Goal: Book appointment/travel/reservation

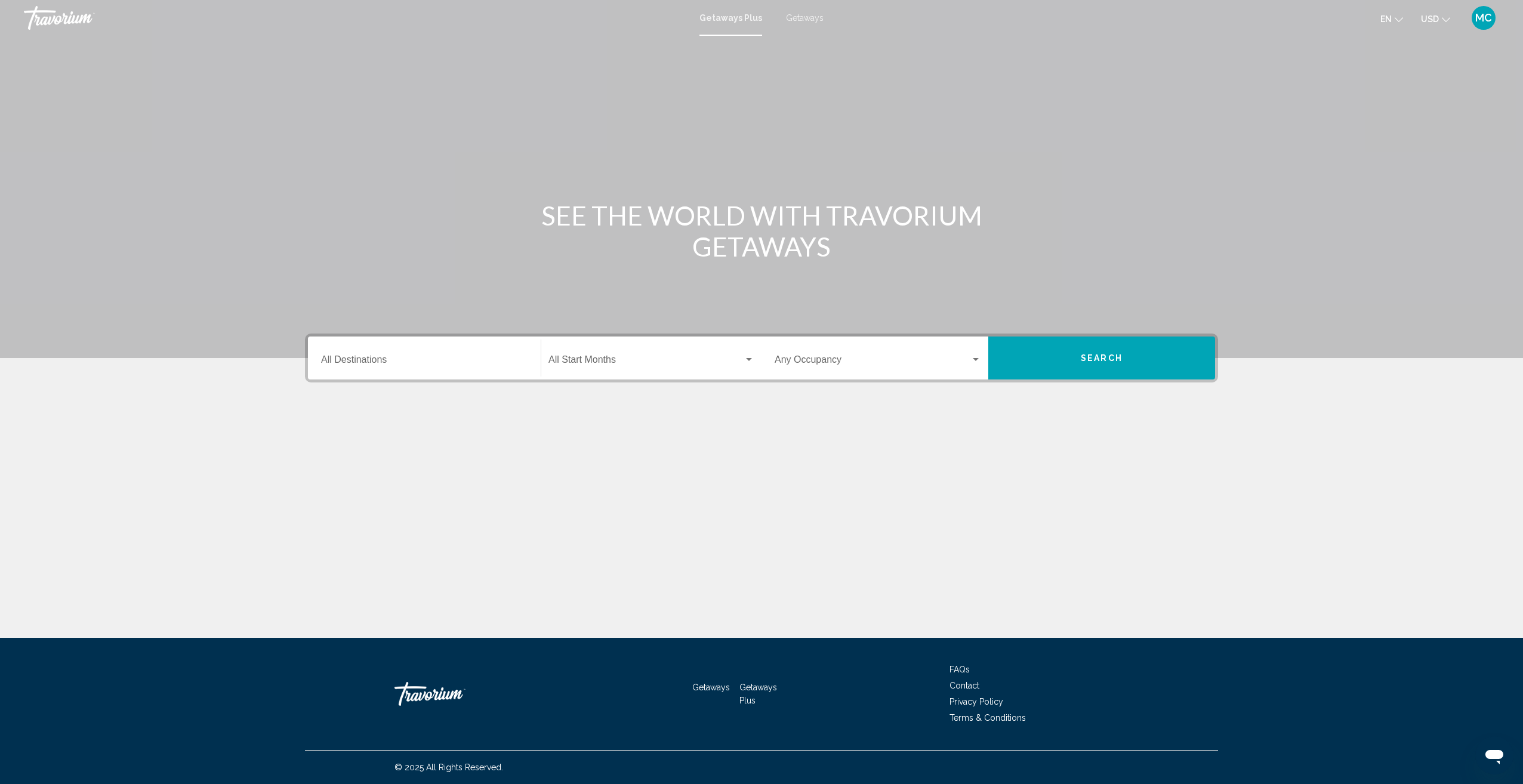
click at [340, 356] on div "Destination All Destinations" at bounding box center [424, 358] width 206 height 38
click at [333, 355] on div "Destination All Destinations" at bounding box center [424, 358] width 206 height 38
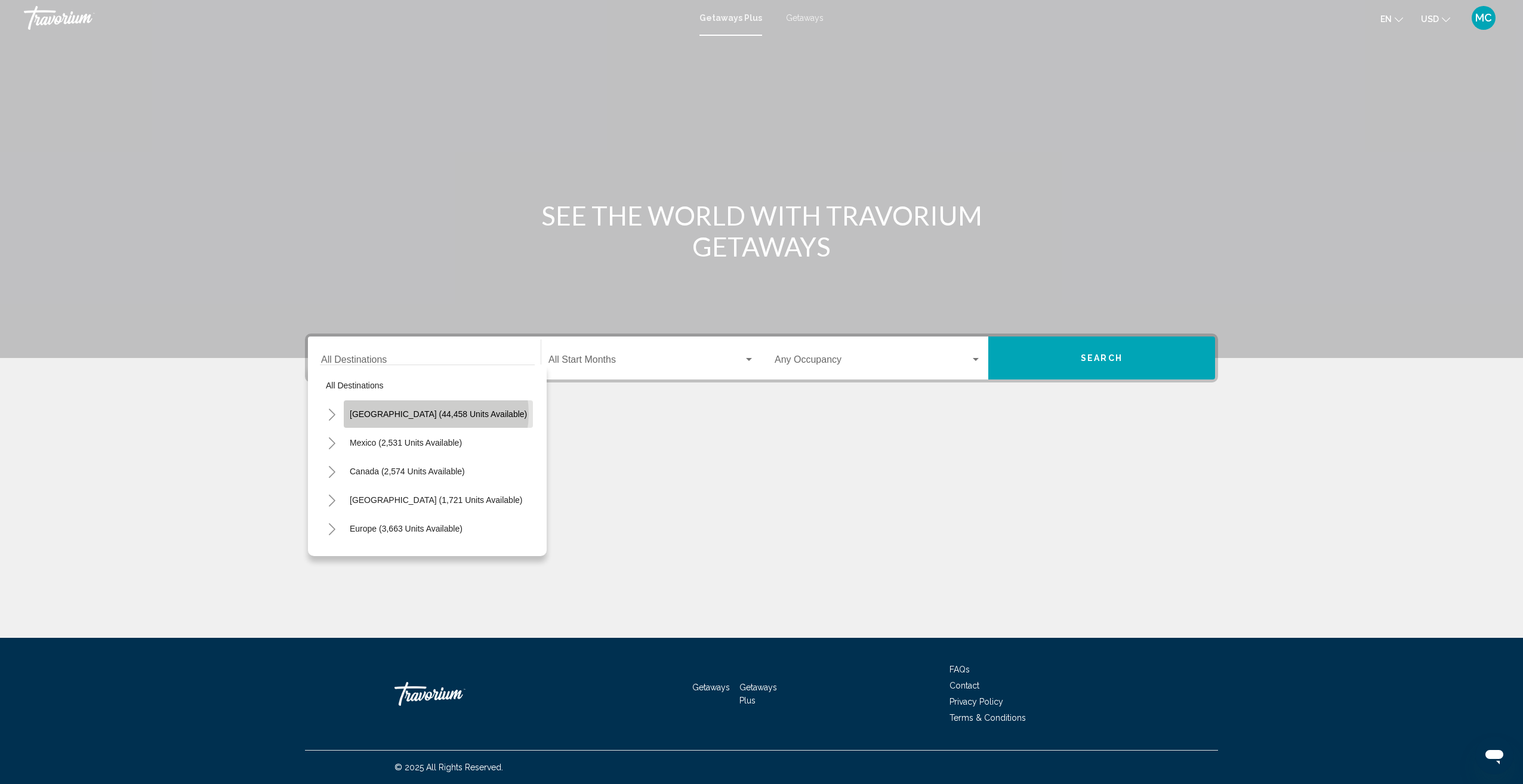
click at [436, 414] on span "[GEOGRAPHIC_DATA] (44,458 units available)" at bounding box center [438, 414] width 178 height 9
type input "**********"
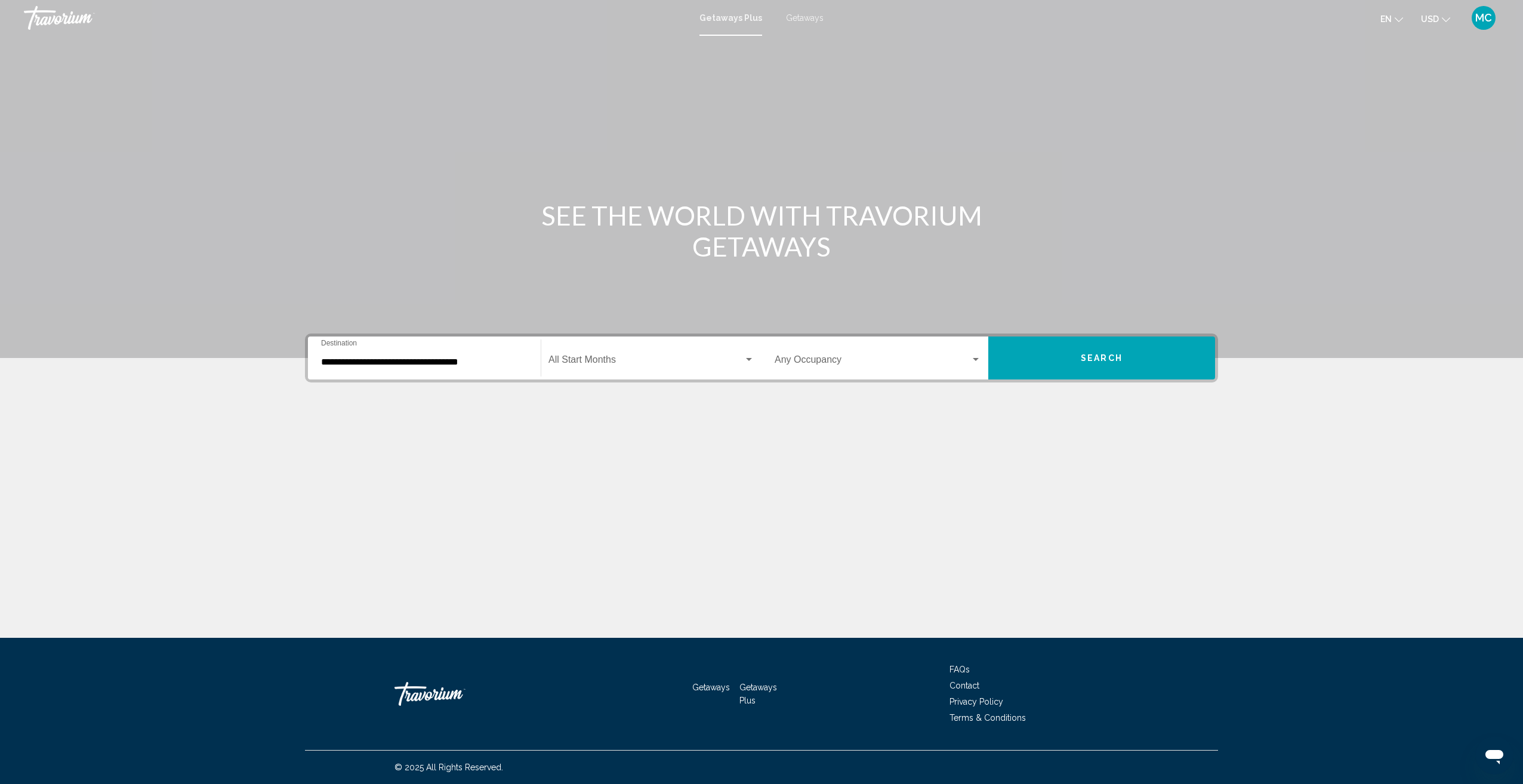
click at [626, 349] on div "Start Month All Start Months" at bounding box center [651, 358] width 206 height 38
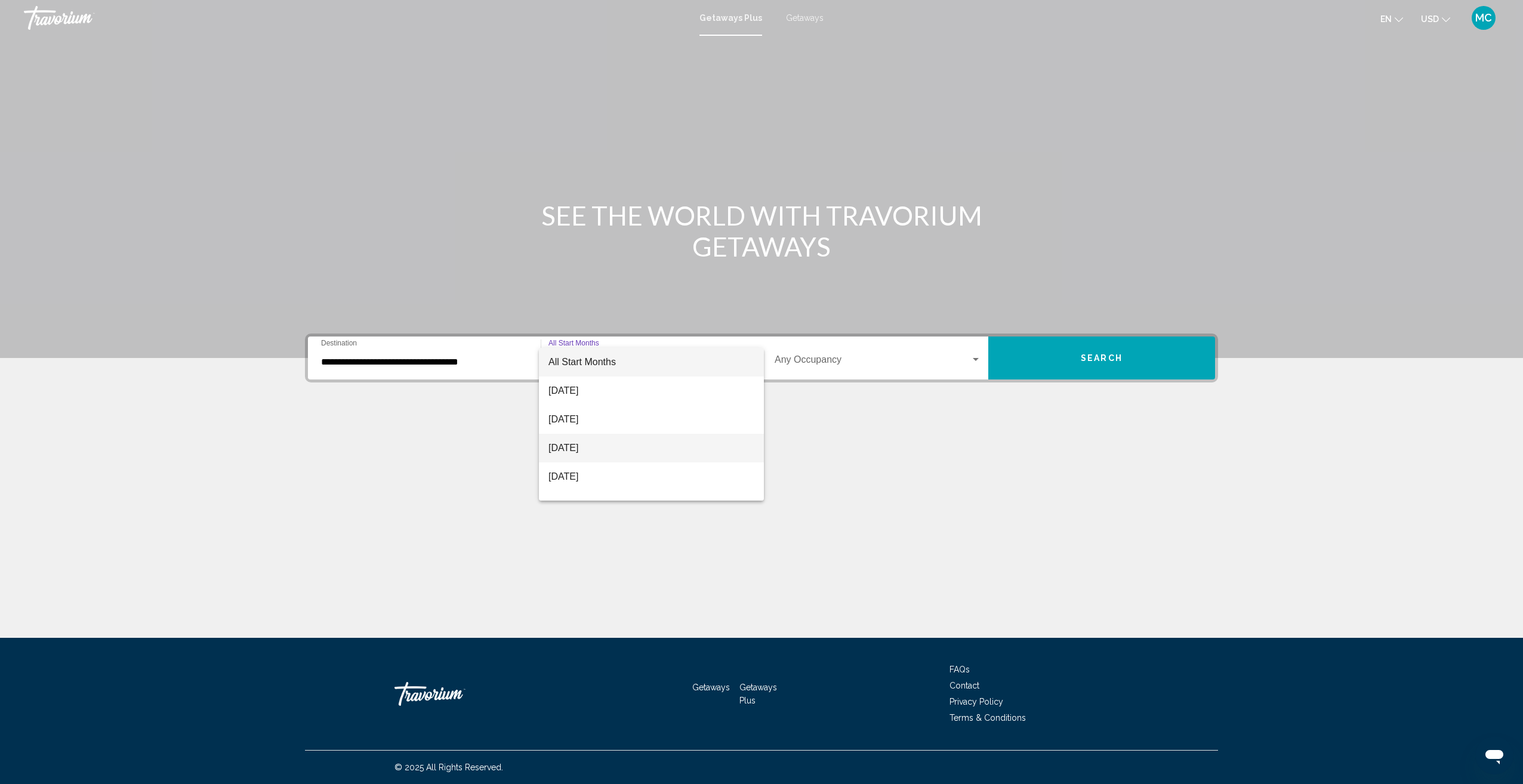
click at [599, 448] on span "[DATE]" at bounding box center [651, 448] width 206 height 28
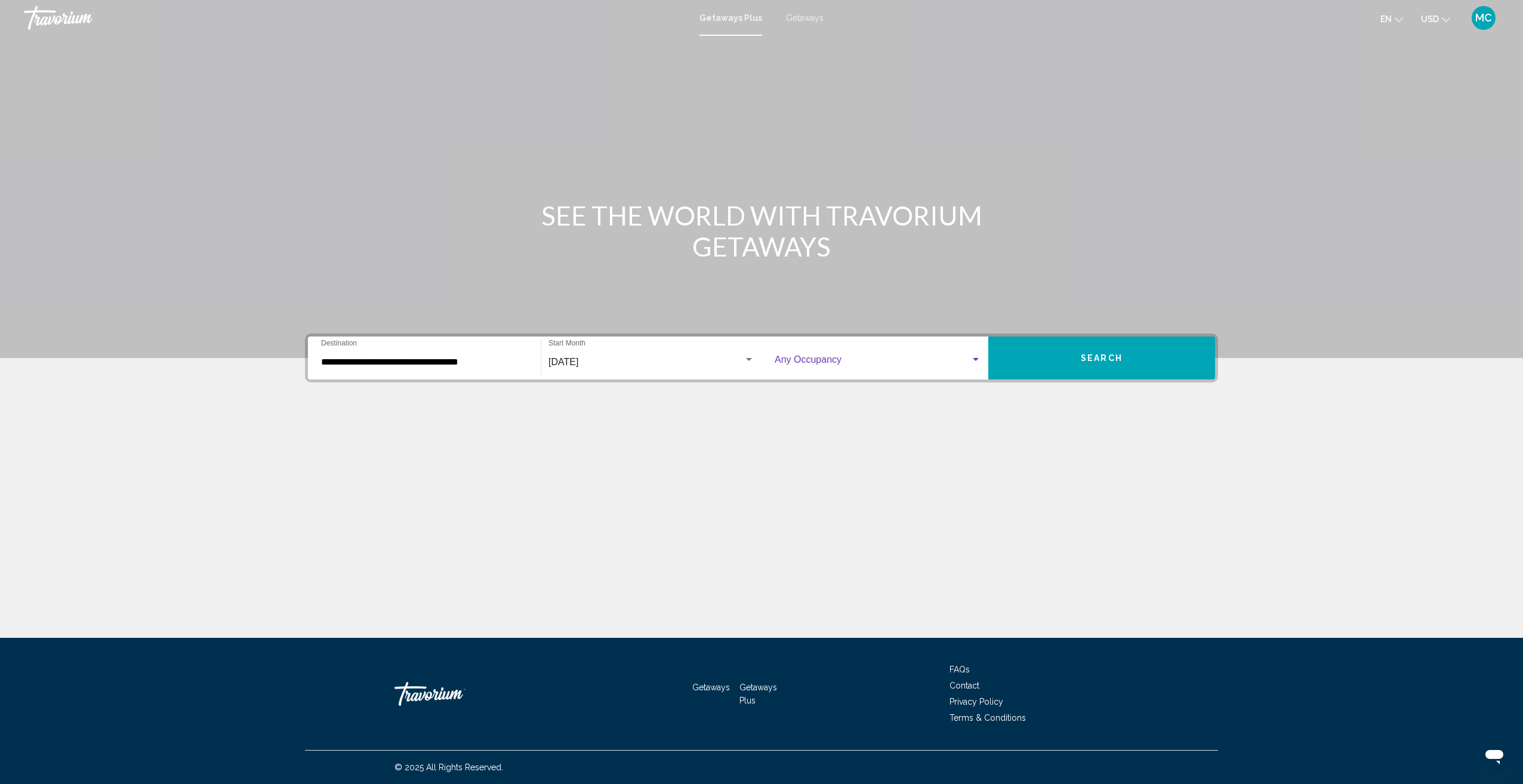
click at [880, 358] on span "Search widget" at bounding box center [873, 362] width 196 height 10
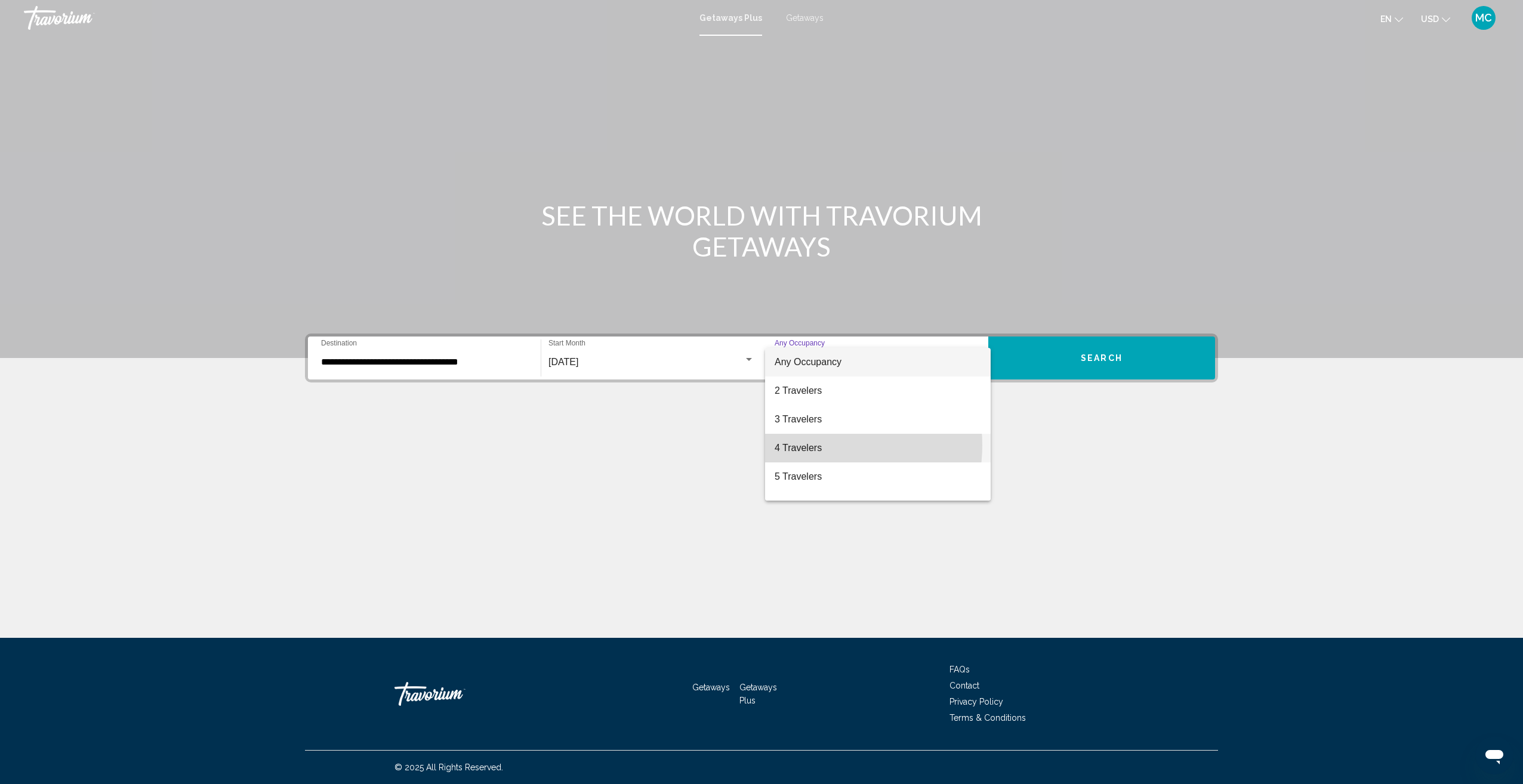
click at [813, 445] on span "4 Travelers" at bounding box center [878, 448] width 206 height 28
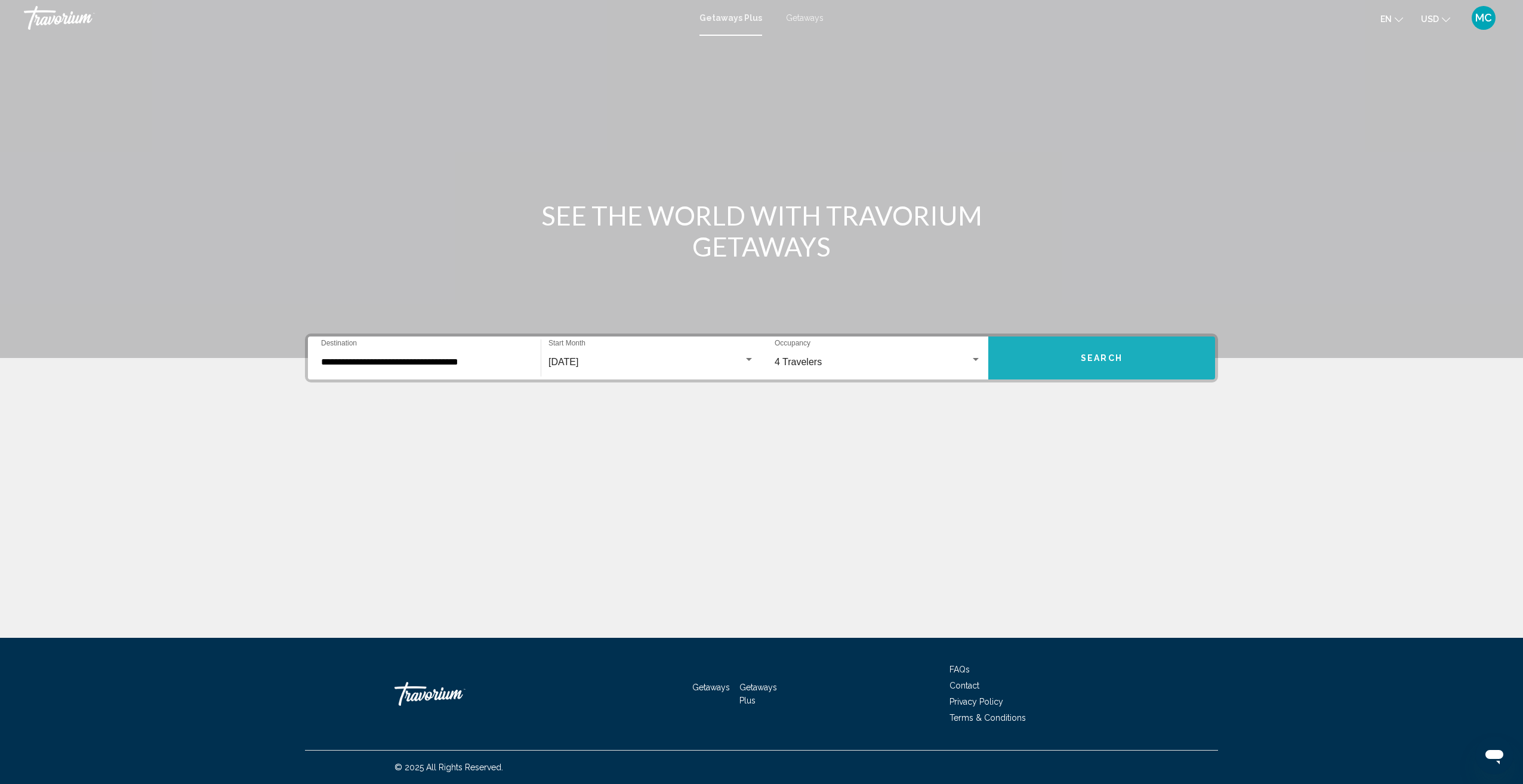
click at [1082, 359] on span "Search" at bounding box center [1101, 358] width 42 height 9
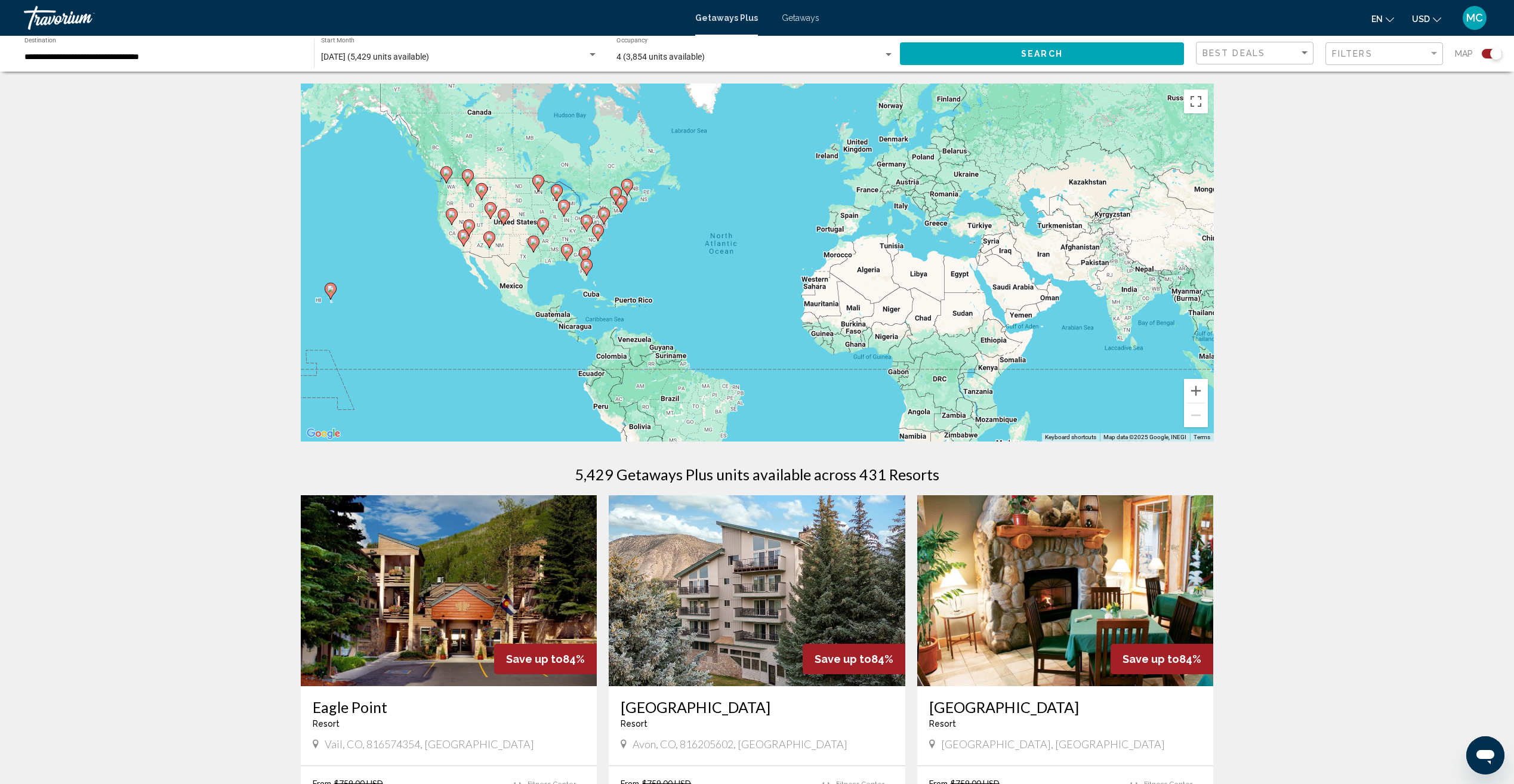
click at [444, 176] on icon "Main content" at bounding box center [445, 174] width 10 height 15
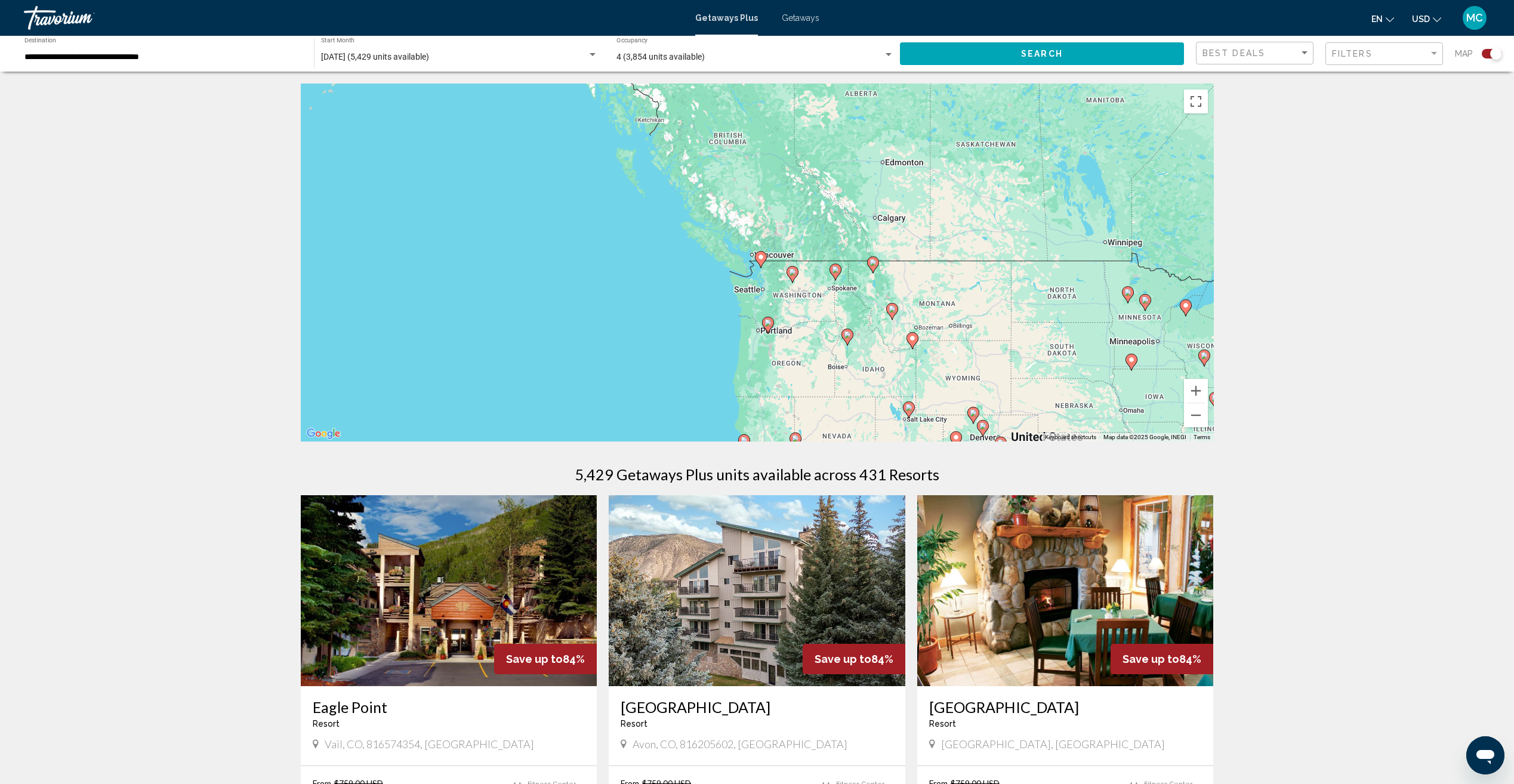
click at [764, 256] on icon "Main content" at bounding box center [760, 259] width 10 height 15
type input "**********"
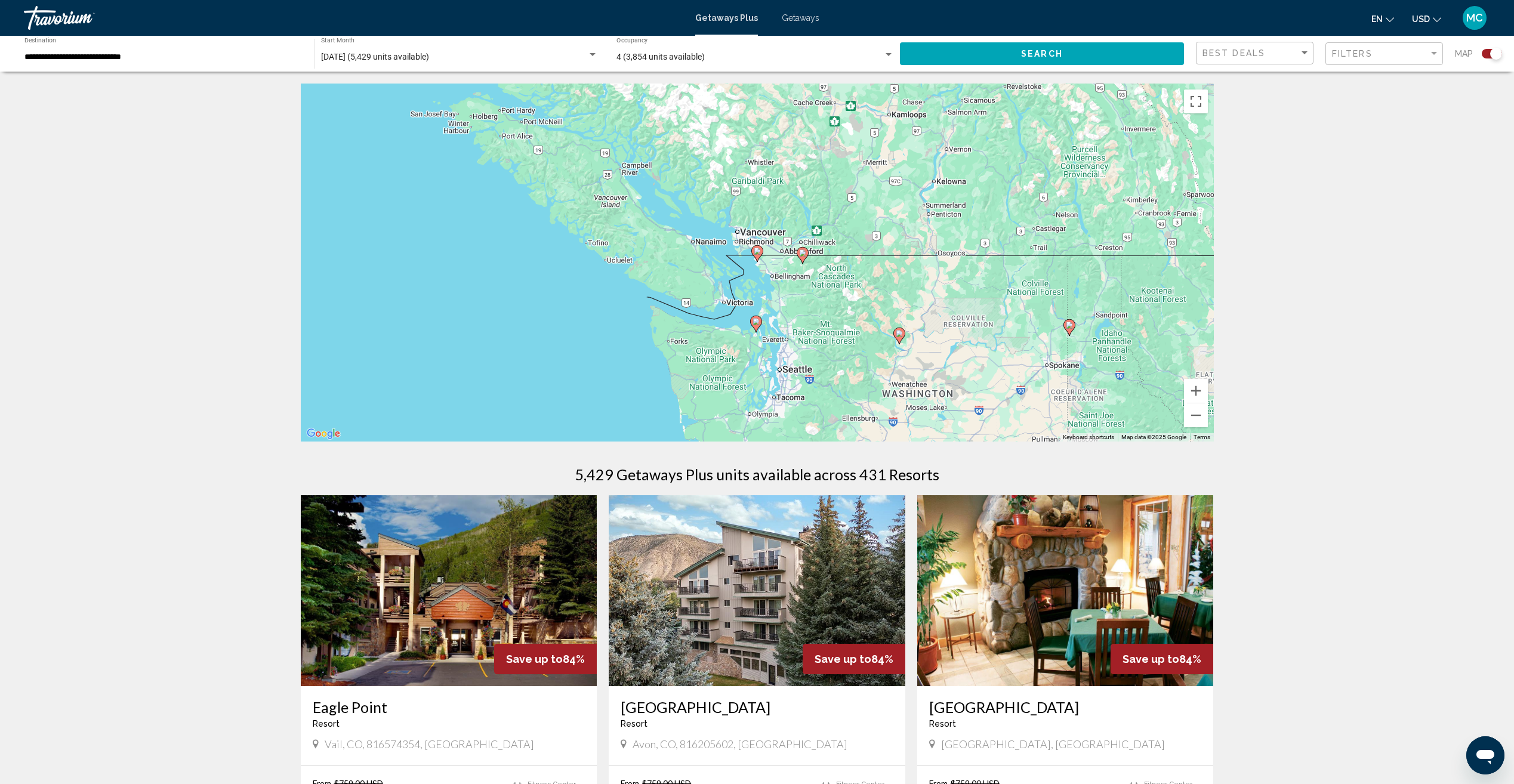
click at [753, 322] on icon "Main content" at bounding box center [755, 324] width 10 height 15
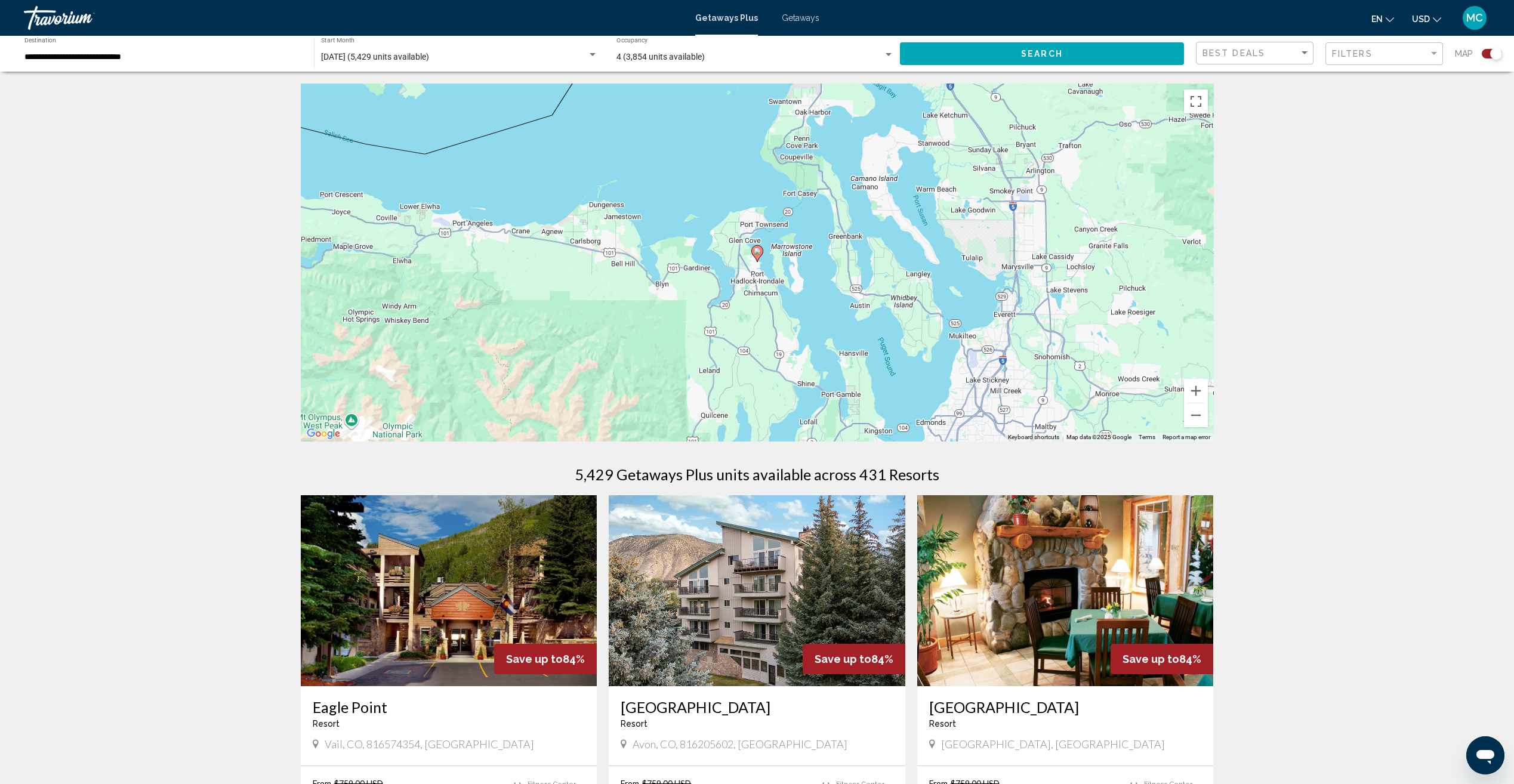
click at [755, 250] on image "Main content" at bounding box center [758, 251] width 7 height 7
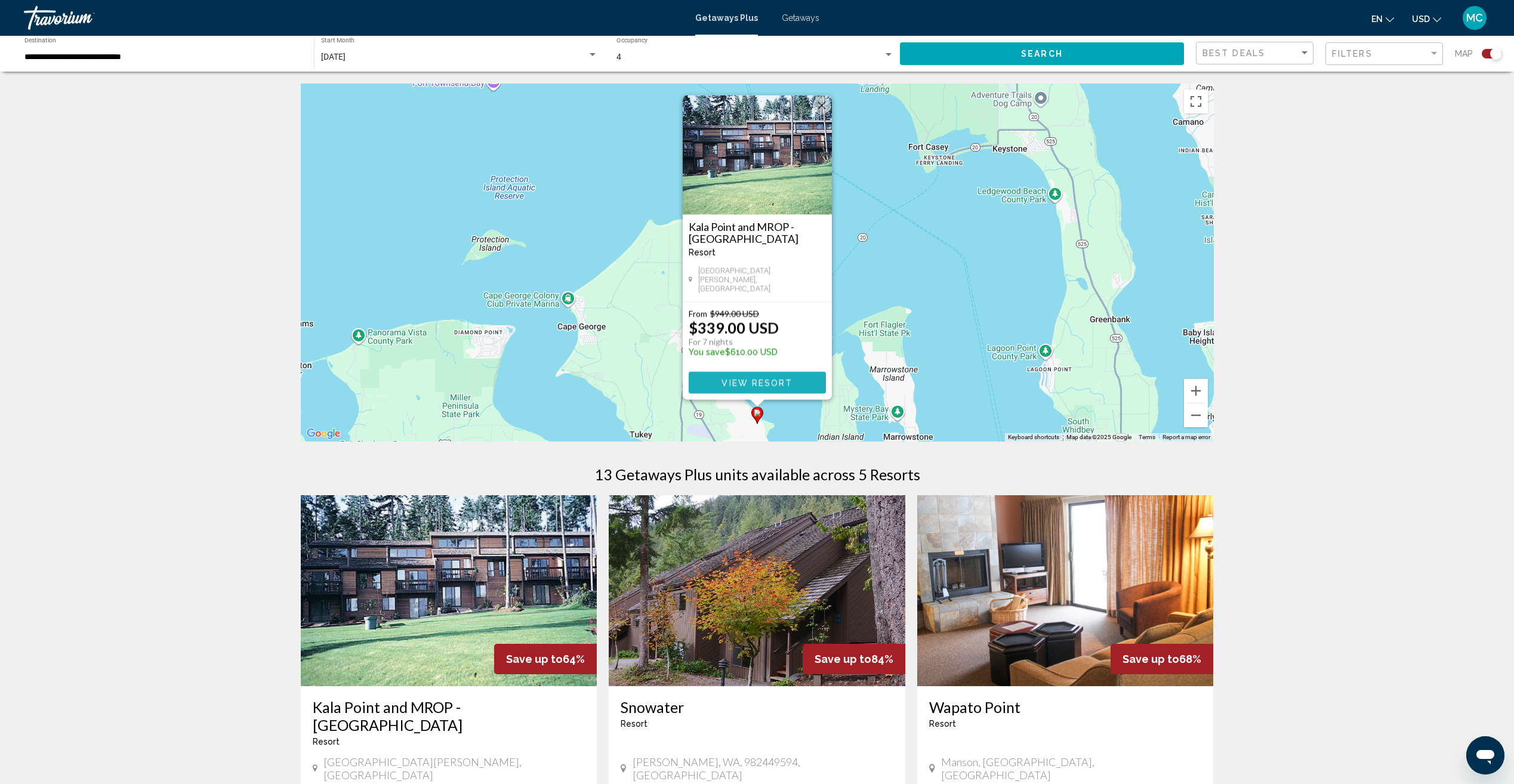
click at [765, 374] on button "View Resort" at bounding box center [757, 383] width 137 height 22
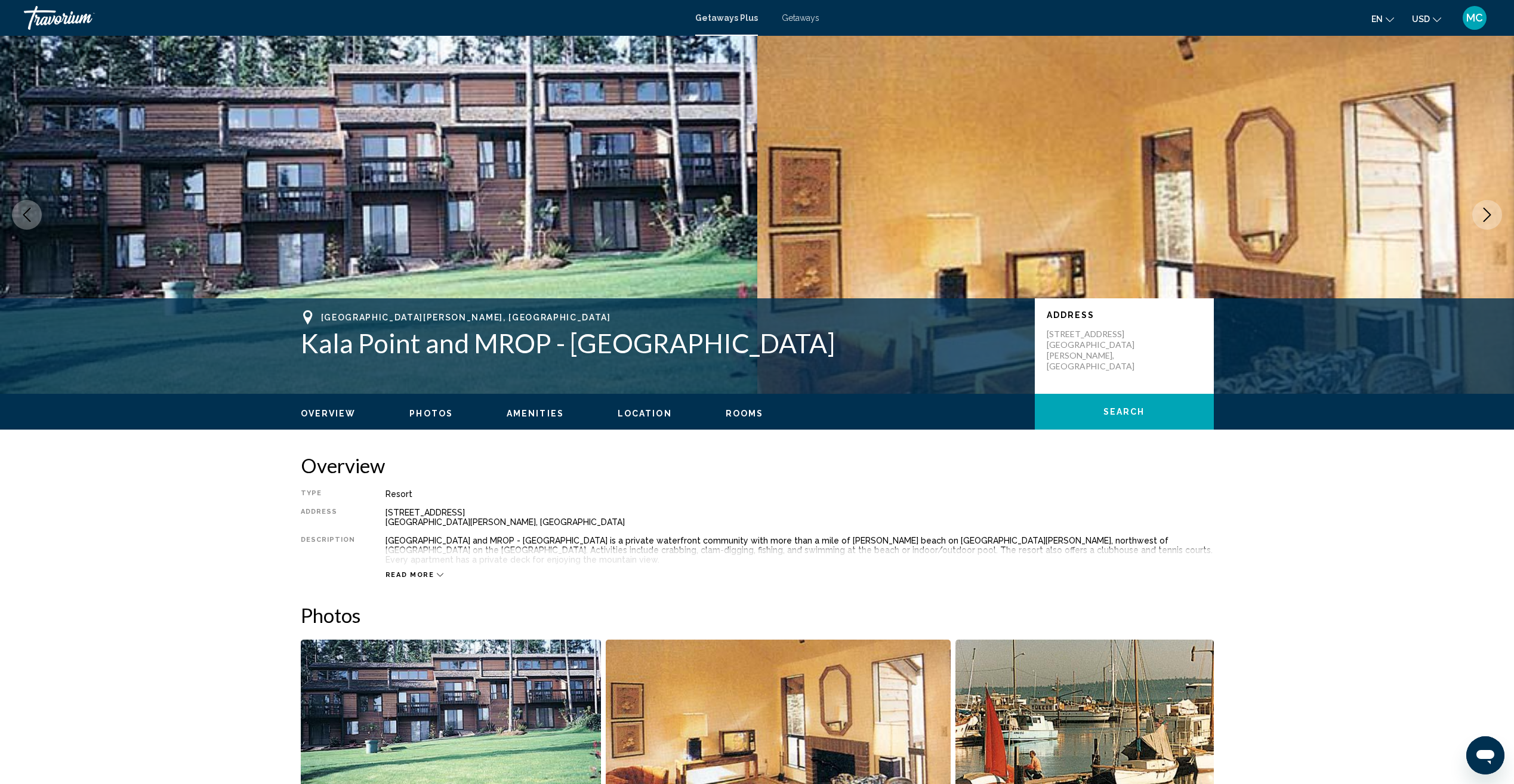
click at [540, 416] on span "Amenities" at bounding box center [535, 413] width 57 height 9
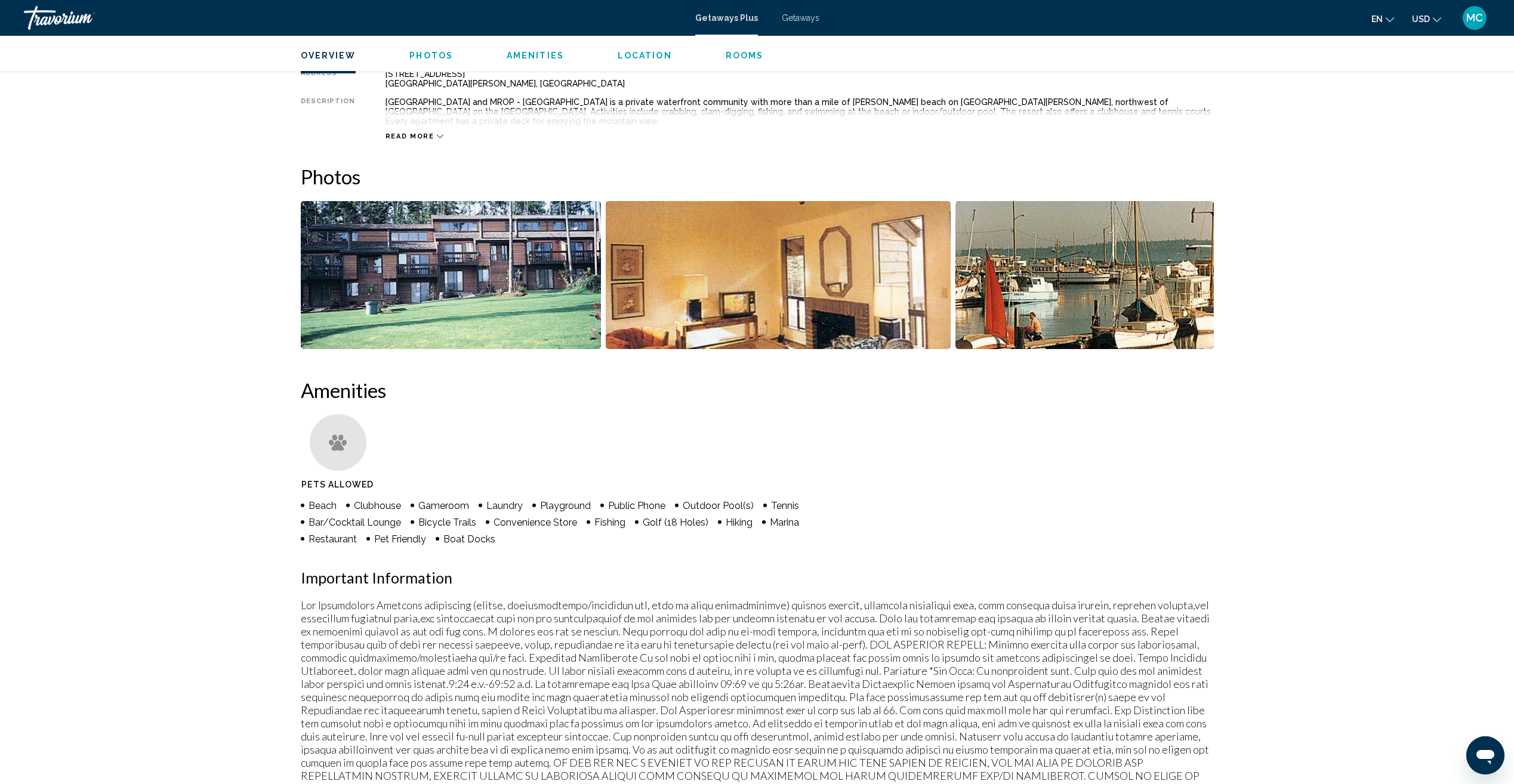
scroll to position [438, 0]
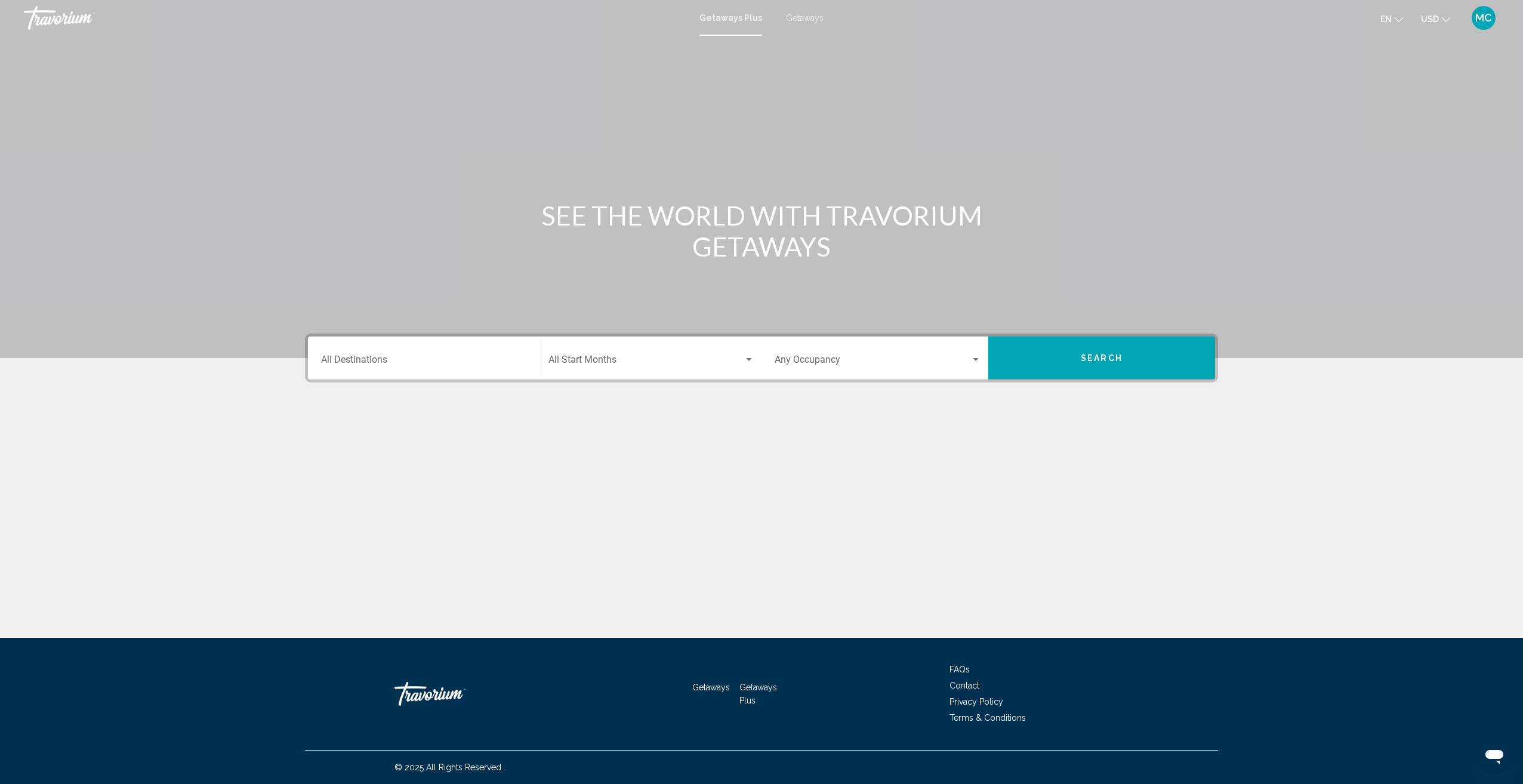
click at [517, 361] on input "Destination All Destinations" at bounding box center [424, 362] width 206 height 10
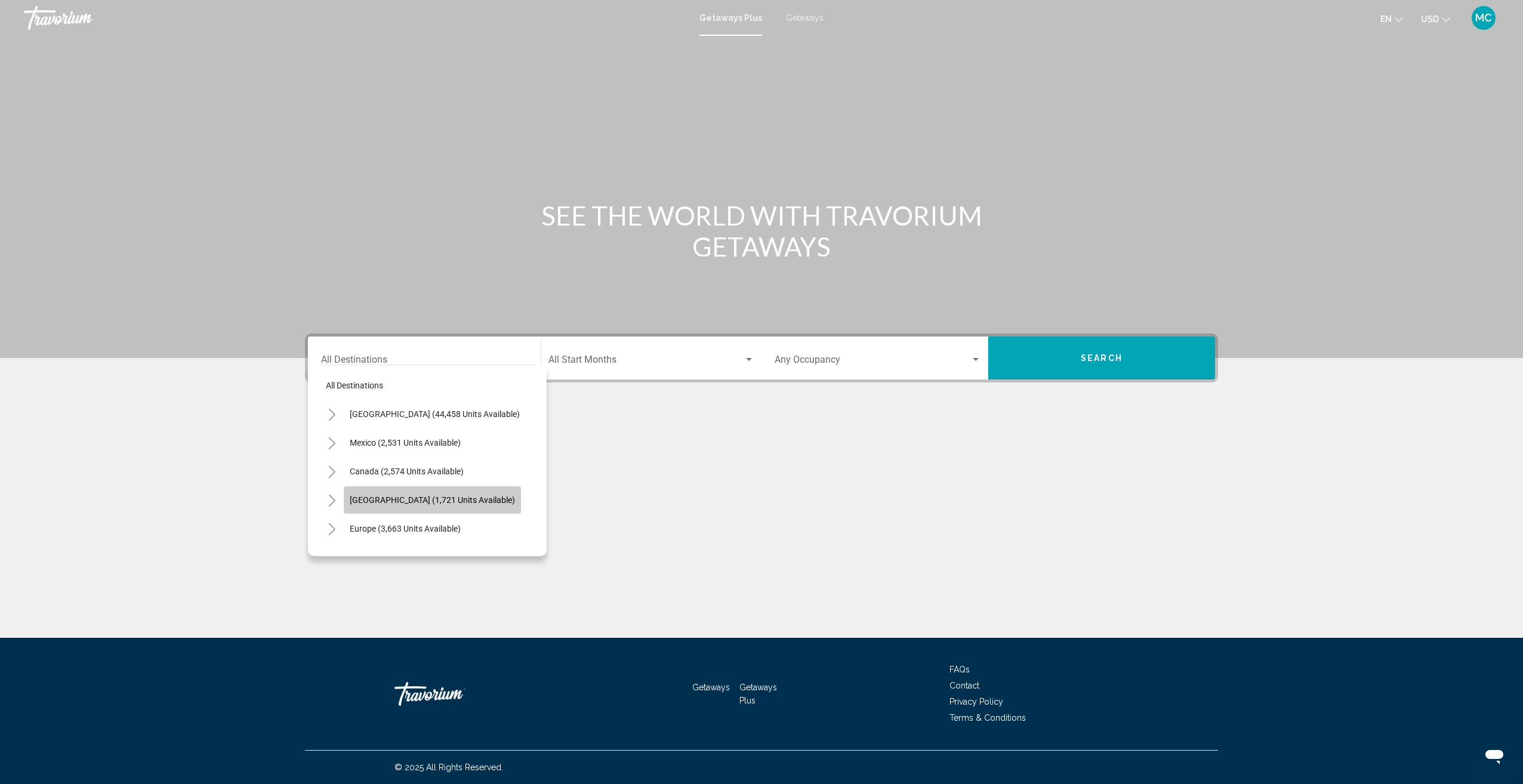
click at [426, 498] on span "[GEOGRAPHIC_DATA] (1,721 units available)" at bounding box center [432, 500] width 165 height 9
type input "**********"
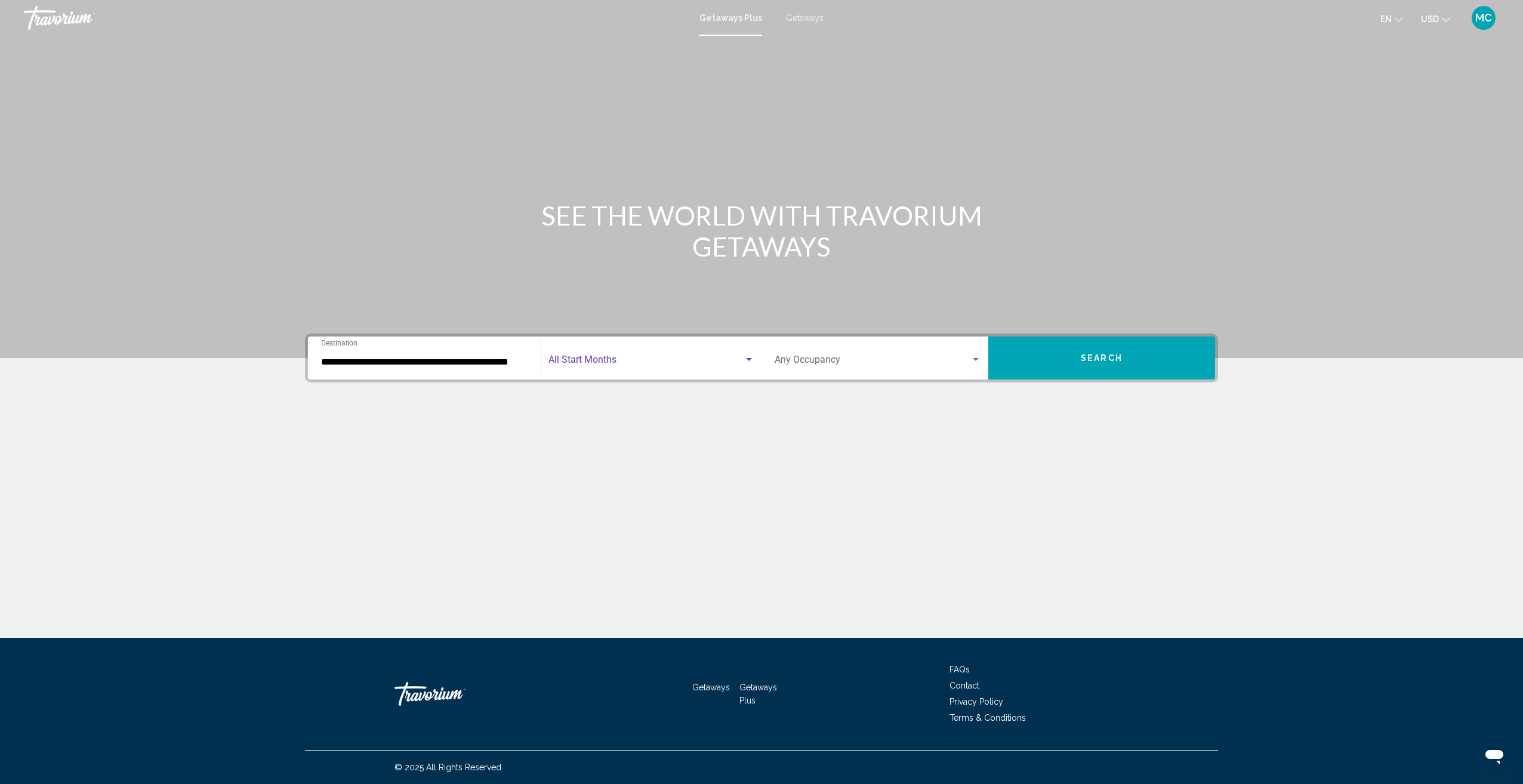
click at [605, 361] on span "Search widget" at bounding box center [646, 362] width 195 height 10
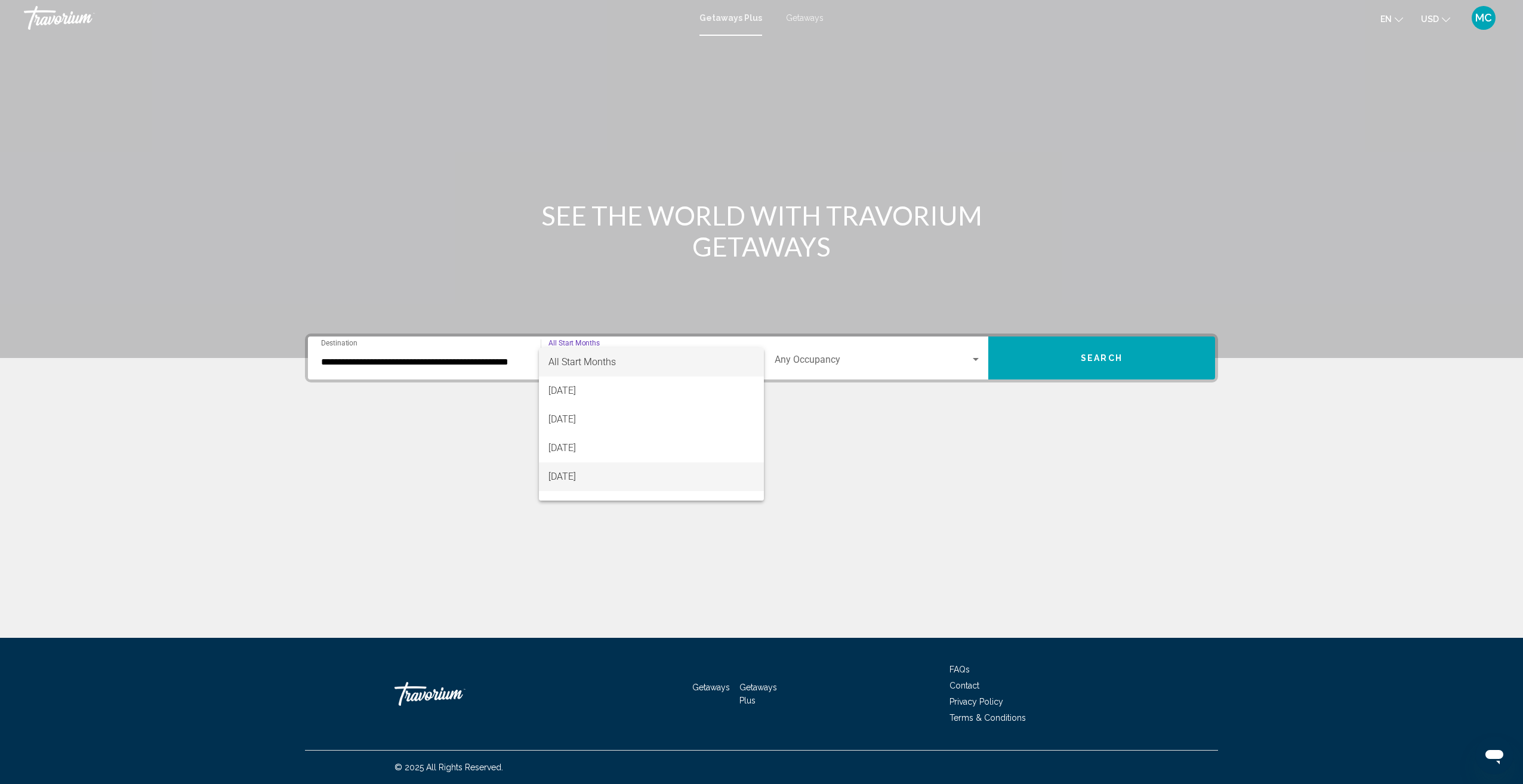
click at [571, 477] on span "[DATE]" at bounding box center [651, 476] width 206 height 28
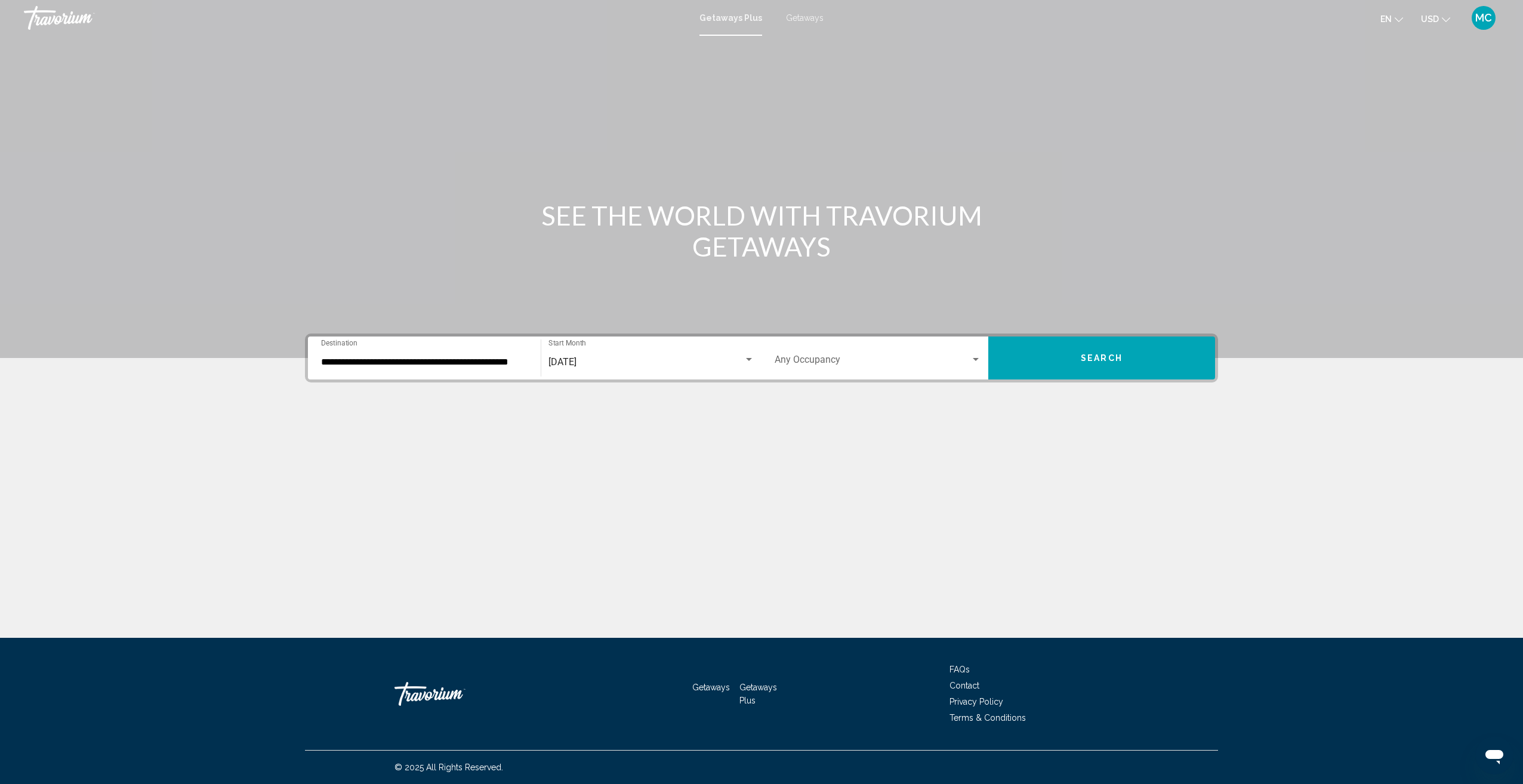
click at [868, 355] on div "Occupancy Any Occupancy" at bounding box center [878, 358] width 206 height 38
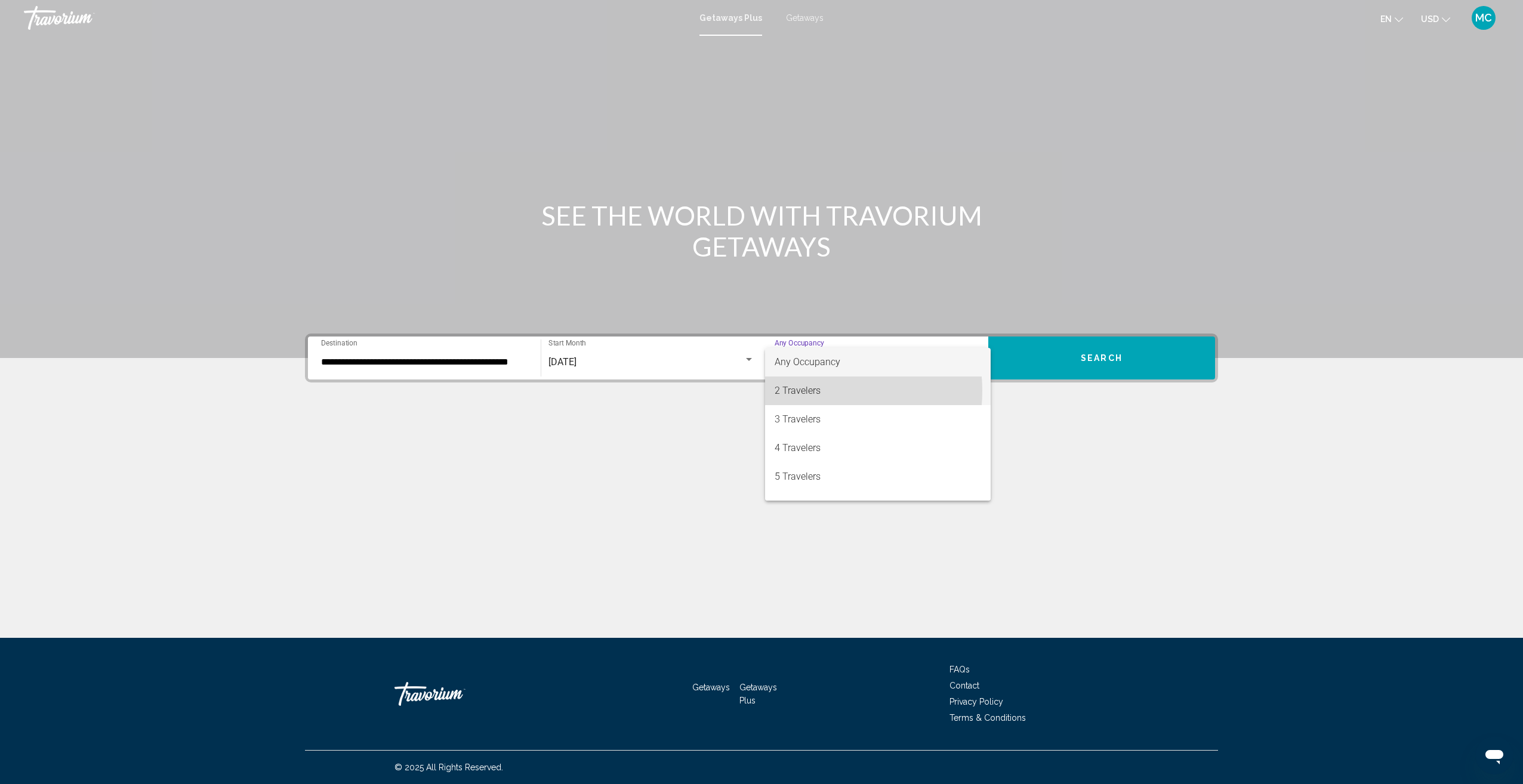
click at [812, 391] on span "2 Travelers" at bounding box center [878, 391] width 206 height 28
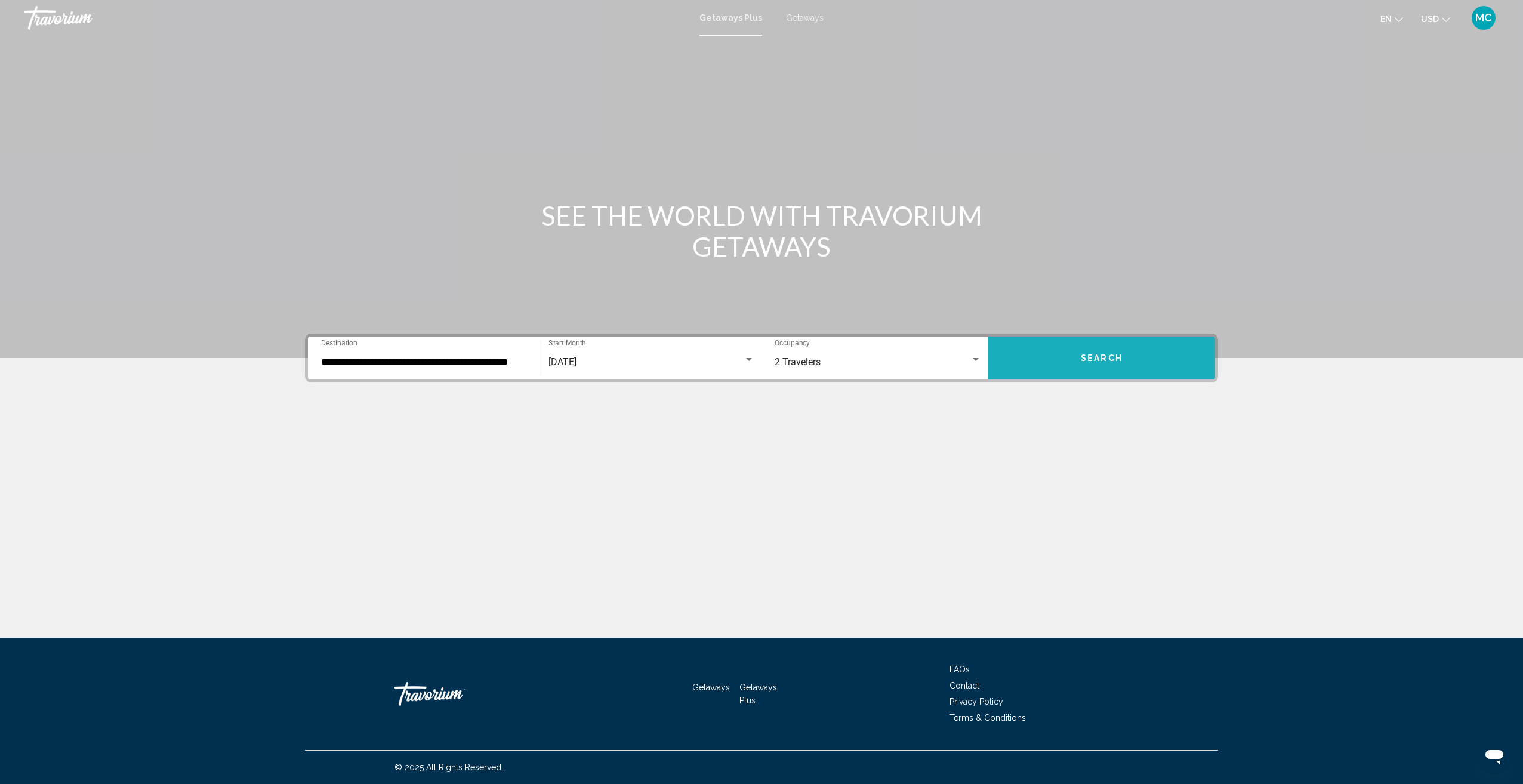
click at [1109, 354] on span "Search" at bounding box center [1101, 358] width 42 height 9
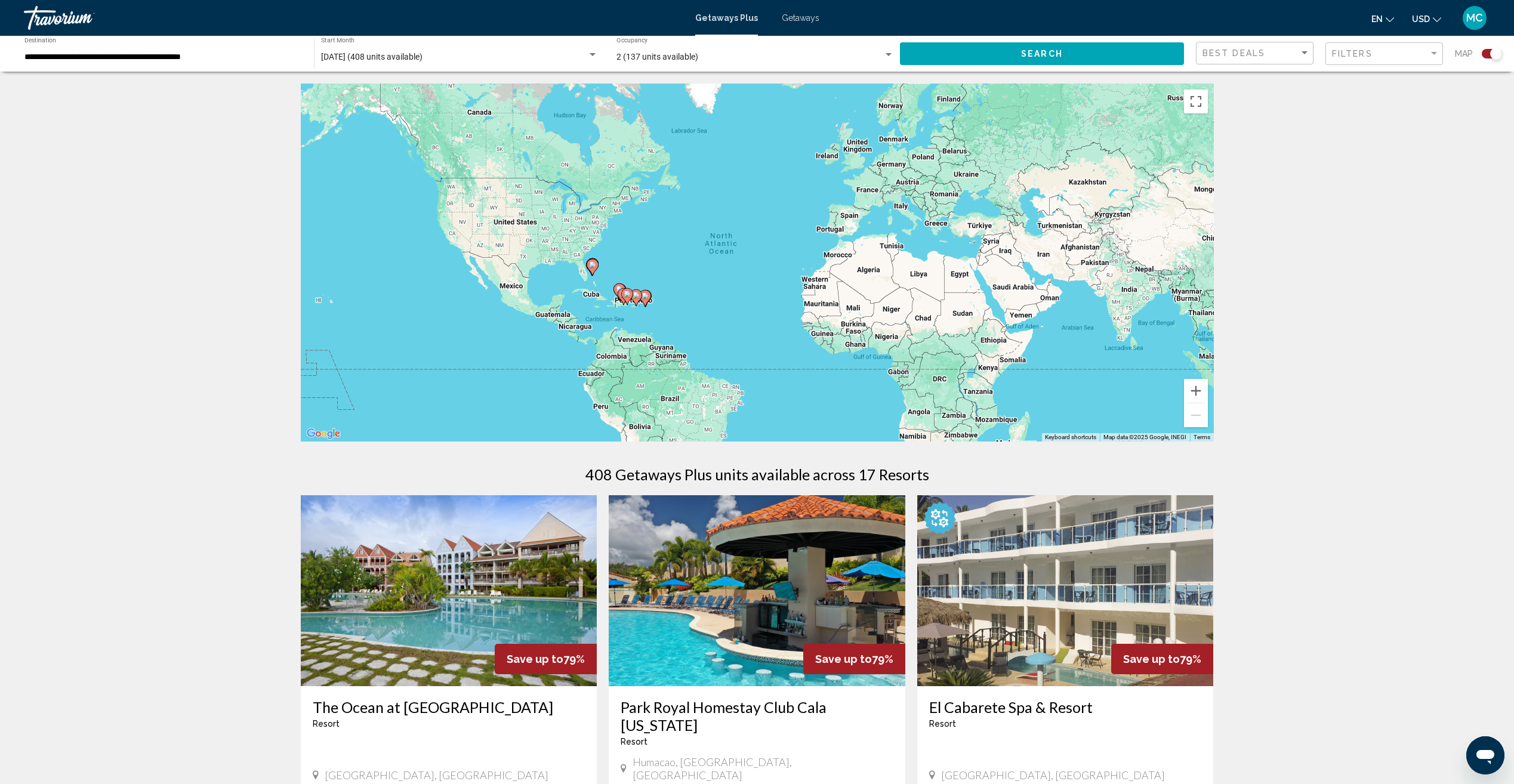
click at [679, 292] on div "To activate drag with keyboard, press Alt + Enter. Once in keyboard drag state,…" at bounding box center [757, 263] width 913 height 358
click at [589, 273] on gmp-advanced-marker "Main content" at bounding box center [592, 267] width 12 height 18
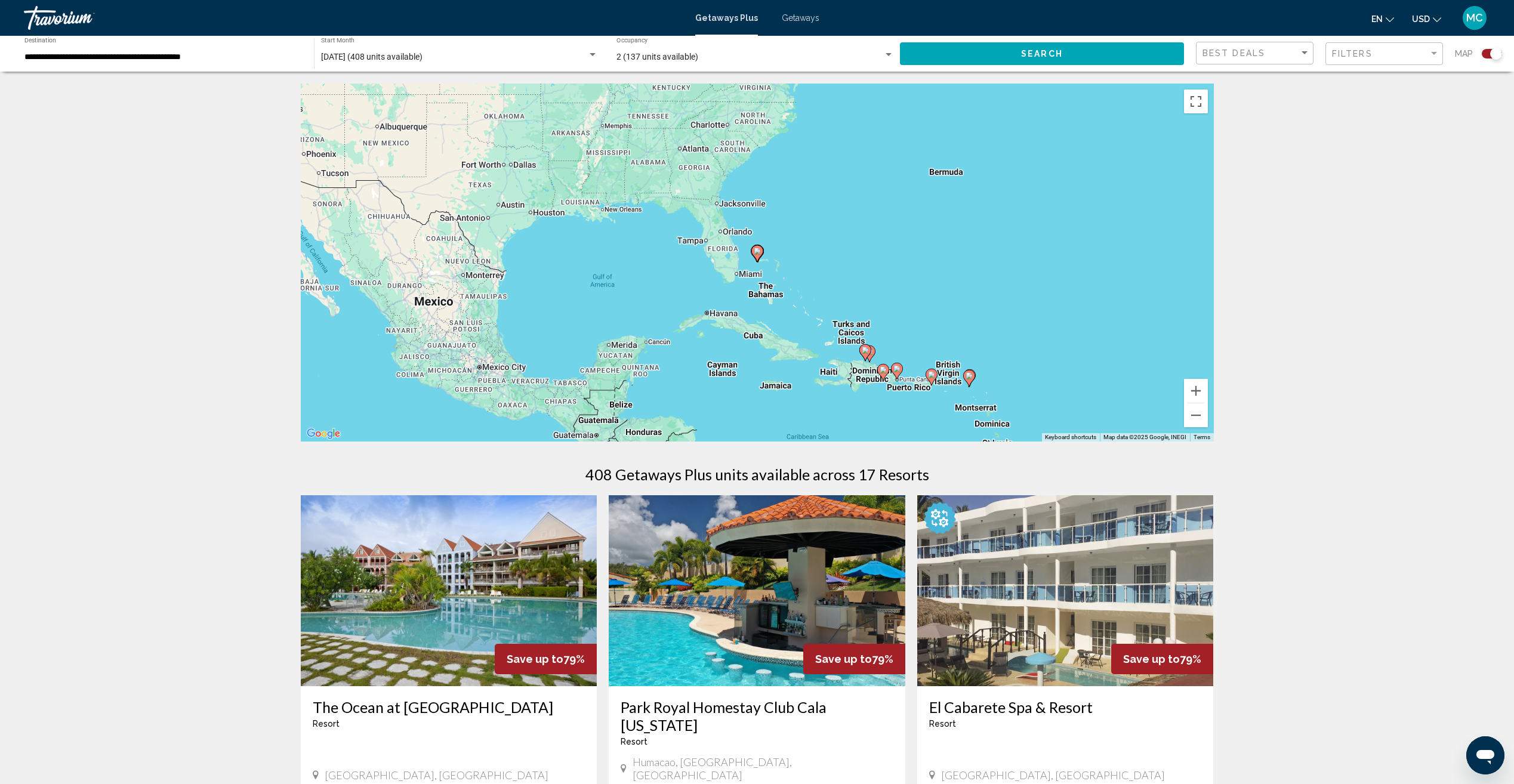
click at [761, 257] on gmp-advanced-marker "Main content" at bounding box center [757, 253] width 12 height 18
type input "**********"
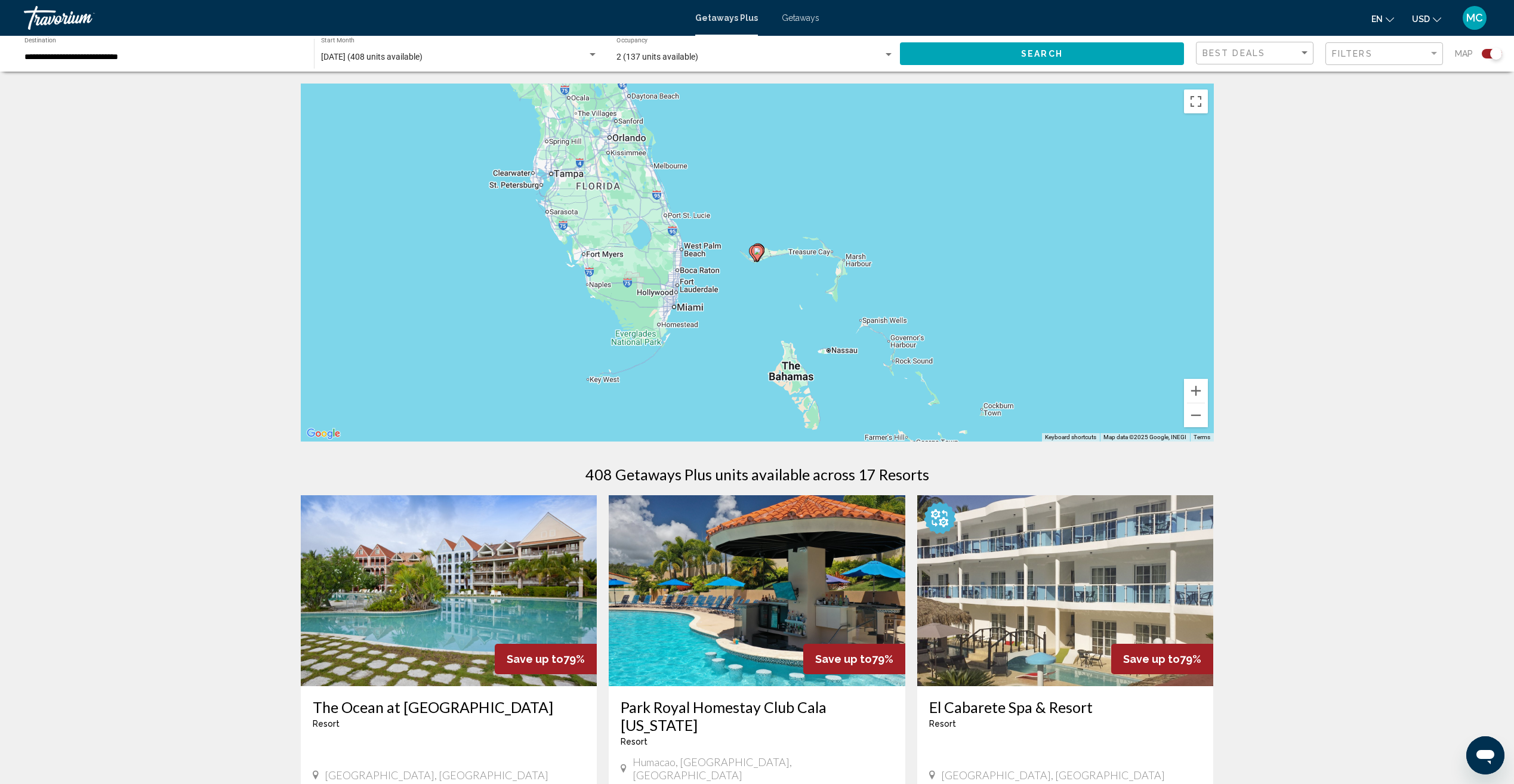
click at [761, 253] on icon "Main content" at bounding box center [756, 253] width 10 height 15
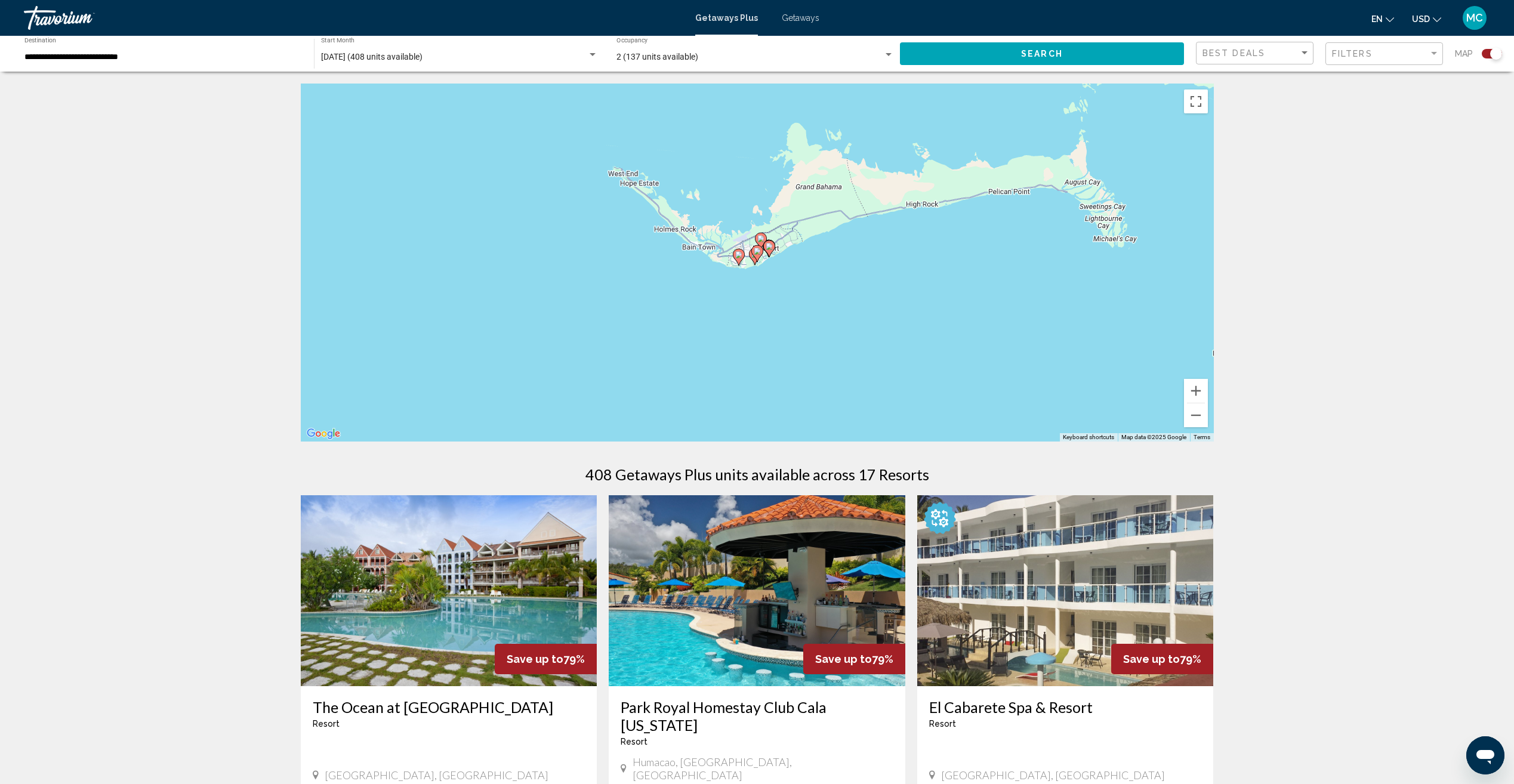
click at [739, 258] on image "Main content" at bounding box center [739, 255] width 7 height 7
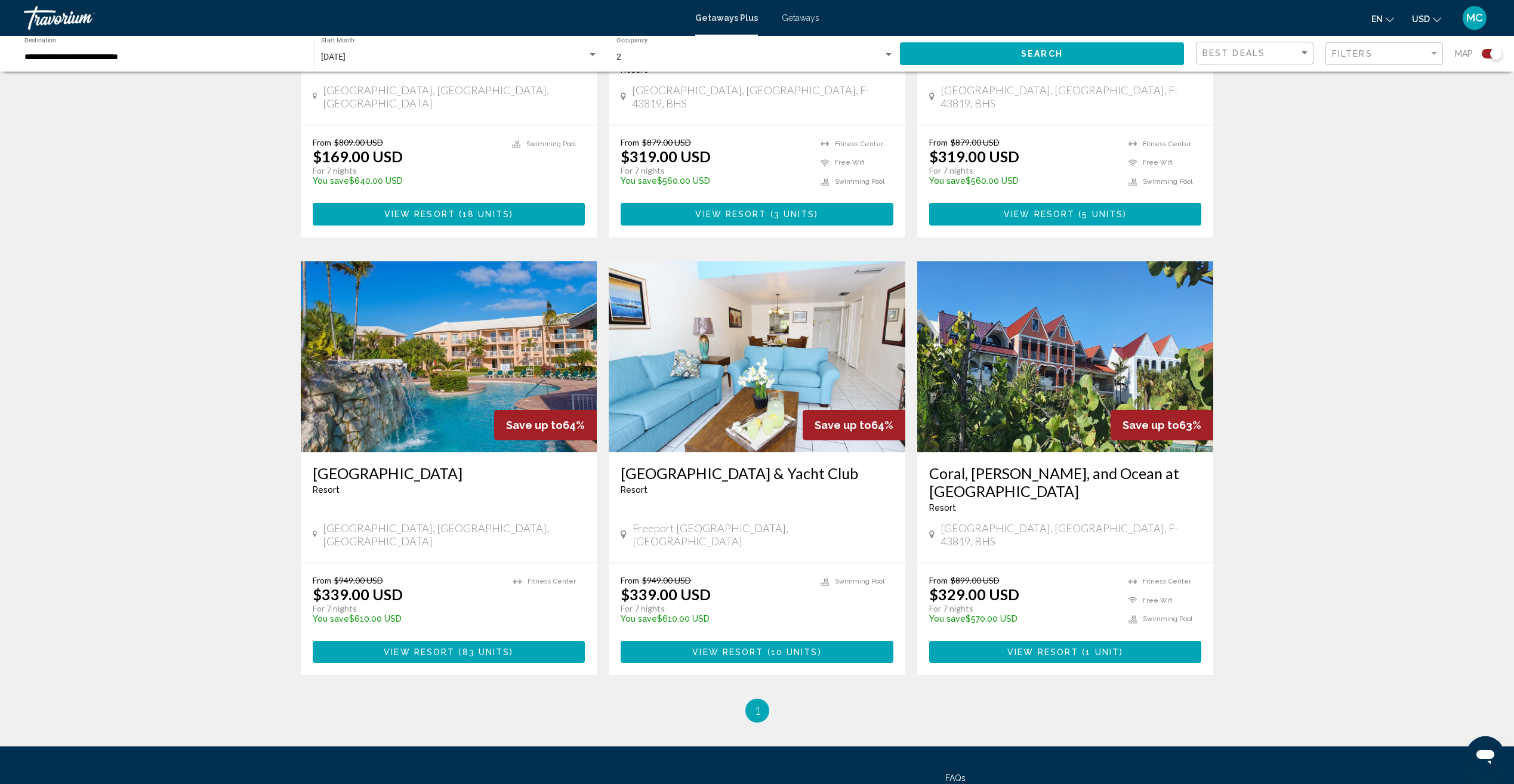
scroll to position [1083, 0]
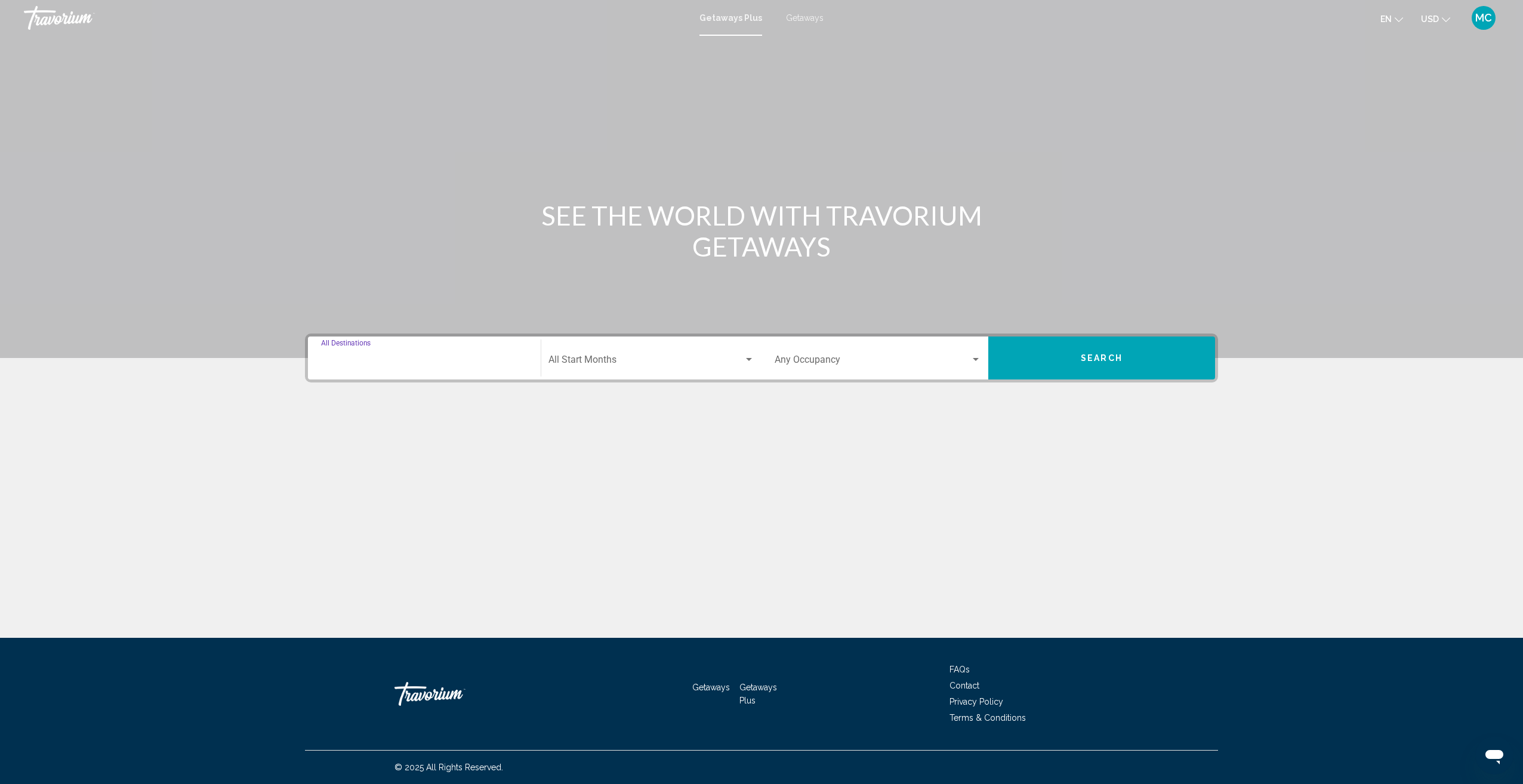
click at [503, 357] on input "Destination All Destinations" at bounding box center [424, 362] width 206 height 10
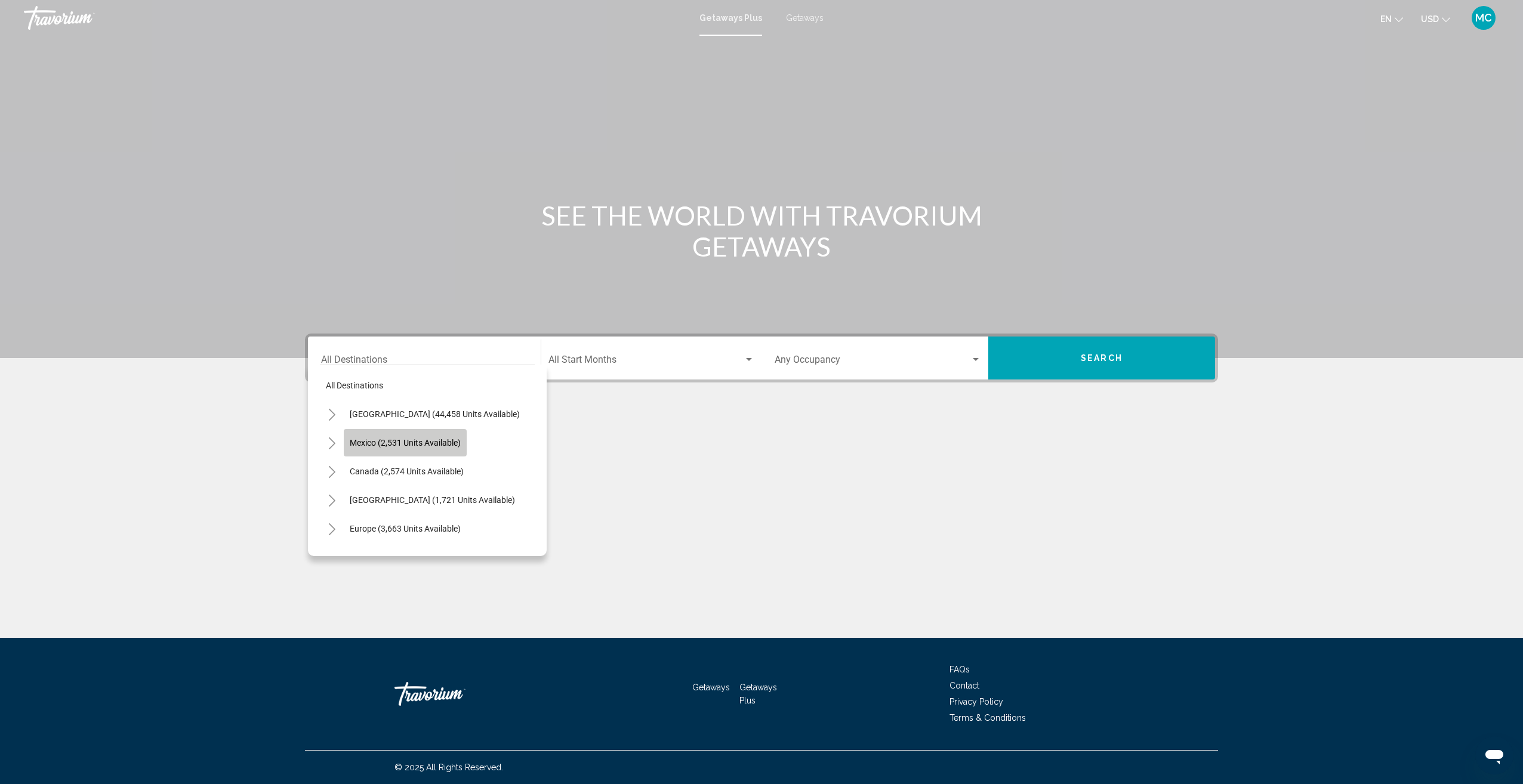
click at [402, 438] on span "Mexico (2,531 units available)" at bounding box center [405, 443] width 111 height 9
type input "**********"
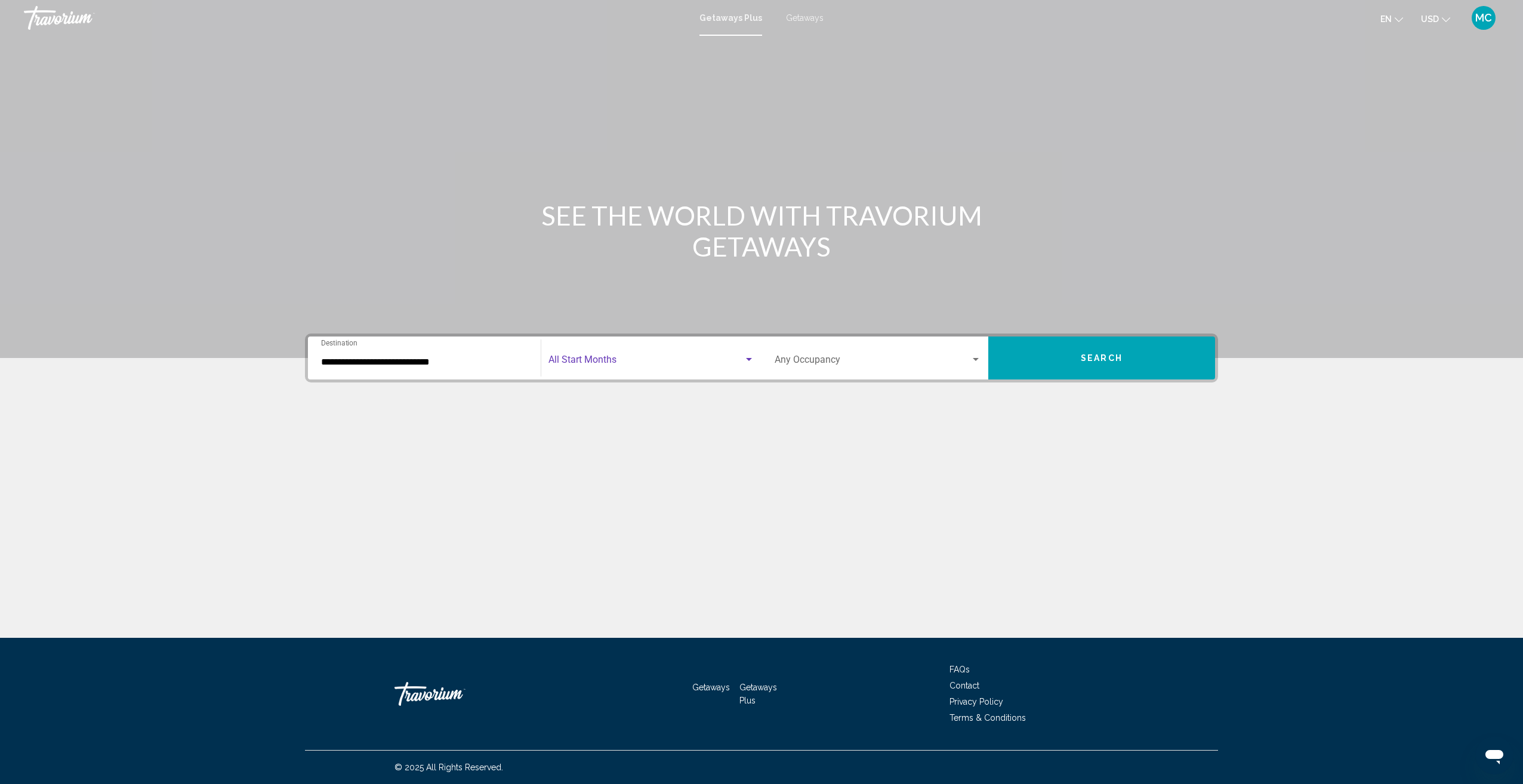
click at [642, 365] on span "Search widget" at bounding box center [646, 362] width 195 height 10
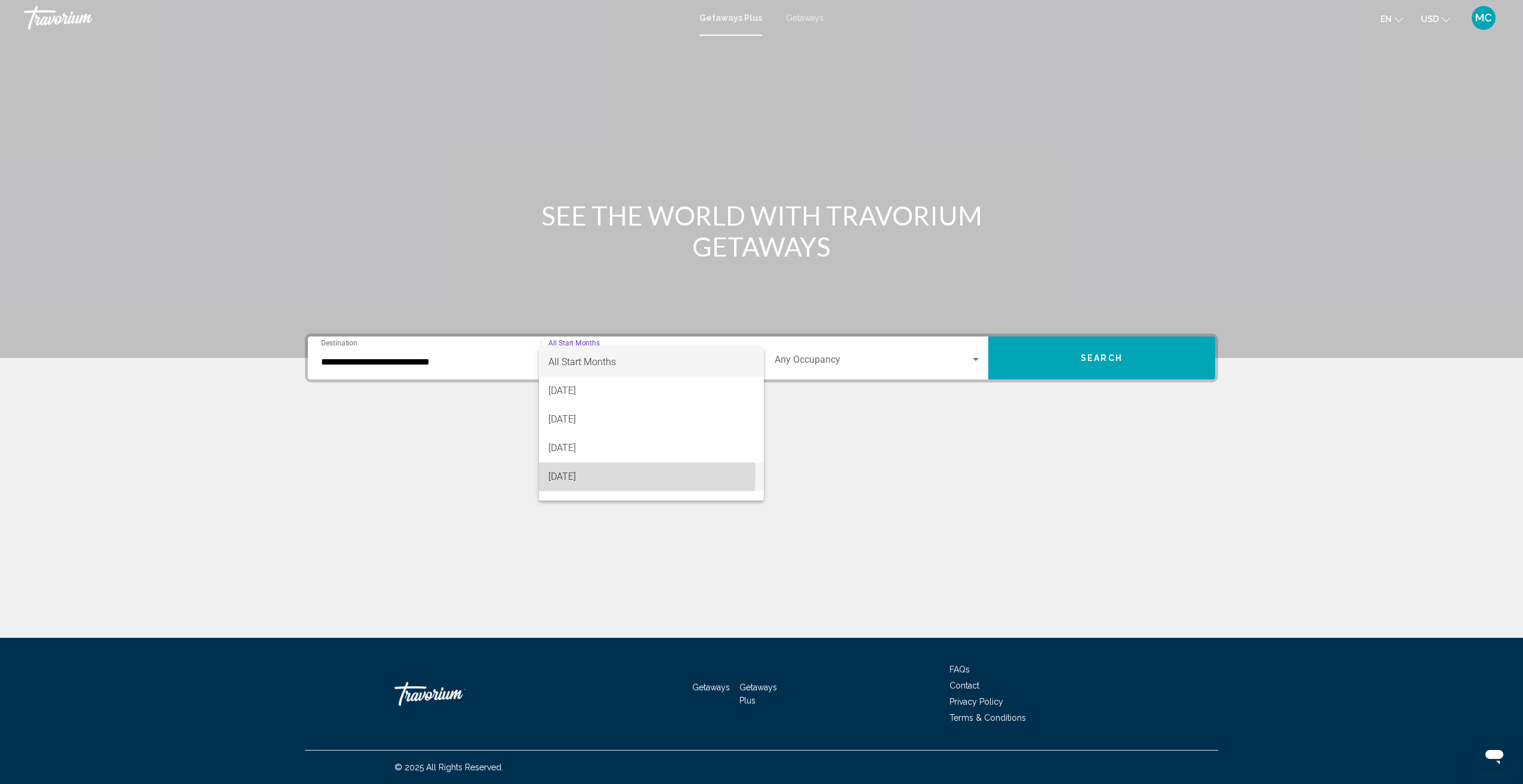
click at [611, 475] on span "[DATE]" at bounding box center [651, 476] width 206 height 28
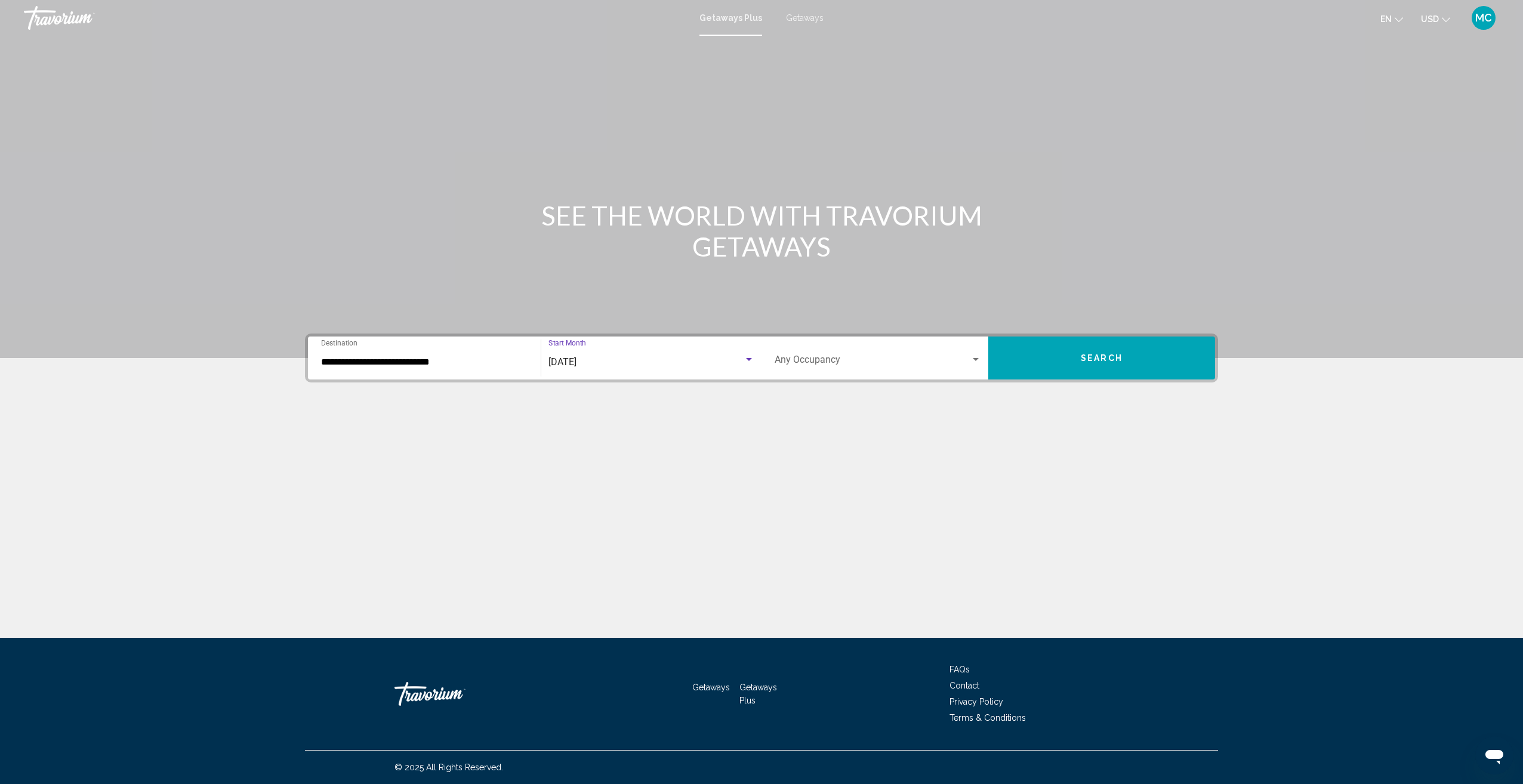
click at [937, 357] on span "Search widget" at bounding box center [873, 362] width 196 height 10
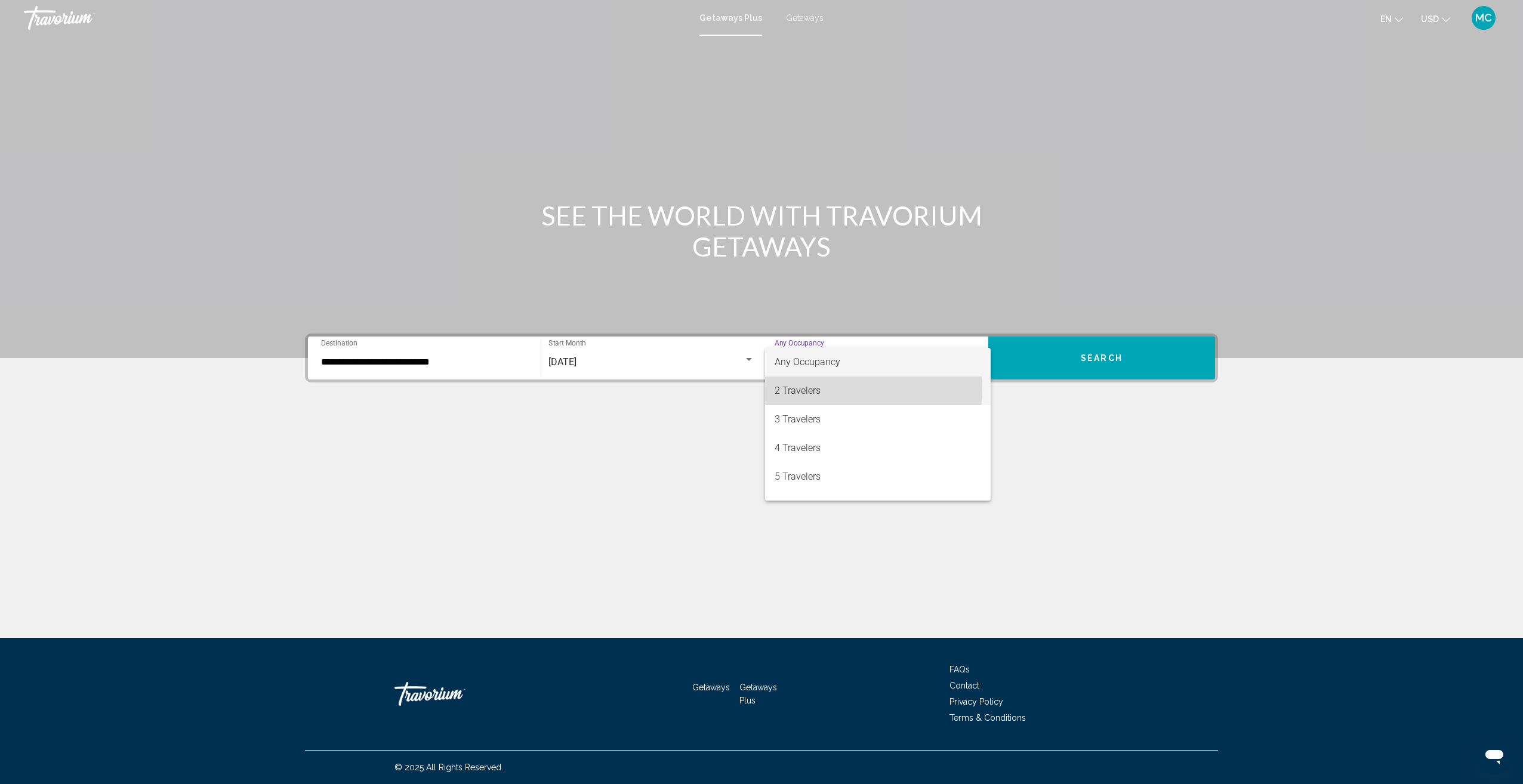
click at [828, 389] on span "2 Travelers" at bounding box center [878, 391] width 206 height 28
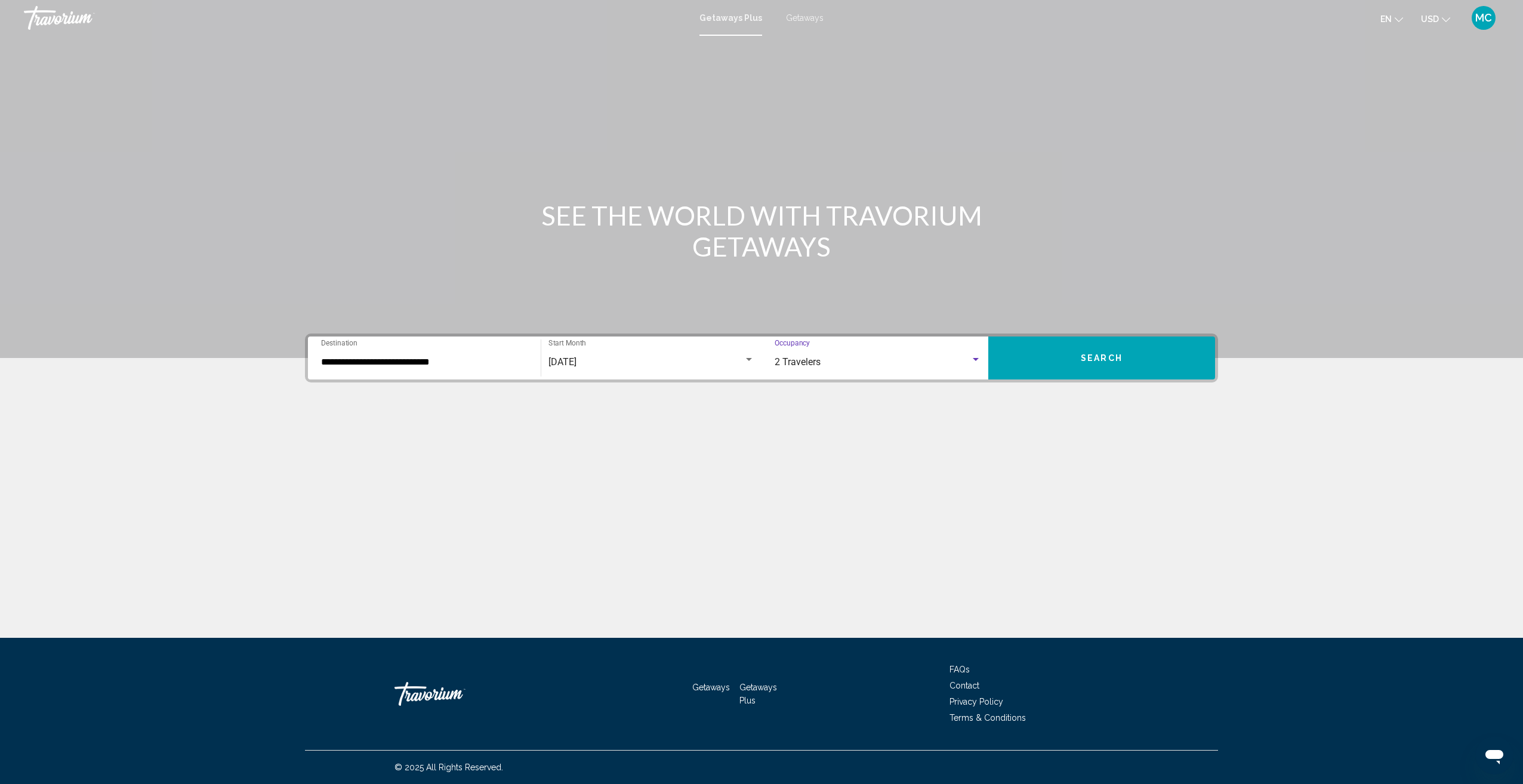
click at [1136, 351] on button "Search" at bounding box center [1101, 358] width 227 height 43
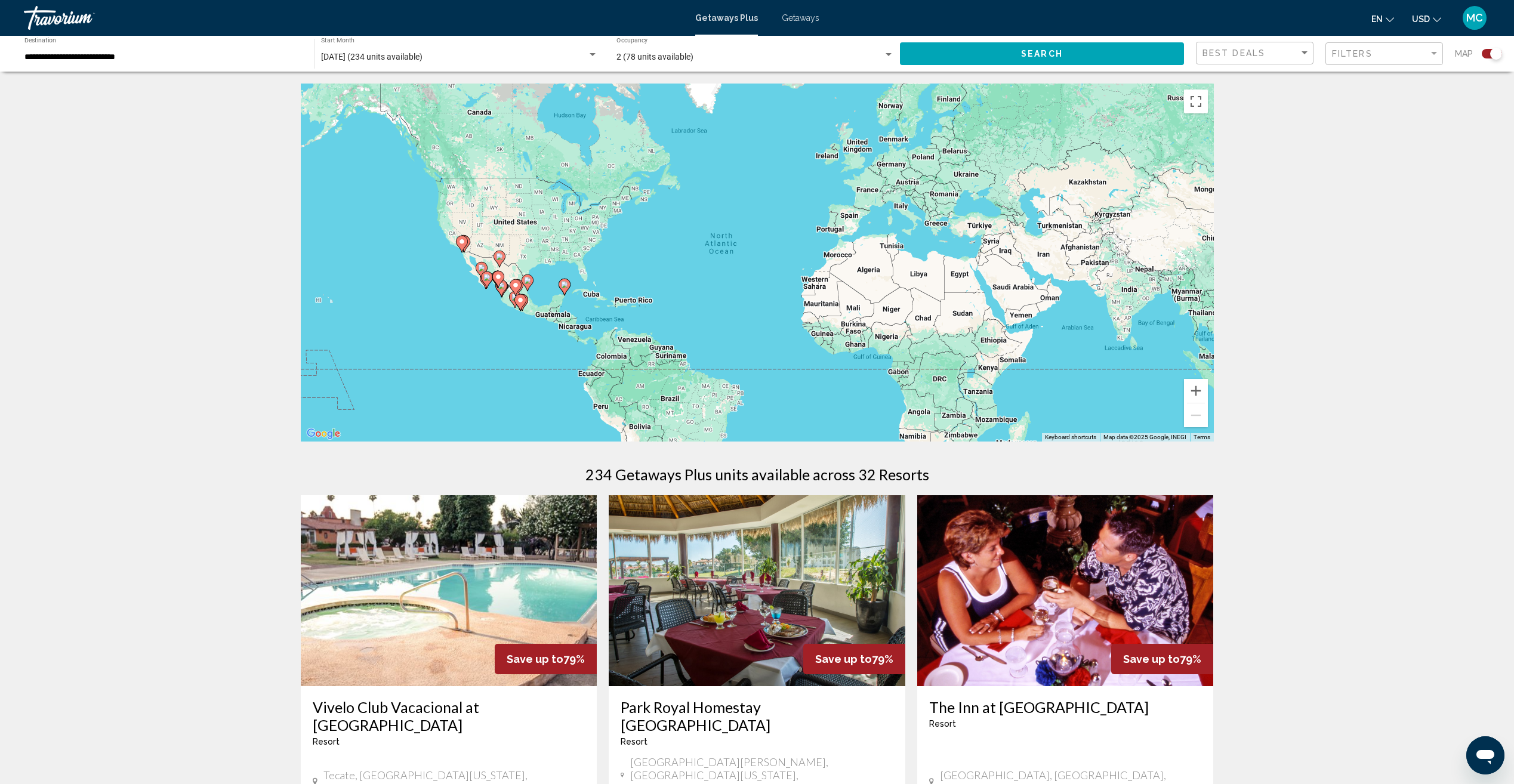
click at [457, 242] on icon "Main content" at bounding box center [461, 243] width 10 height 15
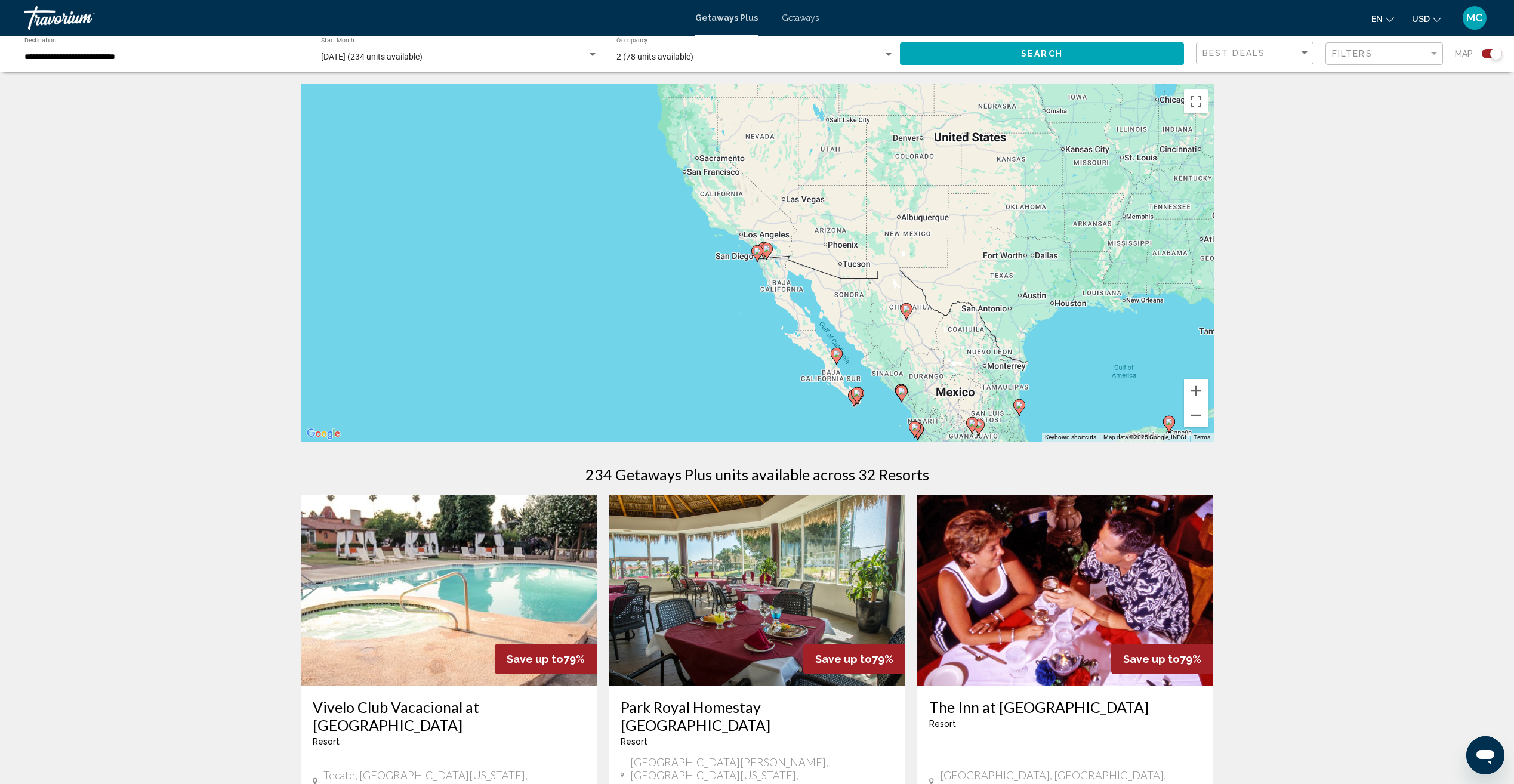
click at [761, 255] on icon "Main content" at bounding box center [756, 253] width 10 height 15
type input "**********"
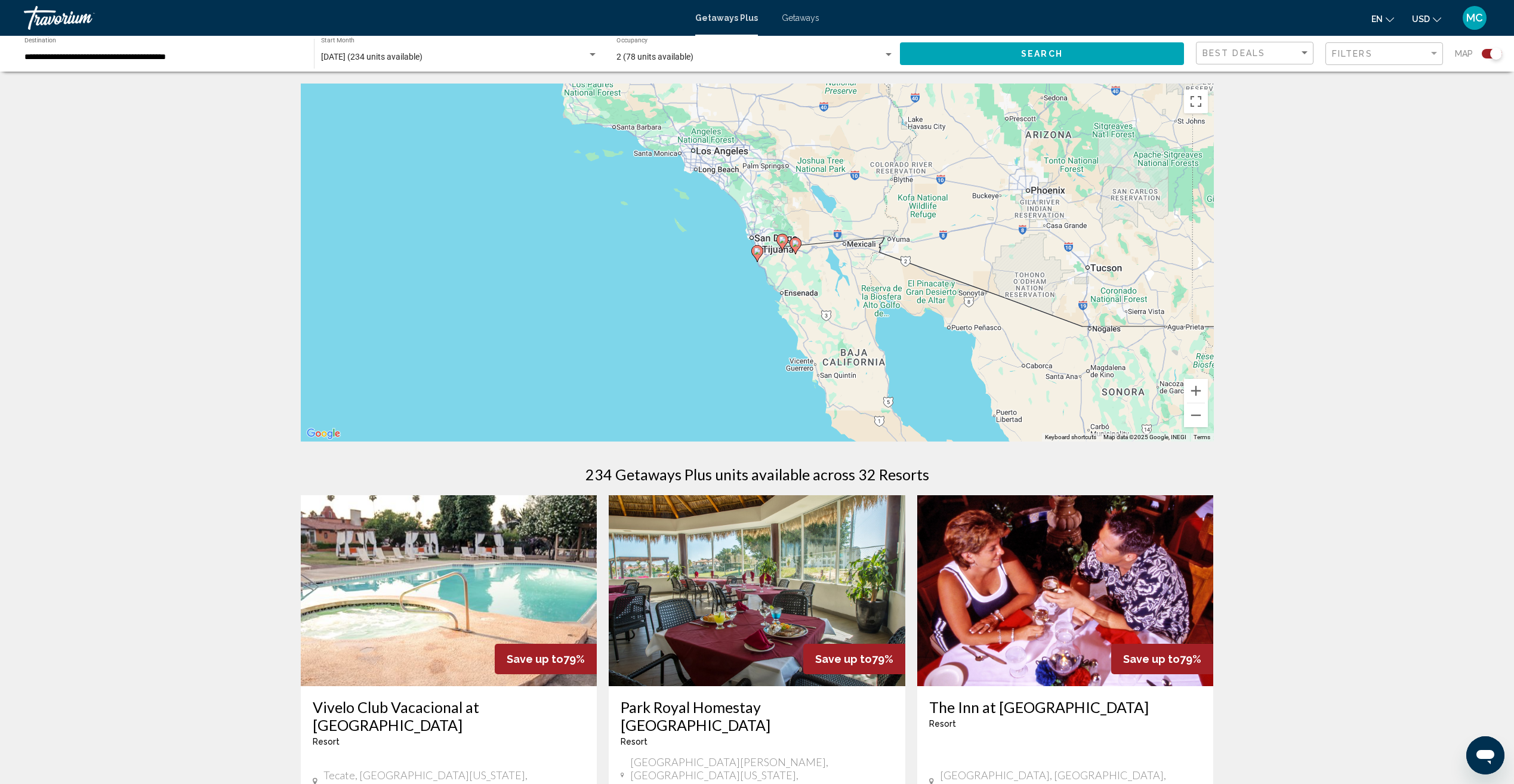
click at [753, 253] on icon "Main content" at bounding box center [756, 253] width 10 height 15
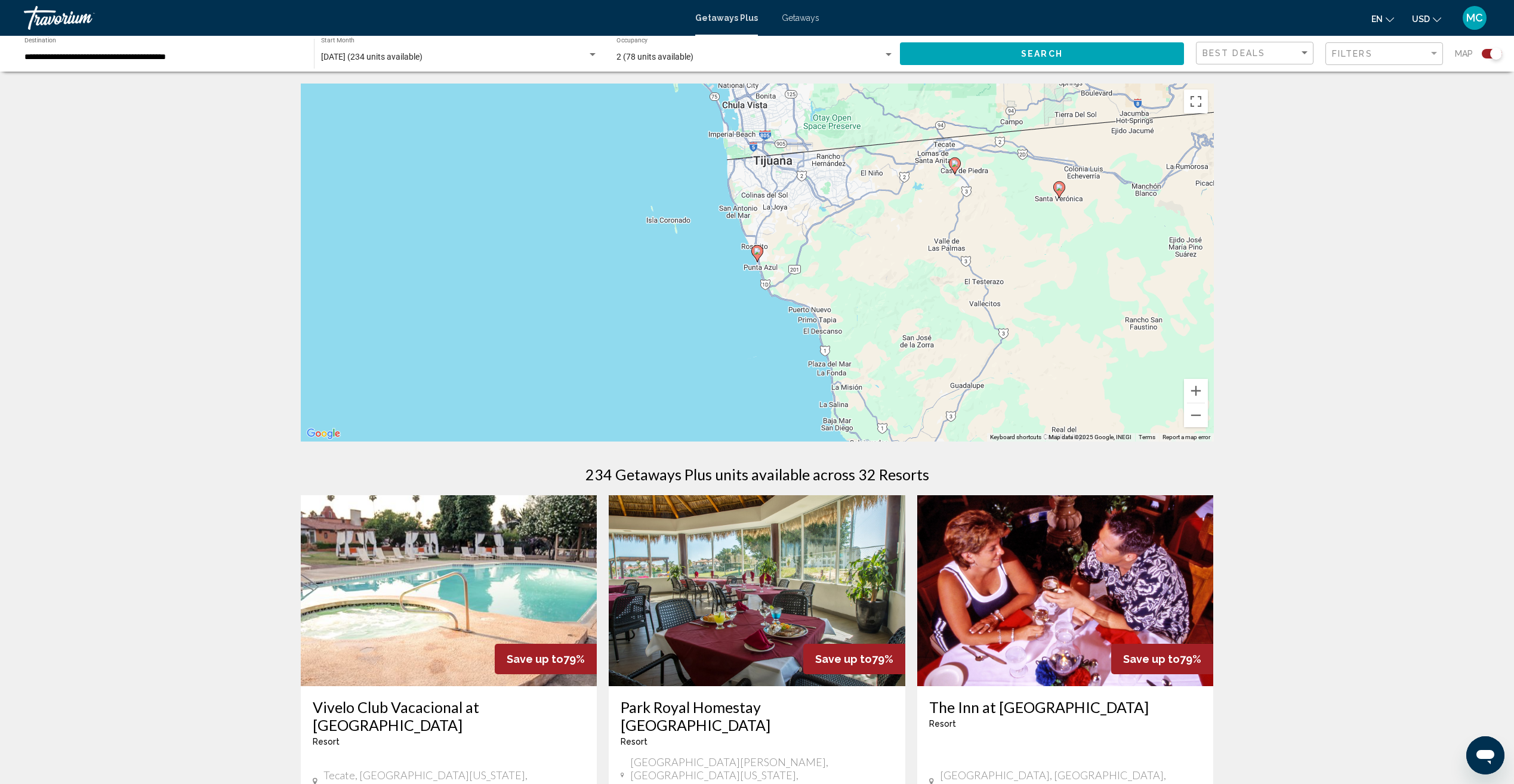
click at [757, 246] on icon "Main content" at bounding box center [756, 253] width 10 height 15
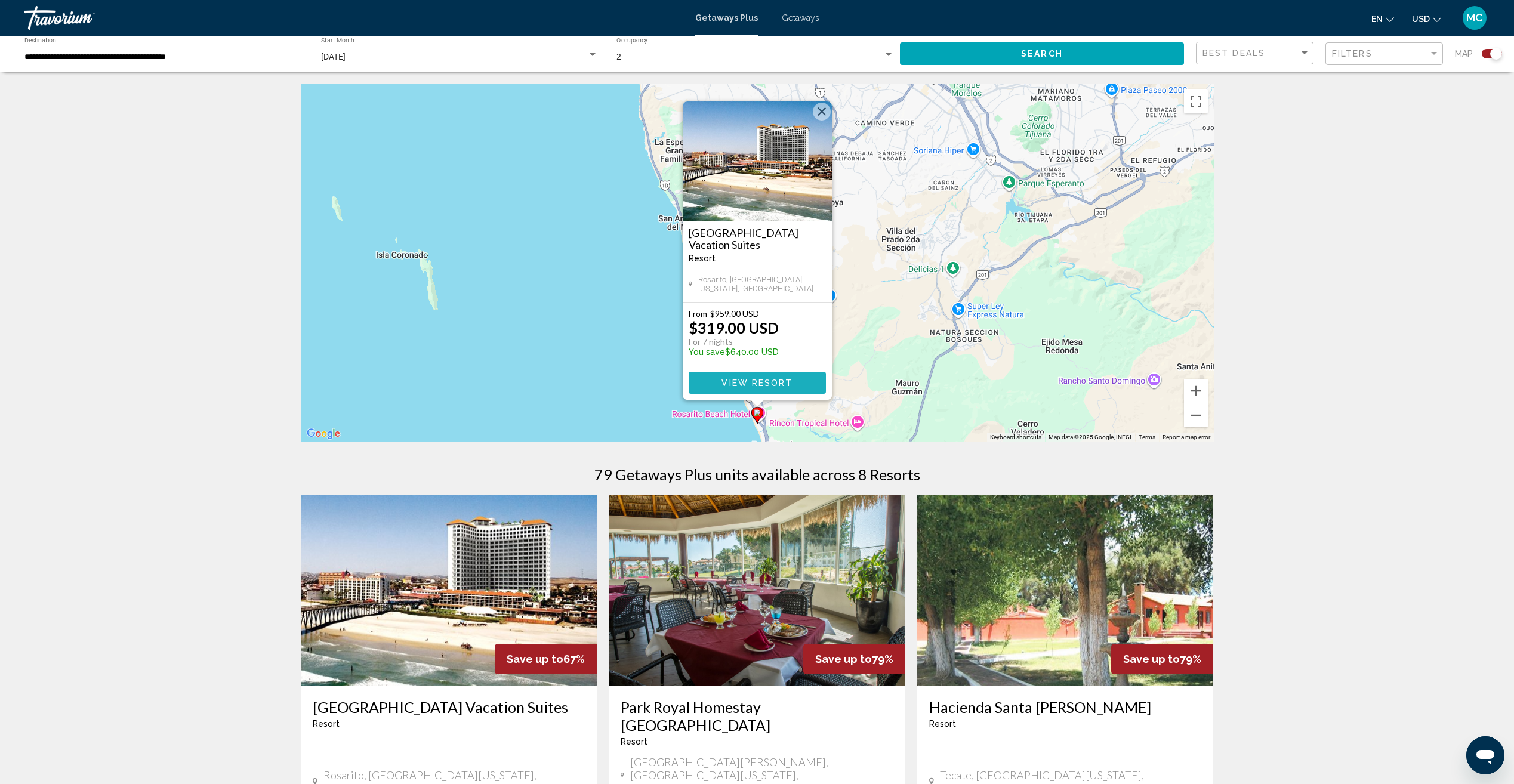
click at [774, 382] on span "View Resort" at bounding box center [756, 383] width 71 height 9
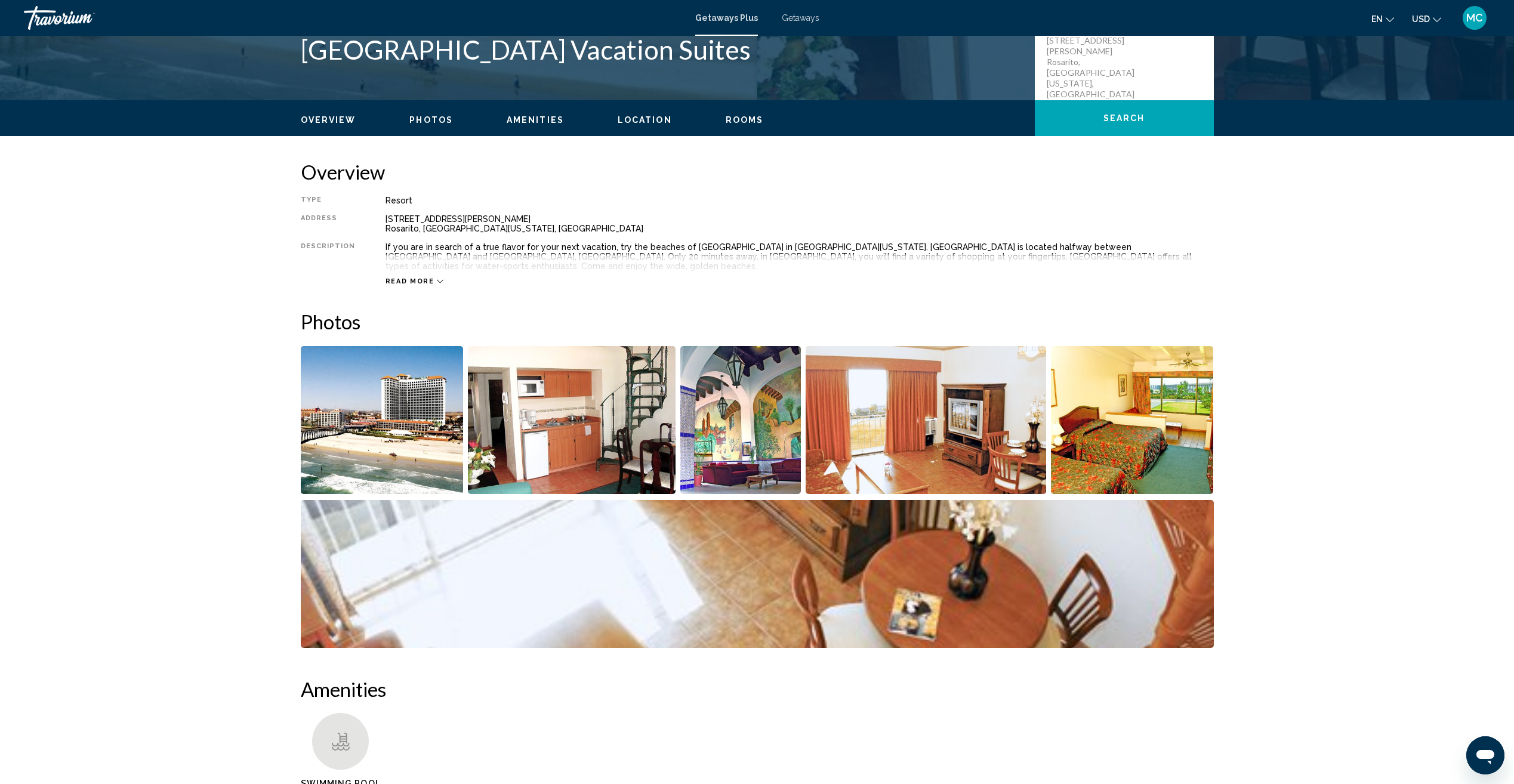
scroll to position [298, 0]
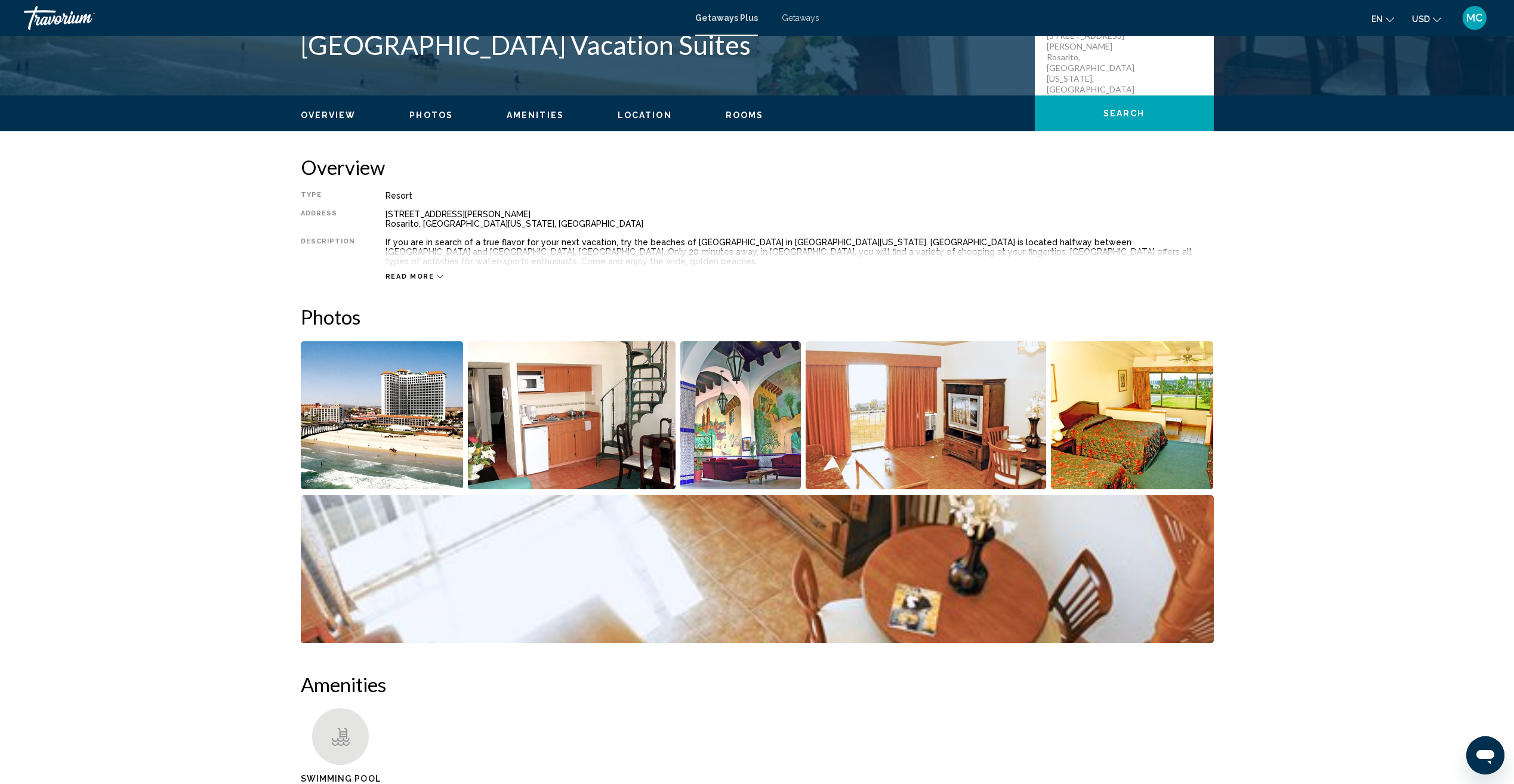
drag, startPoint x: 1335, startPoint y: 519, endPoint x: 1331, endPoint y: 525, distance: 7.2
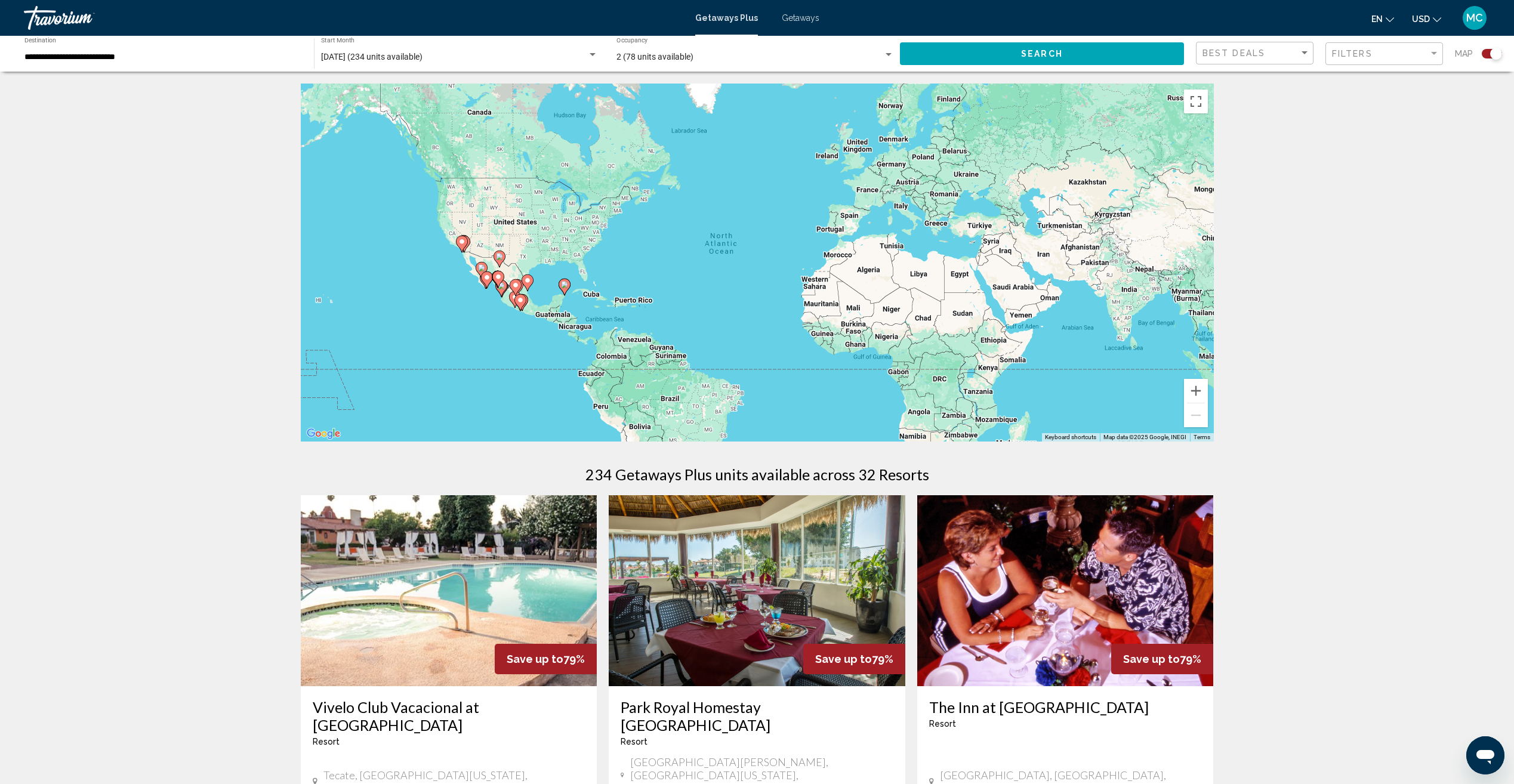
click at [133, 58] on input "**********" at bounding box center [163, 57] width 277 height 9
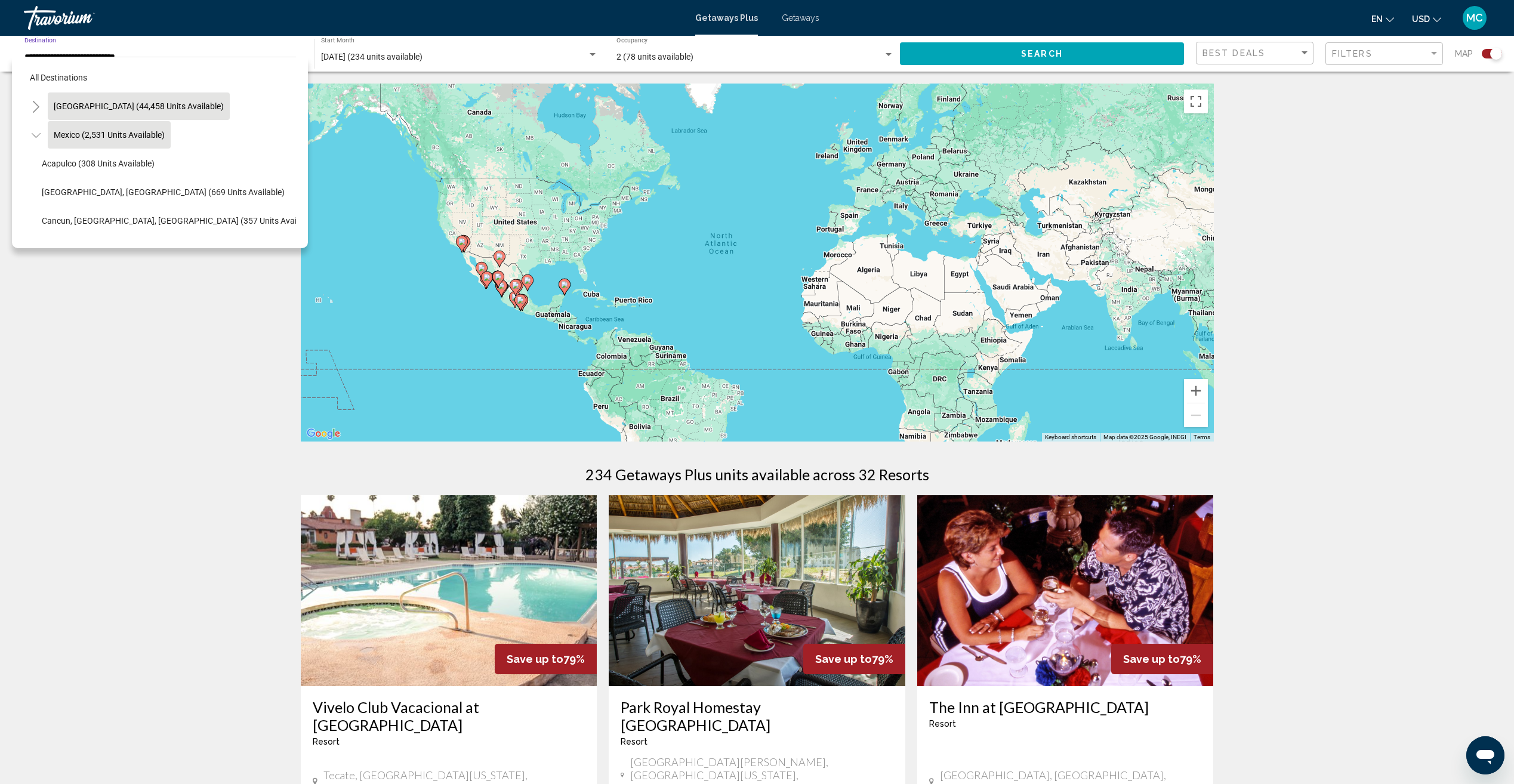
drag, startPoint x: 133, startPoint y: 58, endPoint x: 108, endPoint y: 112, distance: 59.5
click at [108, 112] on button "[GEOGRAPHIC_DATA] (44,458 units available)" at bounding box center [138, 106] width 182 height 28
type input "**********"
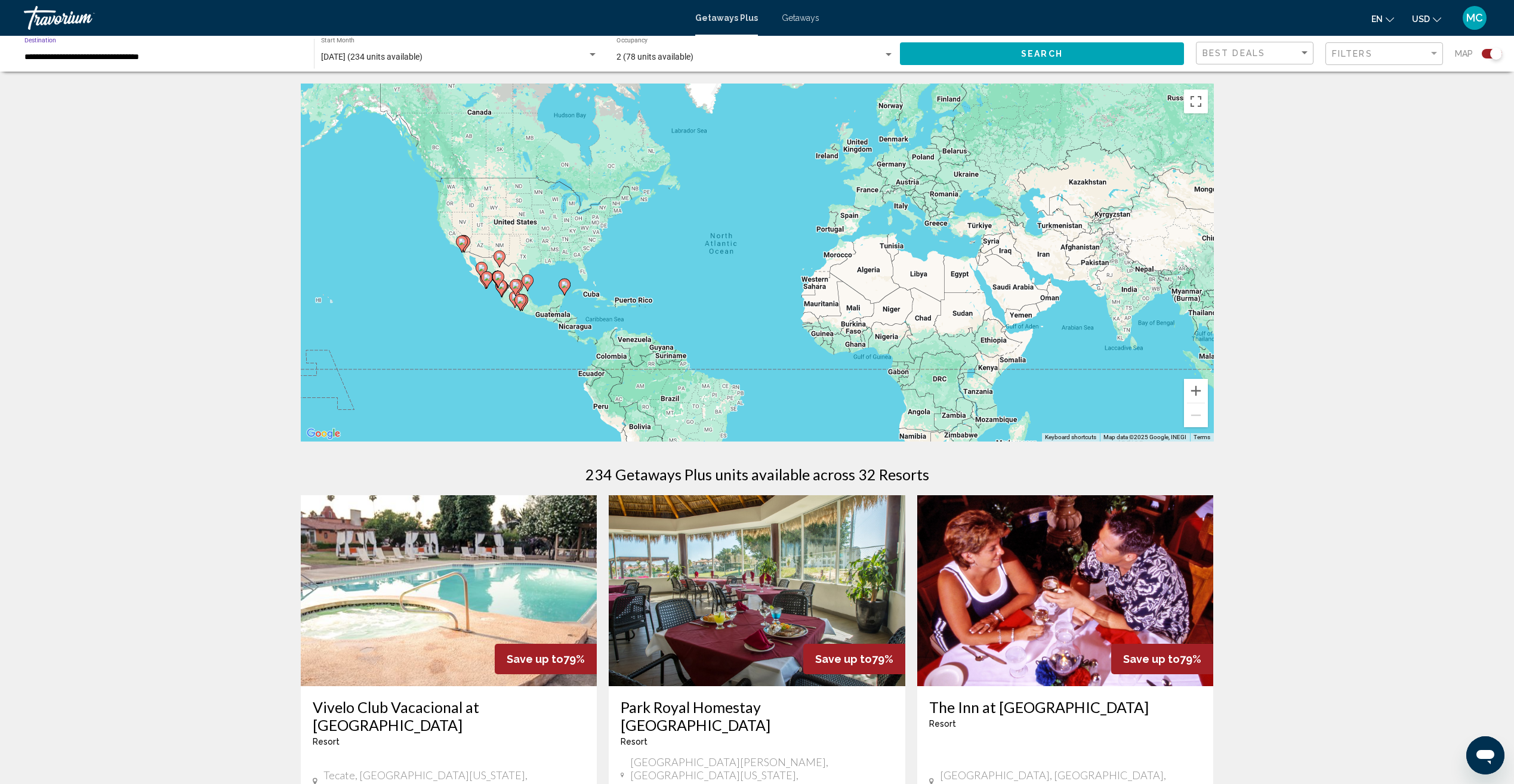
click at [886, 51] on div "Search widget" at bounding box center [888, 54] width 10 height 9
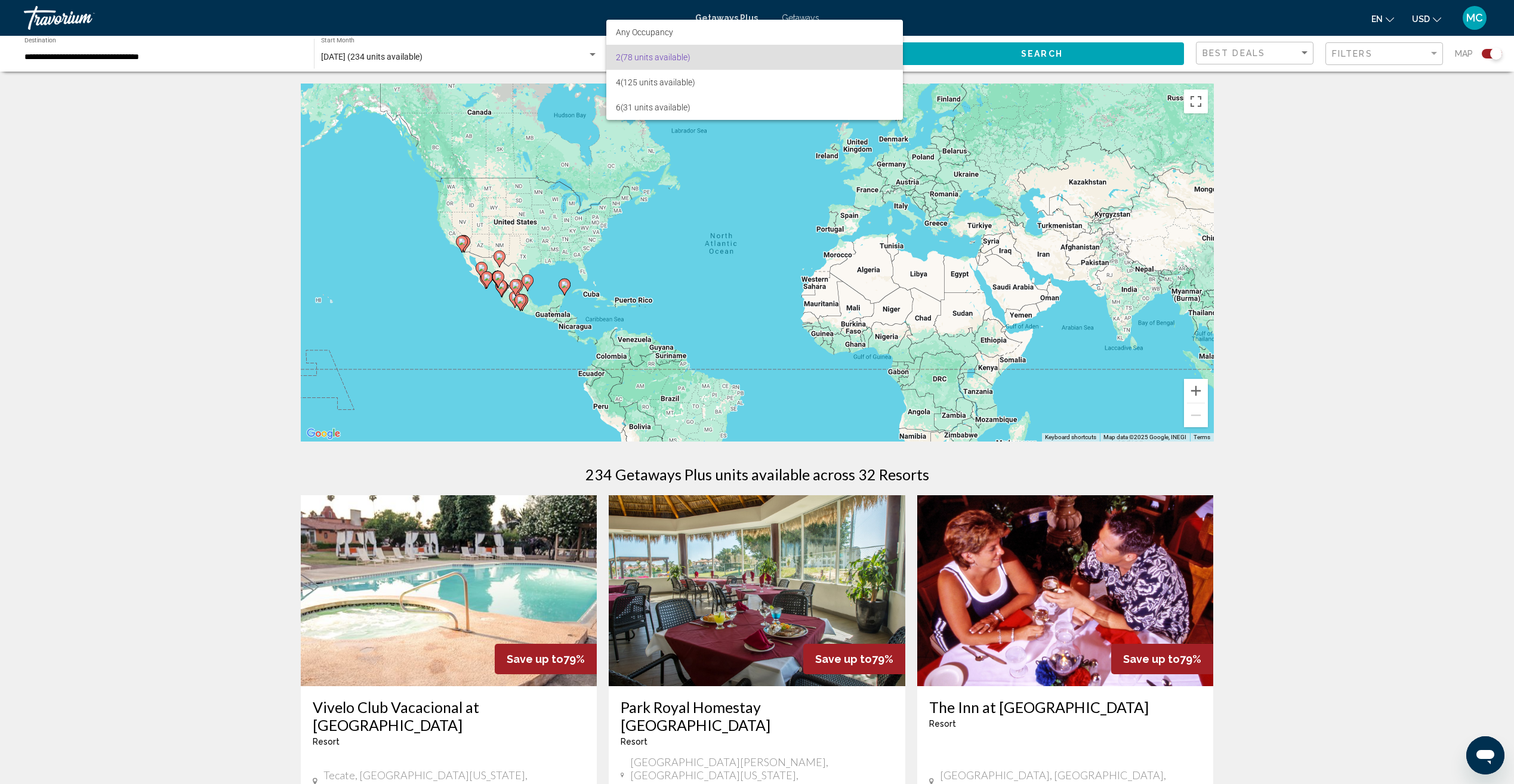
click at [638, 59] on span "2 (78 units available)" at bounding box center [755, 57] width 277 height 25
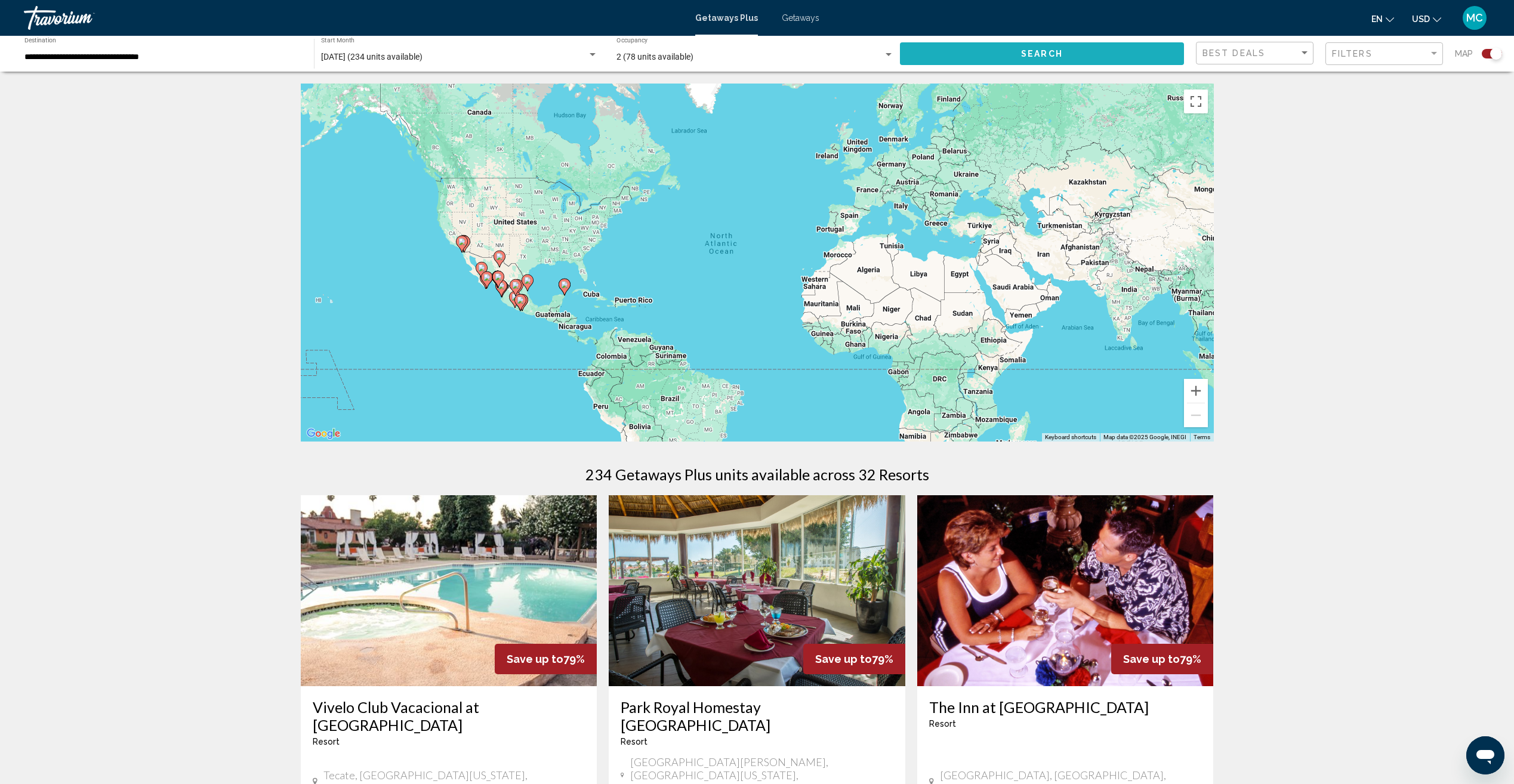
click at [1023, 47] on button "Search" at bounding box center [1042, 54] width 284 height 22
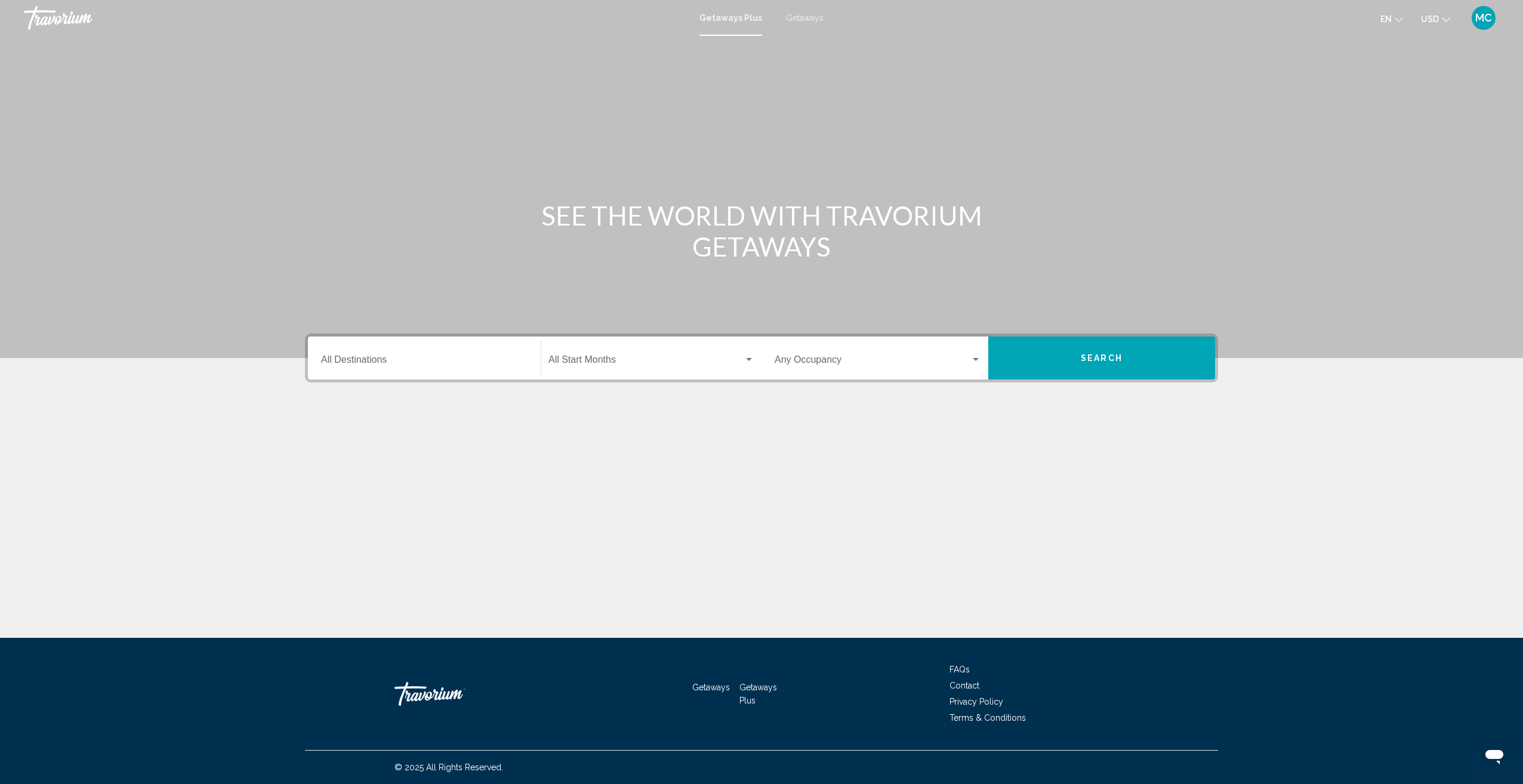
click at [349, 352] on div "Destination All Destinations" at bounding box center [424, 358] width 206 height 38
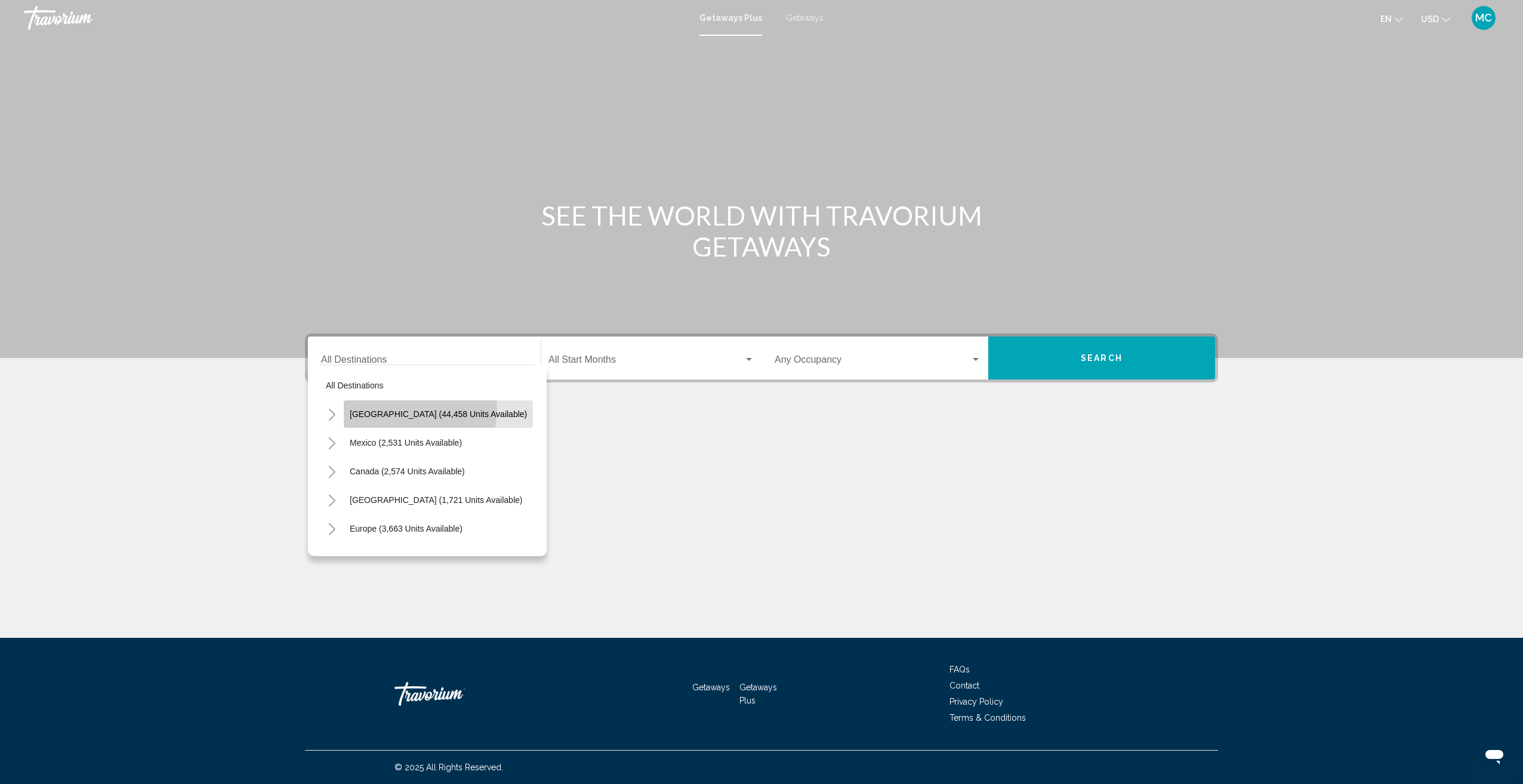
click at [419, 409] on span "[GEOGRAPHIC_DATA] (44,458 units available)" at bounding box center [438, 414] width 178 height 9
type input "**********"
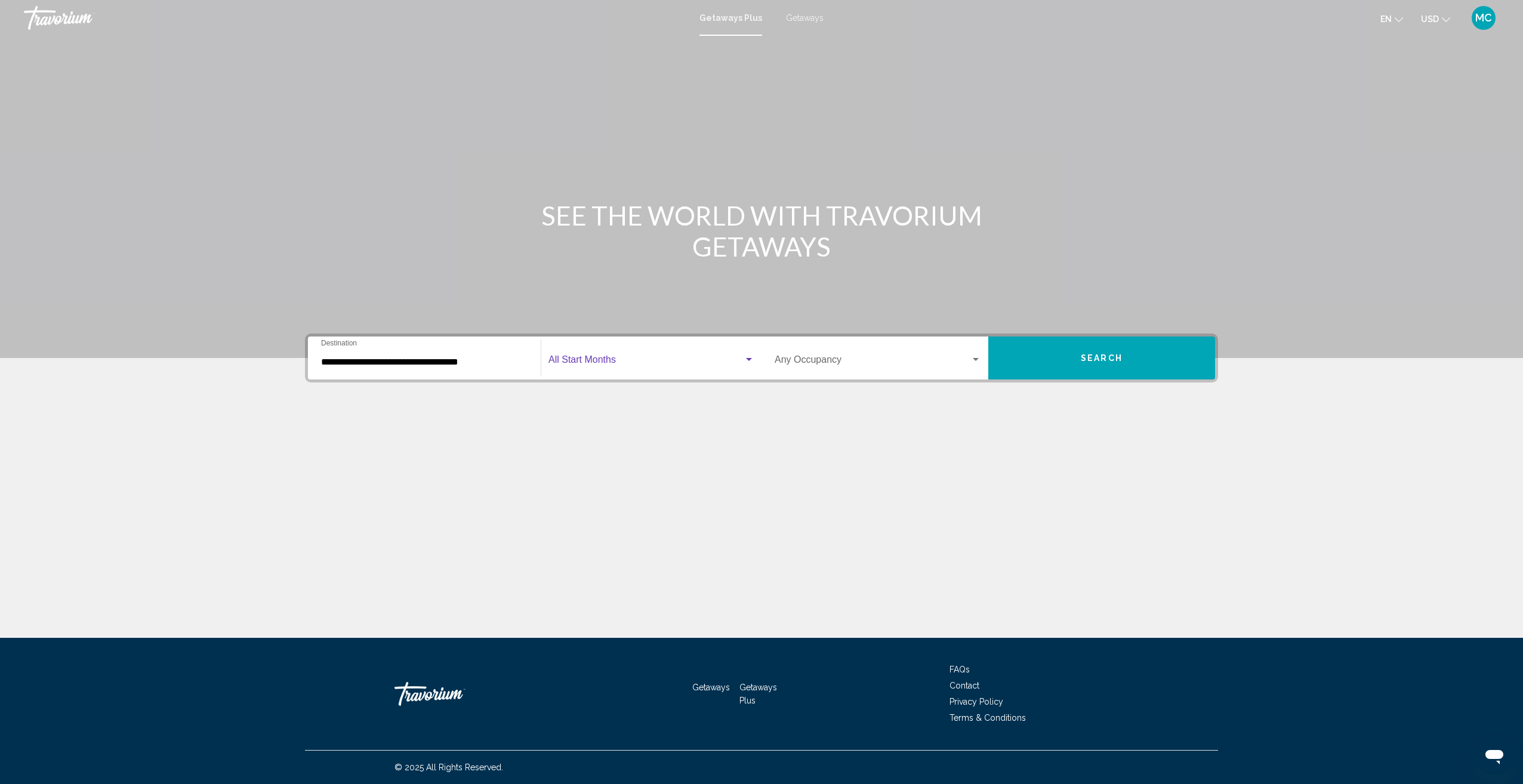
click at [748, 359] on div "Search widget" at bounding box center [749, 359] width 6 height 3
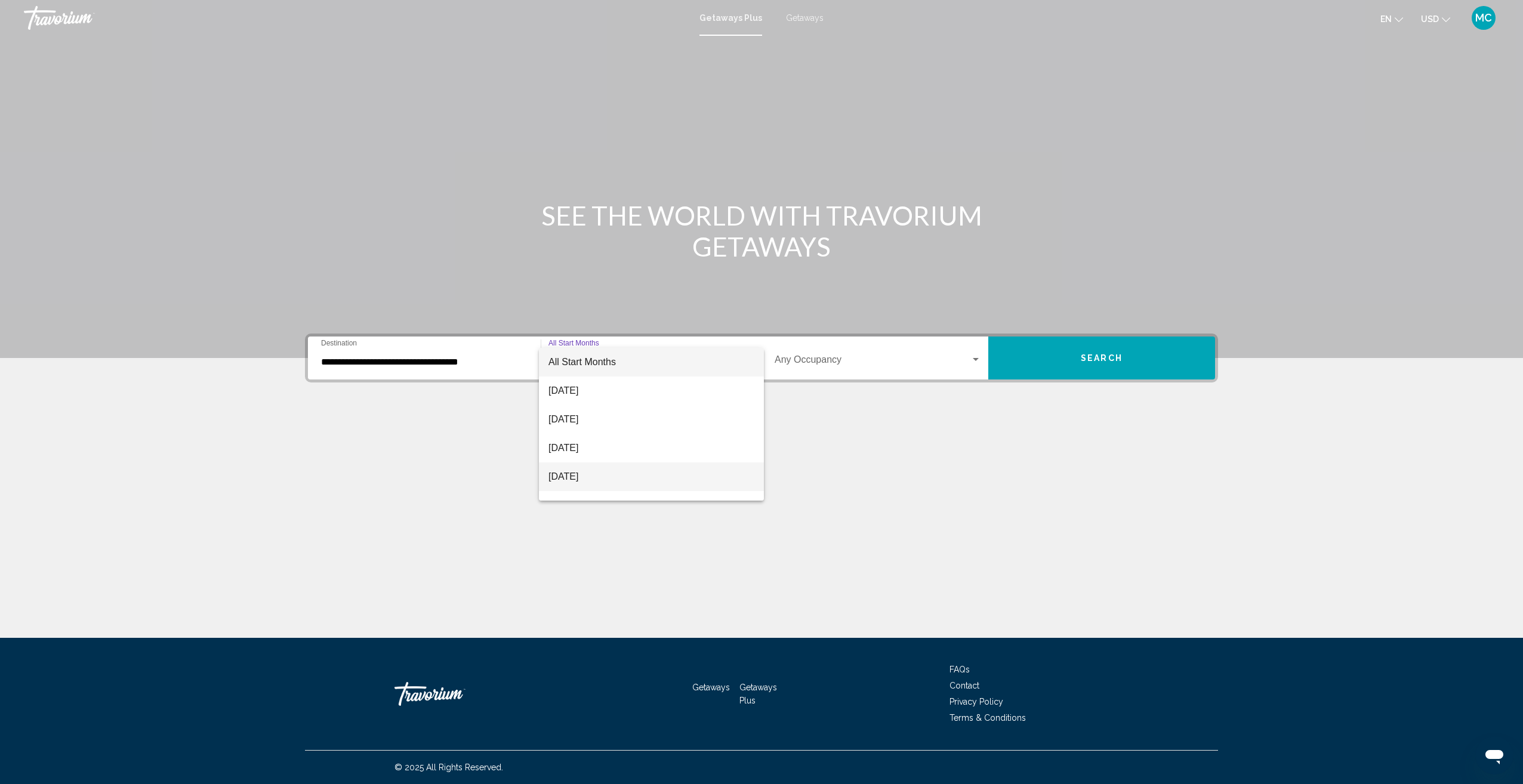
click at [592, 475] on span "[DATE]" at bounding box center [651, 476] width 206 height 28
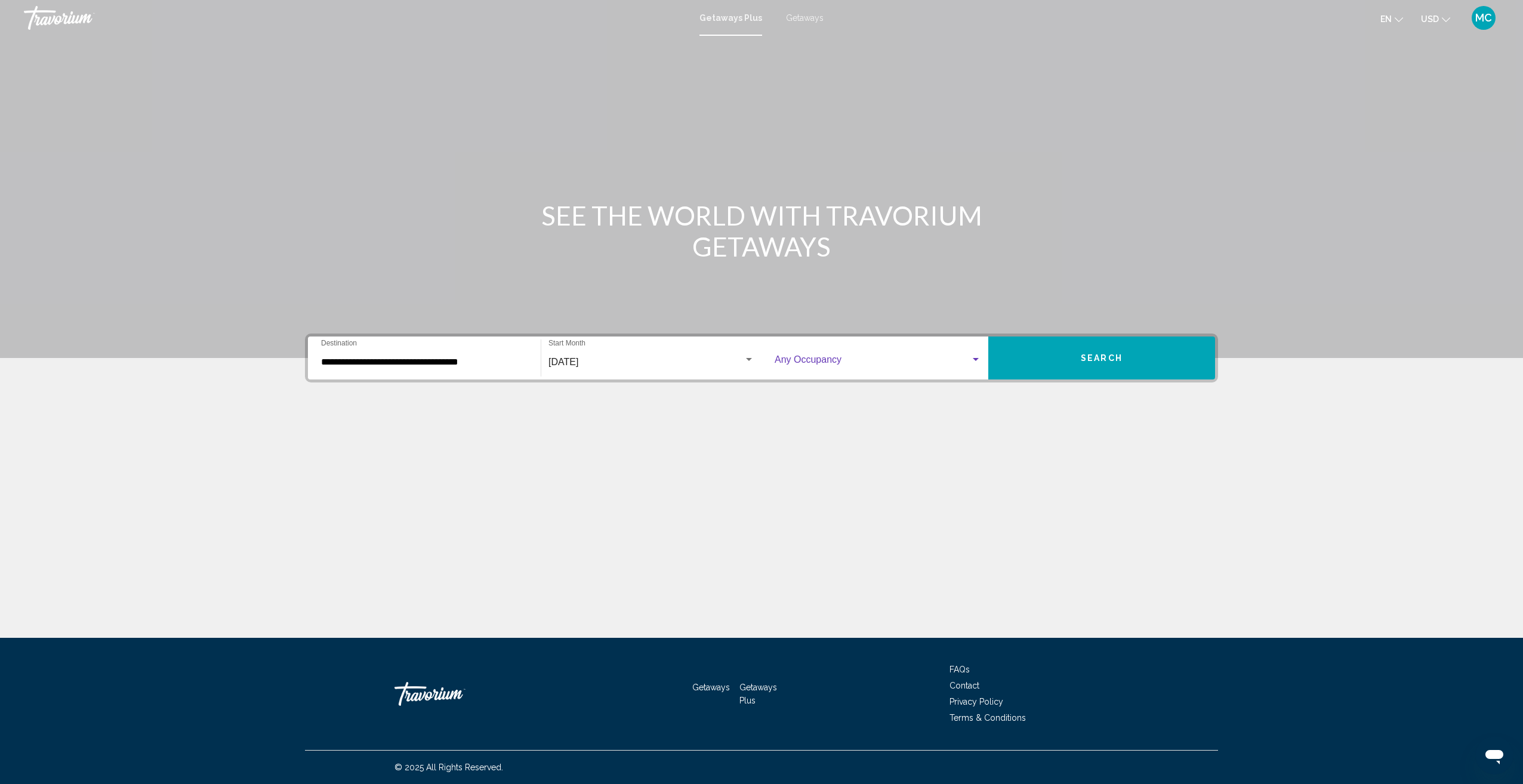
click at [976, 360] on div "Search widget" at bounding box center [976, 359] width 6 height 3
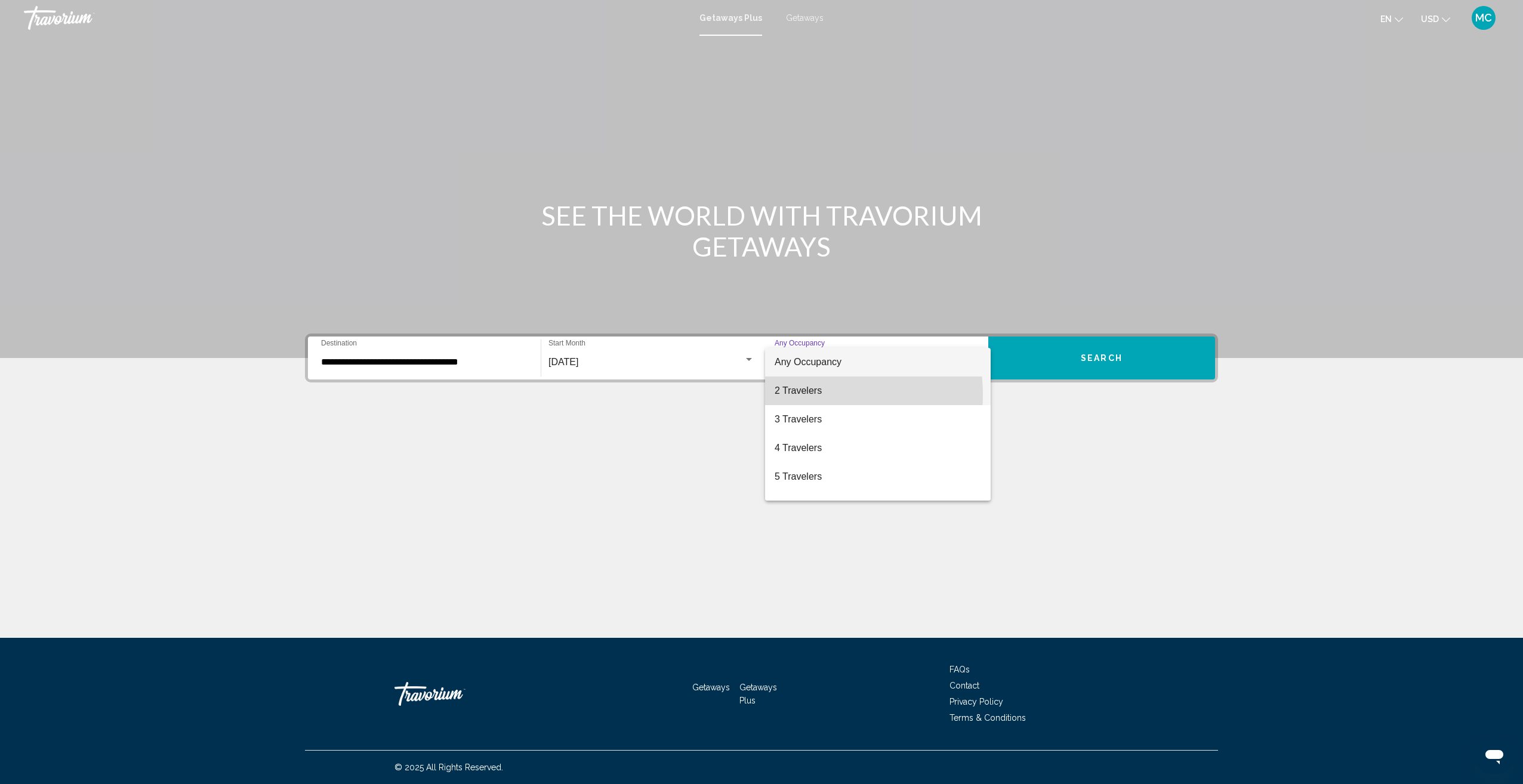
click at [810, 394] on span "2 Travelers" at bounding box center [878, 391] width 206 height 28
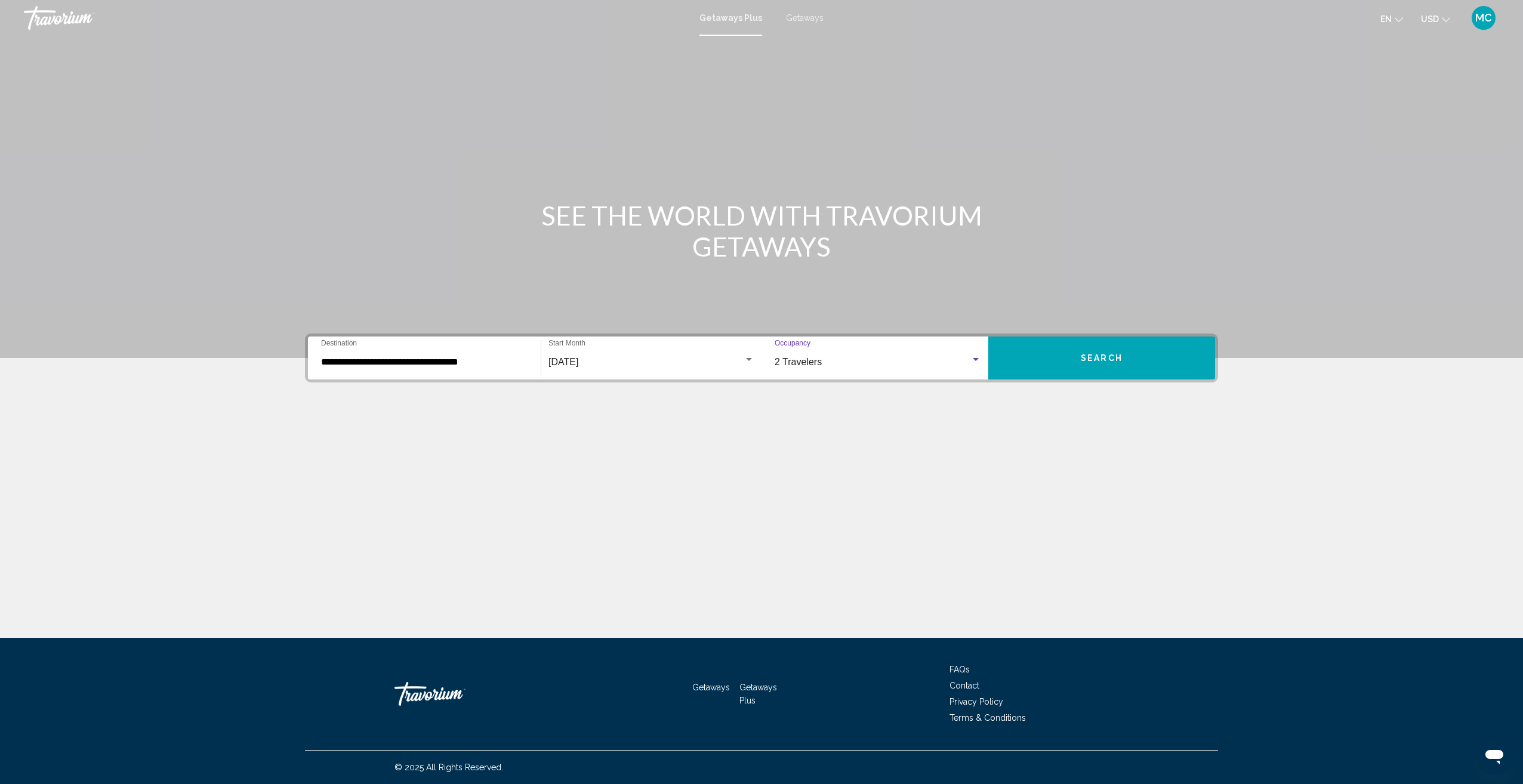
click at [1111, 356] on span "Search" at bounding box center [1101, 358] width 42 height 9
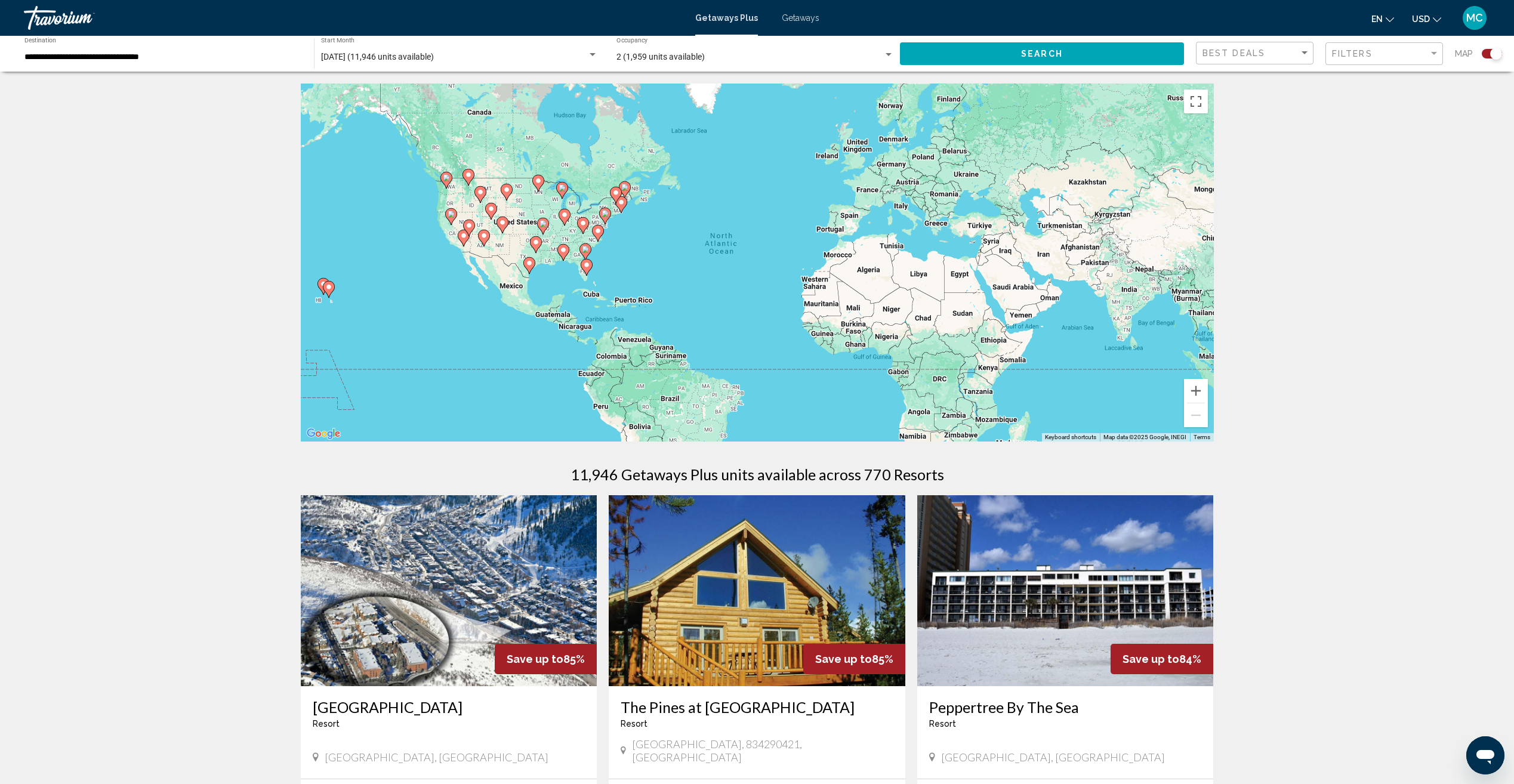
click at [530, 264] on image "Main content" at bounding box center [530, 263] width 7 height 7
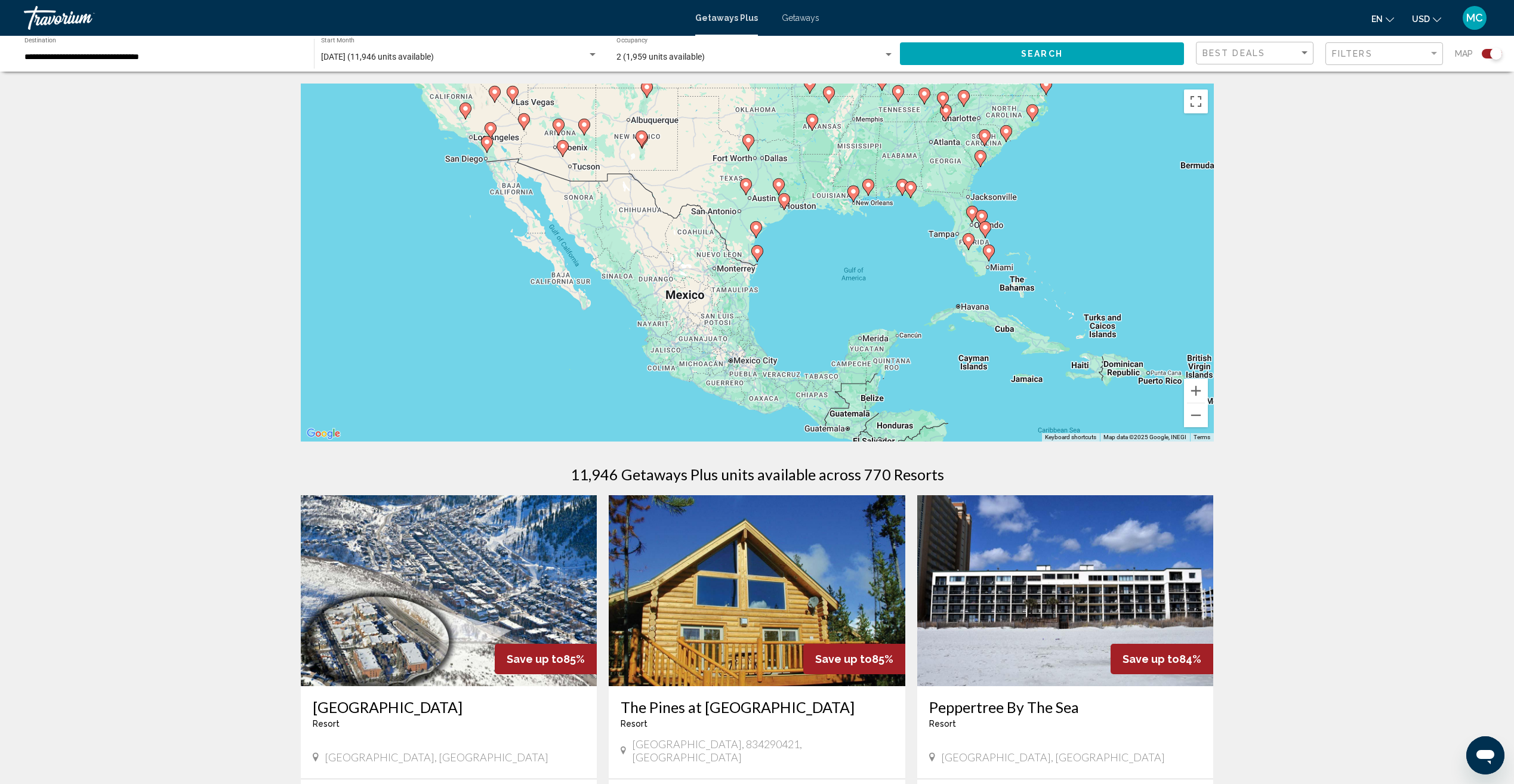
click at [784, 205] on icon "Main content" at bounding box center [783, 202] width 10 height 15
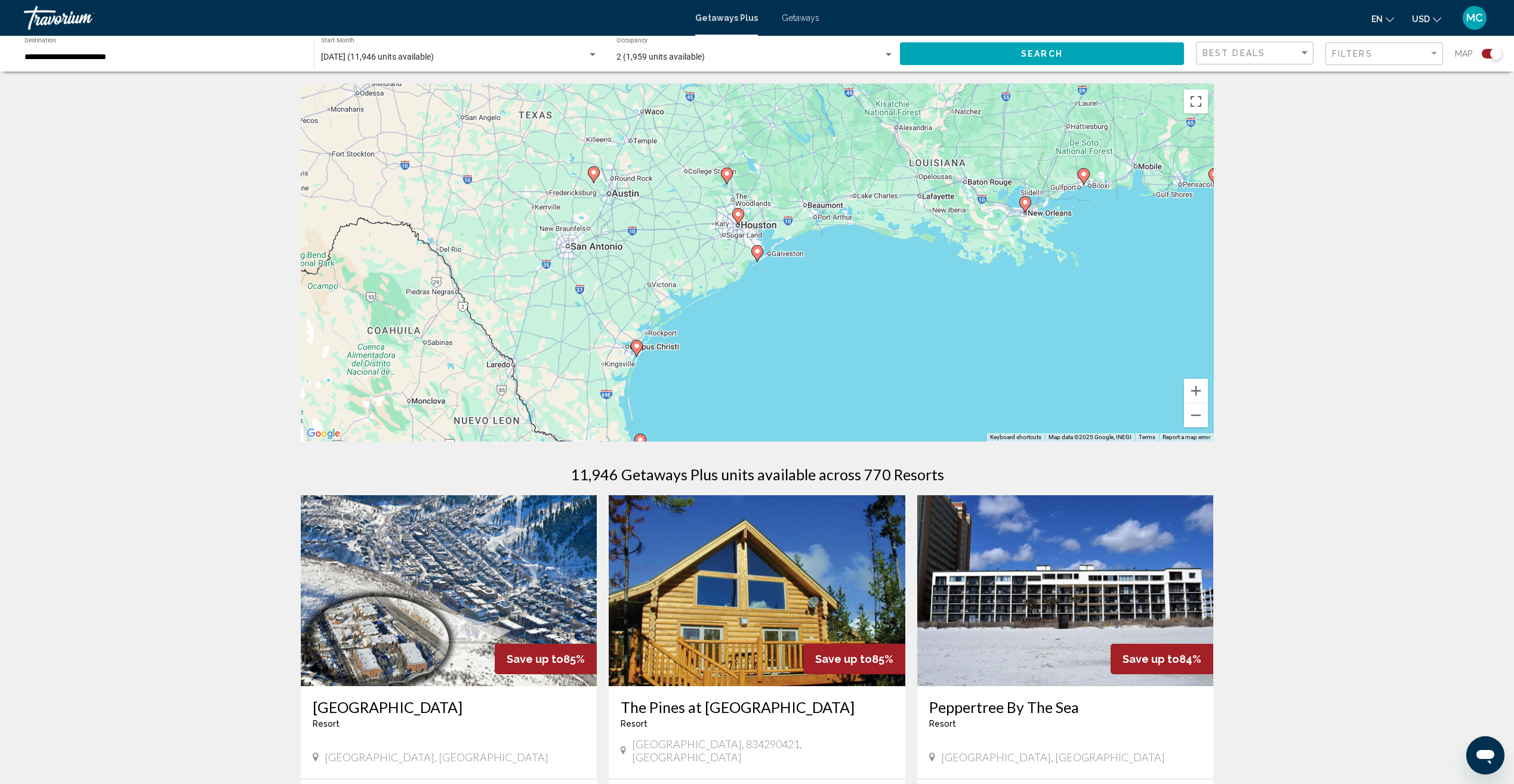
click at [763, 256] on gmp-advanced-marker "Main content" at bounding box center [757, 253] width 12 height 18
type input "**********"
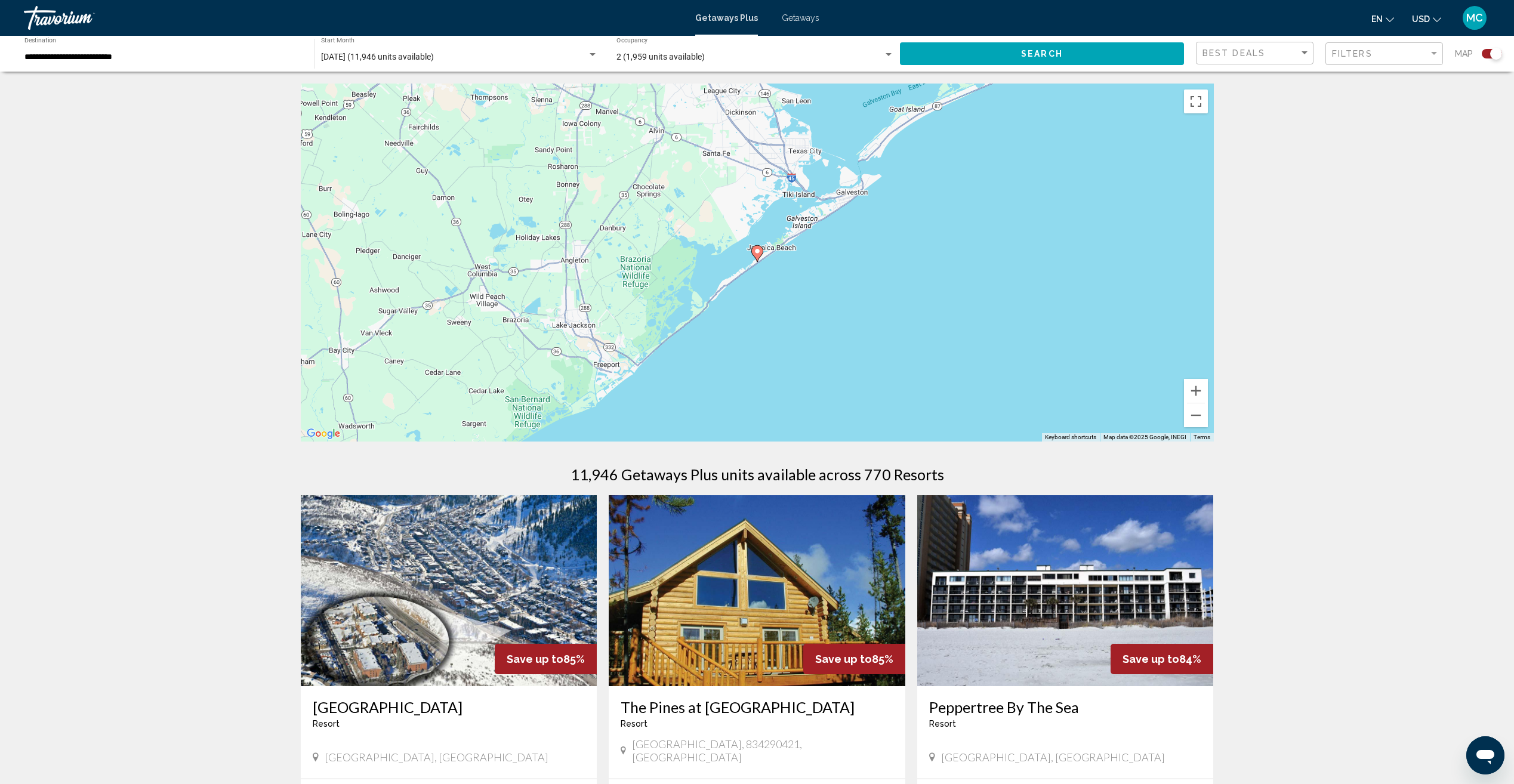
click at [756, 247] on icon "Main content" at bounding box center [756, 253] width 10 height 15
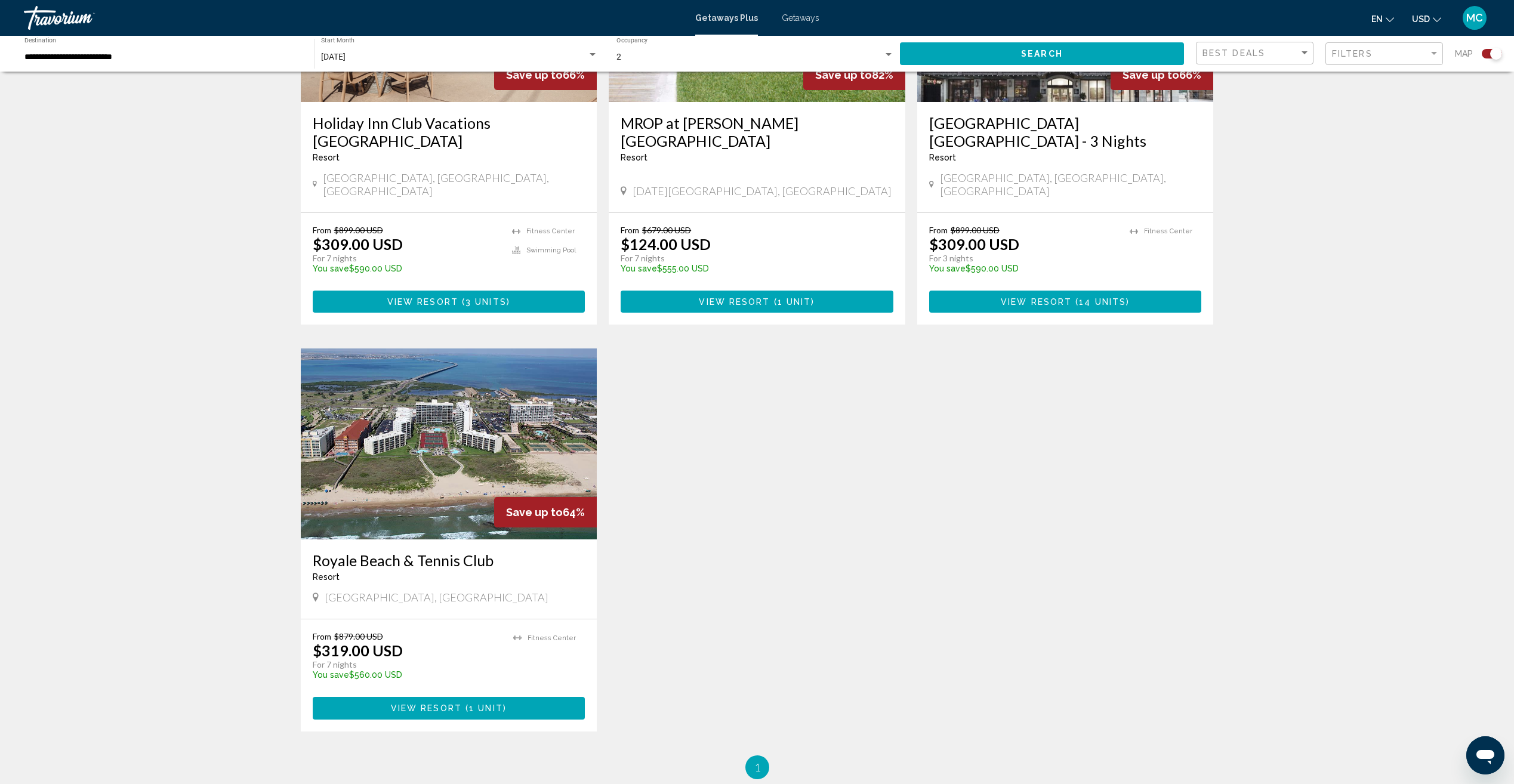
scroll to position [597, 0]
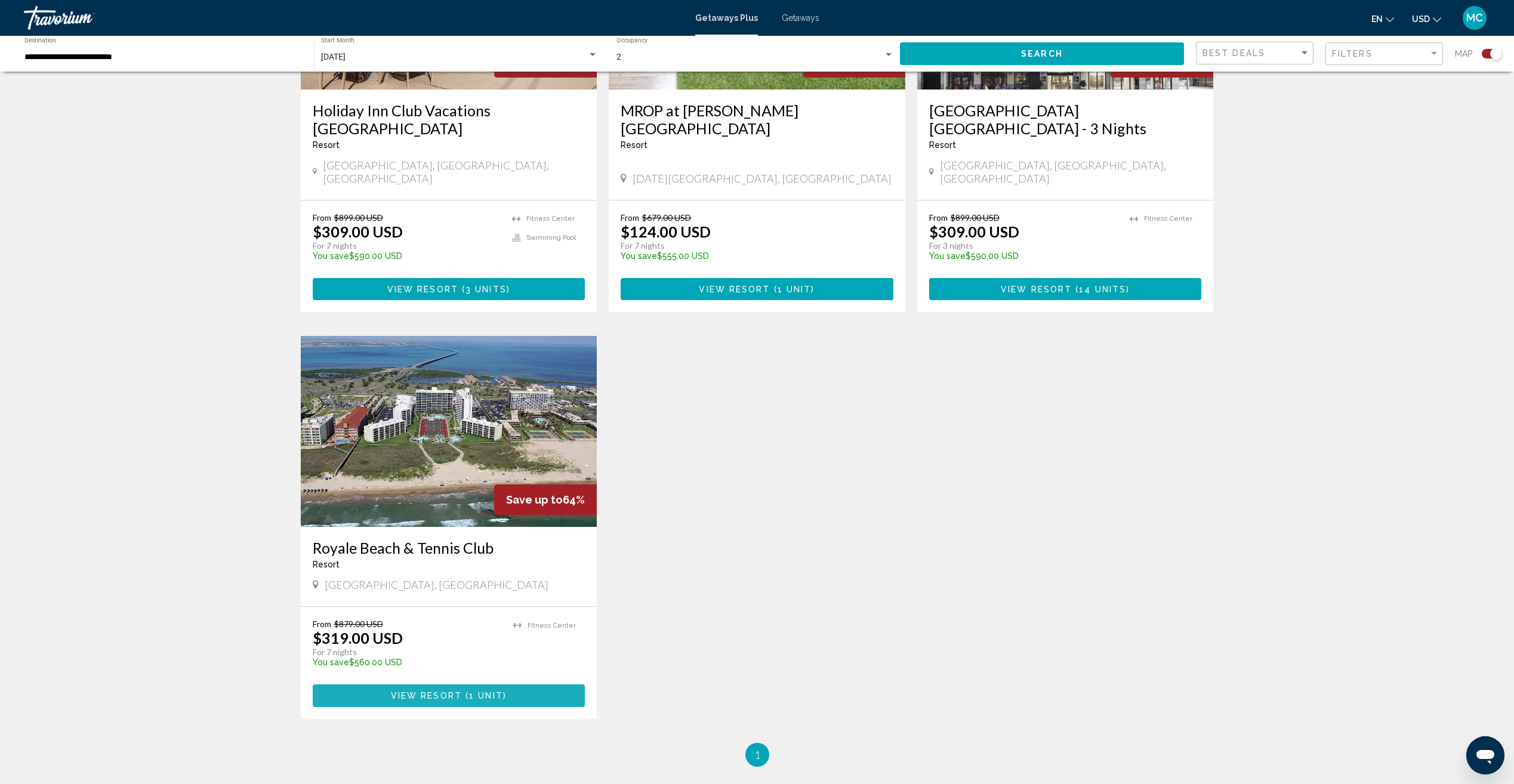
click at [456, 692] on span "View Resort" at bounding box center [426, 696] width 71 height 9
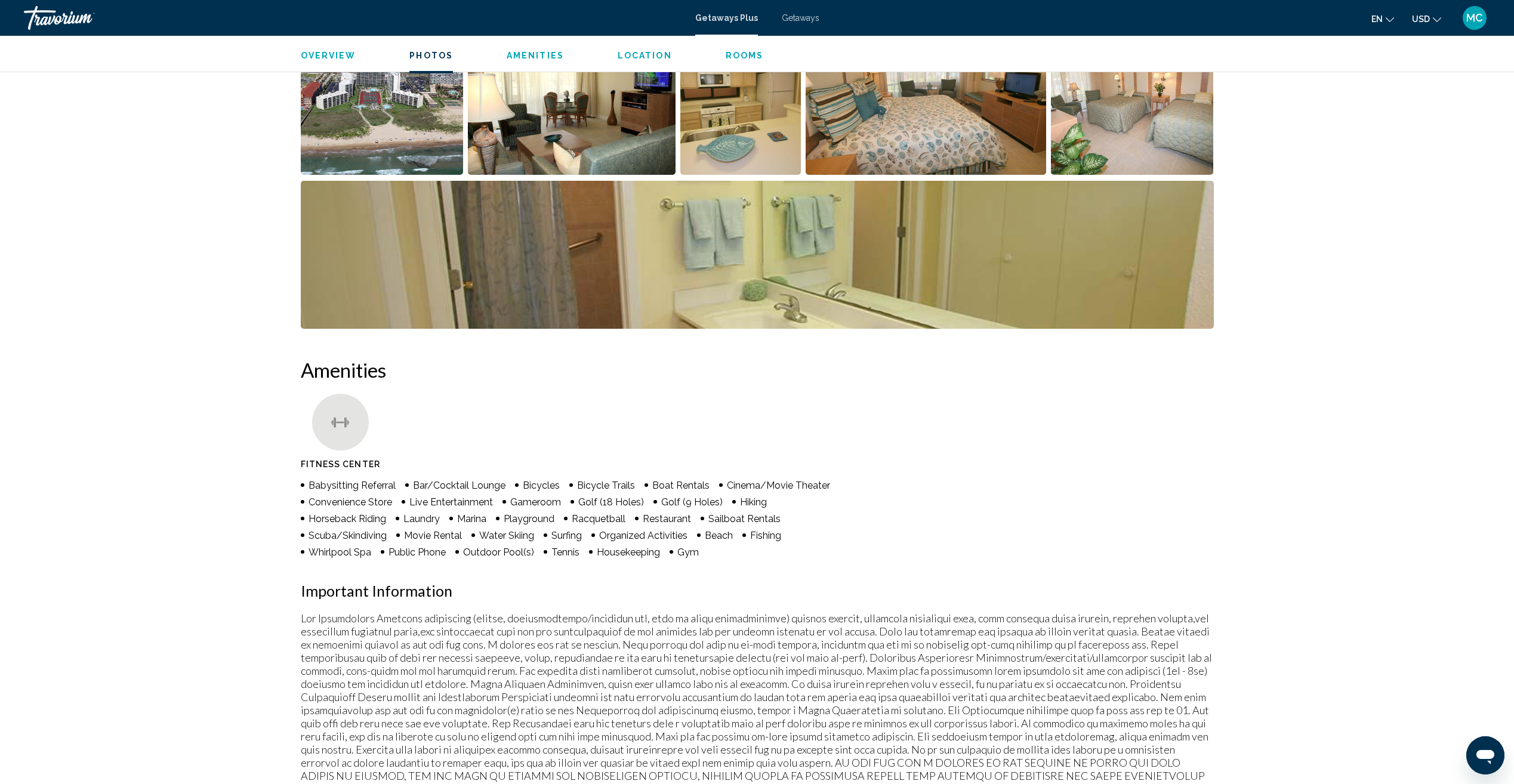
scroll to position [477, 0]
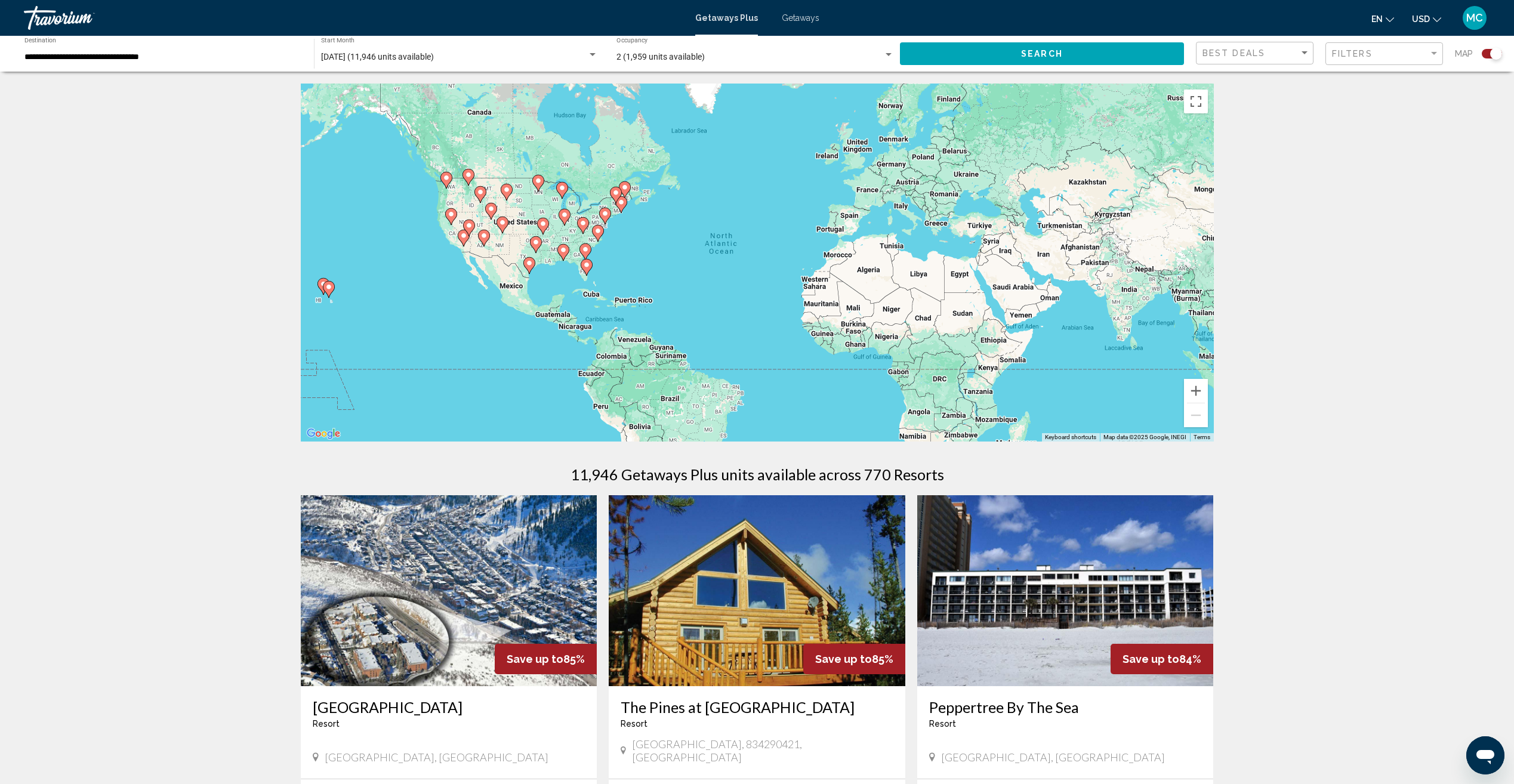
click at [590, 264] on icon "Main content" at bounding box center [586, 267] width 10 height 15
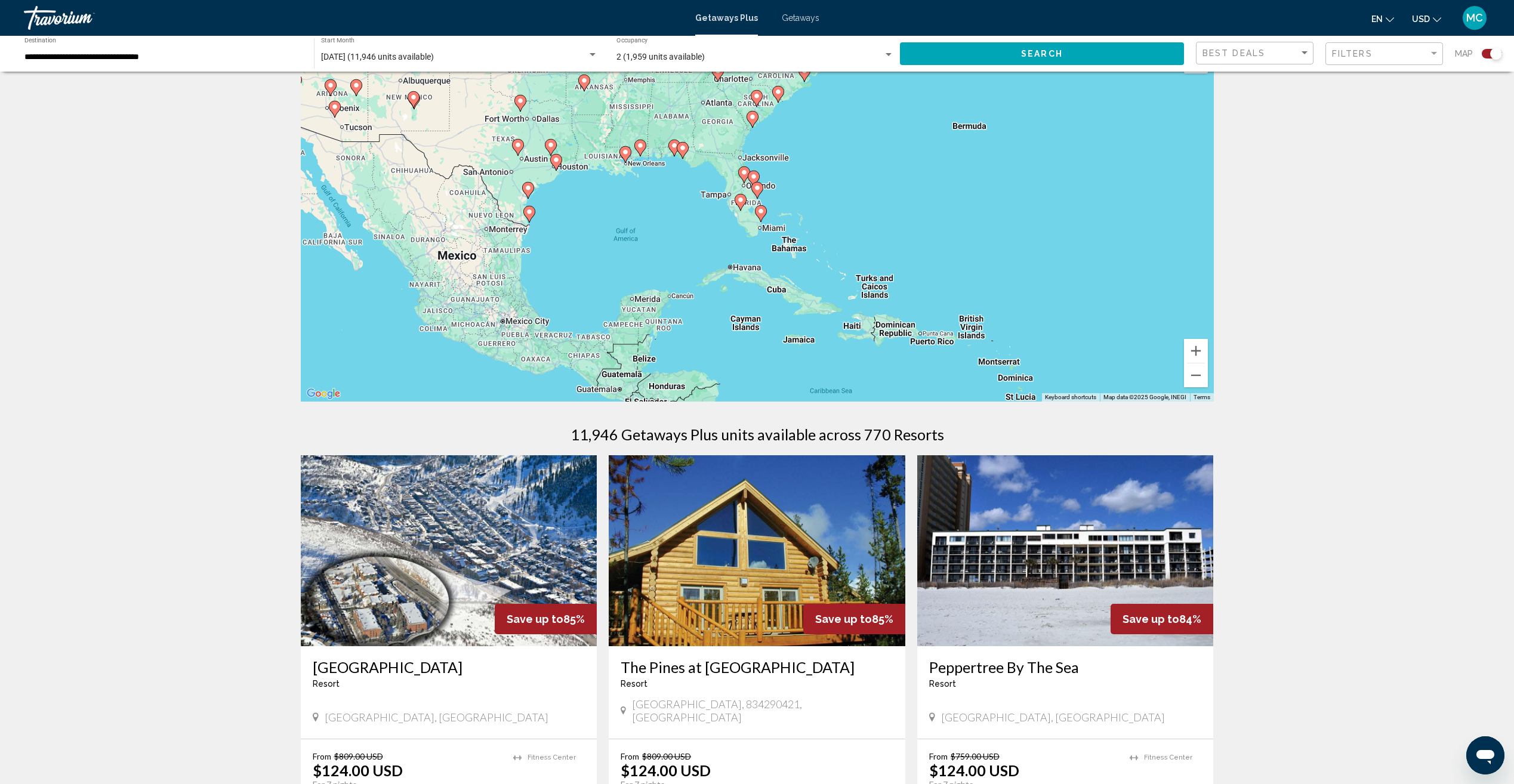
scroll to position [60, 0]
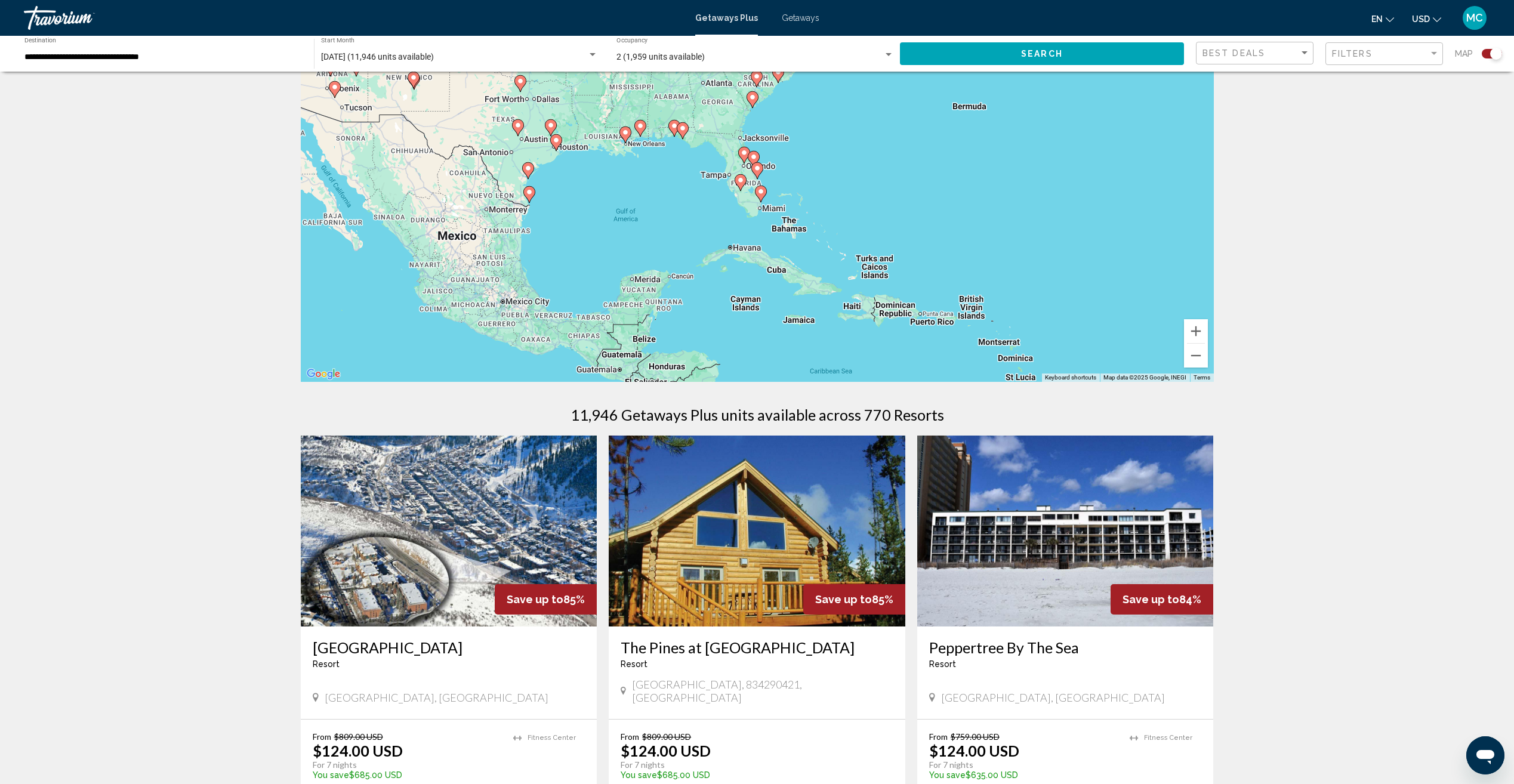
click at [736, 185] on gmp-advanced-marker "Main content" at bounding box center [740, 182] width 12 height 18
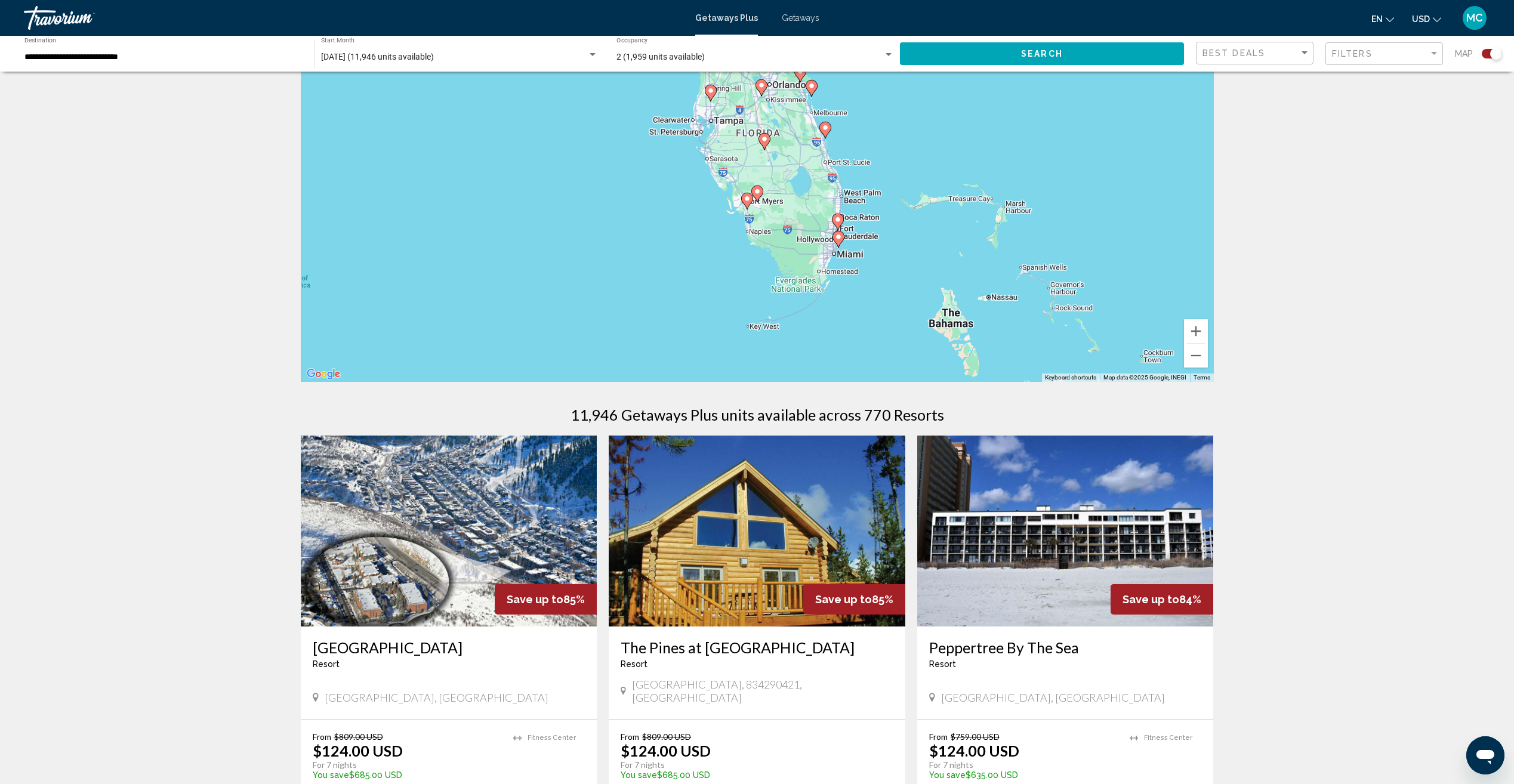
click at [744, 203] on icon "Main content" at bounding box center [746, 201] width 10 height 15
type input "**********"
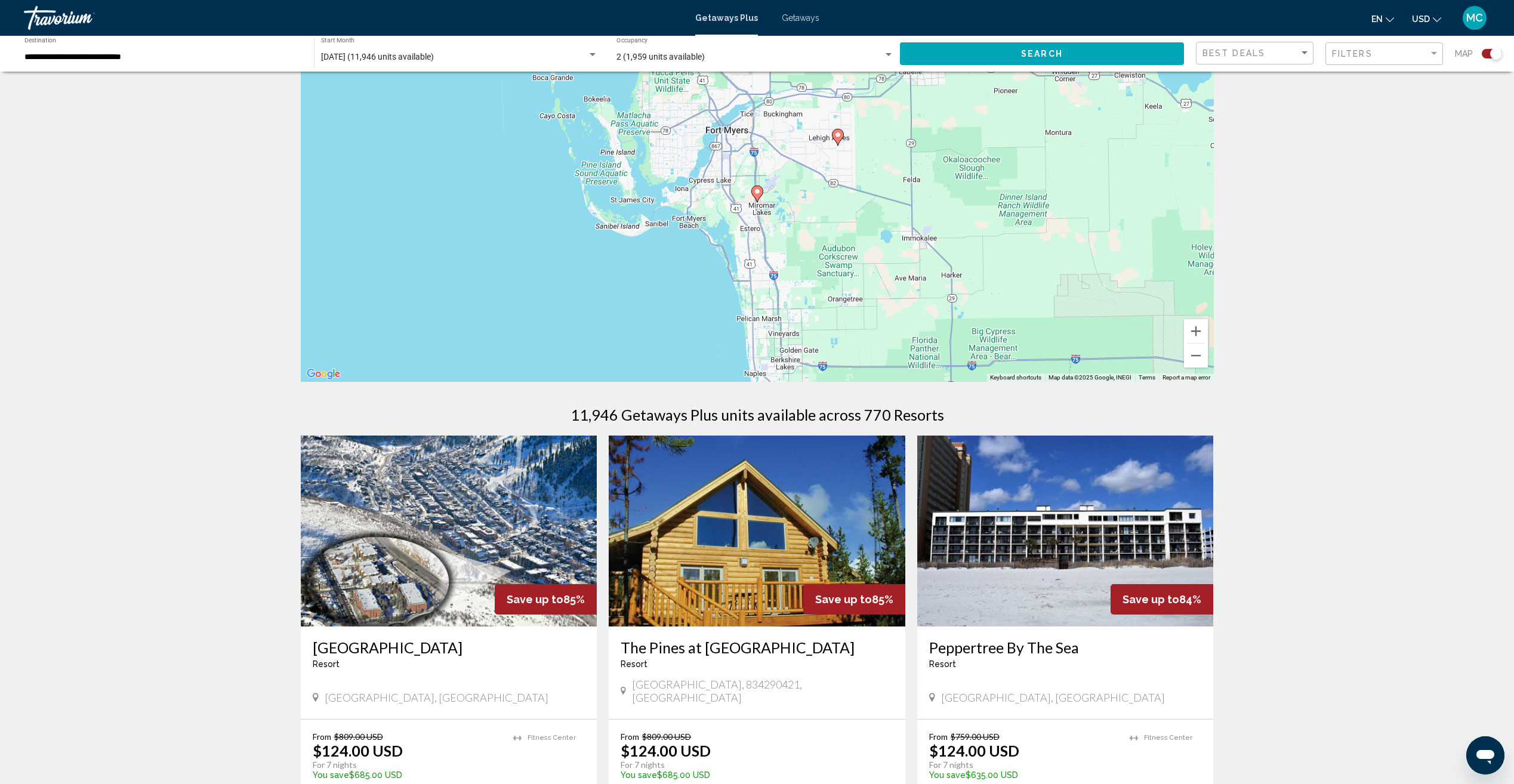
click at [757, 199] on icon "Main content" at bounding box center [756, 194] width 10 height 15
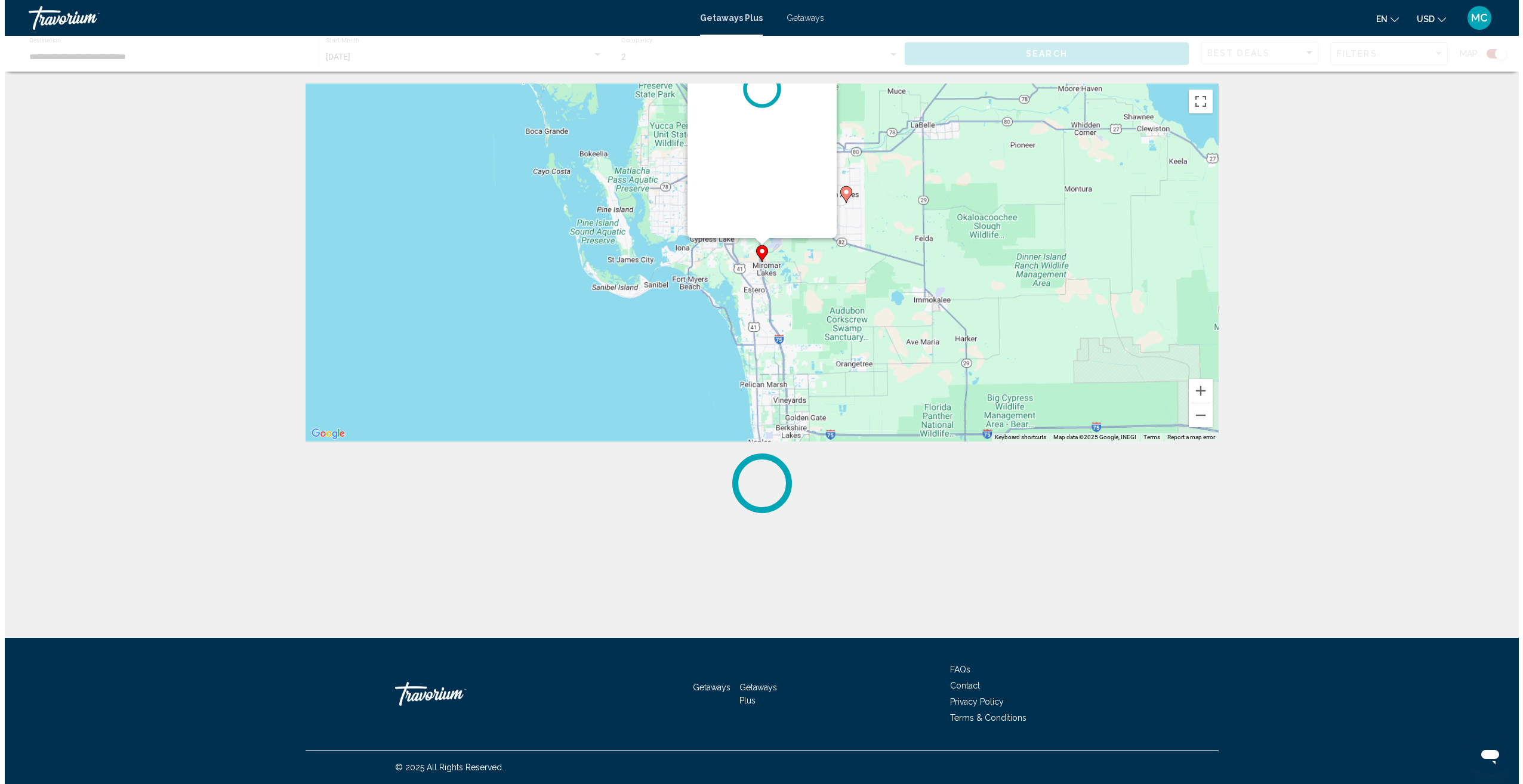
scroll to position [0, 0]
